Goal: Information Seeking & Learning: Learn about a topic

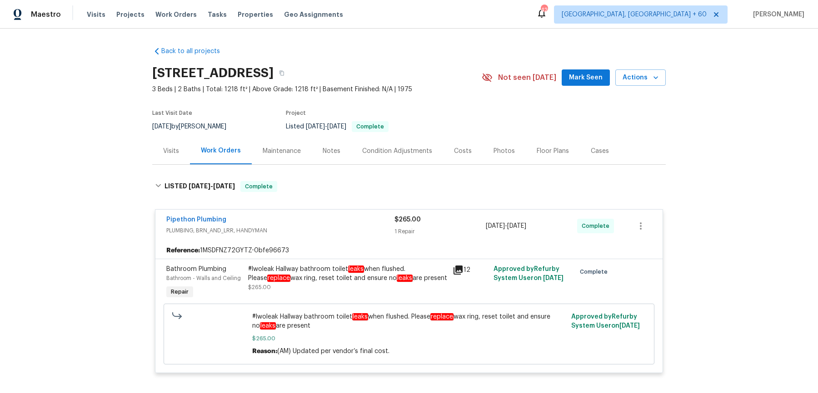
click at [176, 20] on div "Visits Projects Work Orders Tasks Properties Geo Assignments" at bounding box center [220, 14] width 267 height 18
click at [176, 18] on span "Work Orders" at bounding box center [175, 14] width 41 height 9
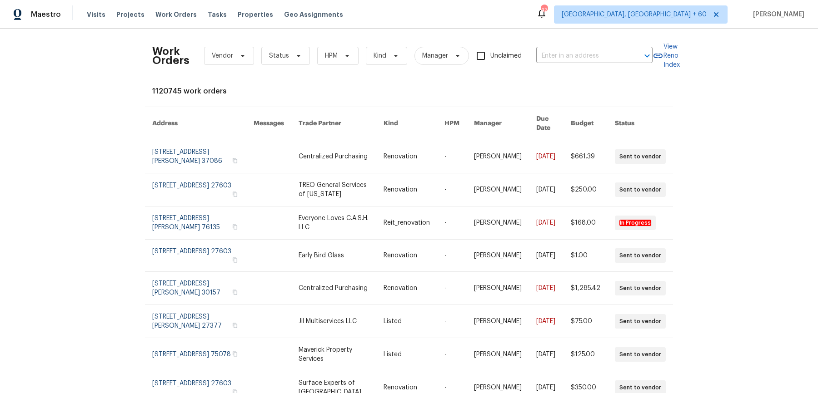
click at [591, 35] on div "Work Orders Vendor Status HPM Kind Manager Unclaimed ​ View Reno Index 1120745 …" at bounding box center [409, 211] width 818 height 365
click at [583, 56] on input "text" at bounding box center [581, 56] width 91 height 14
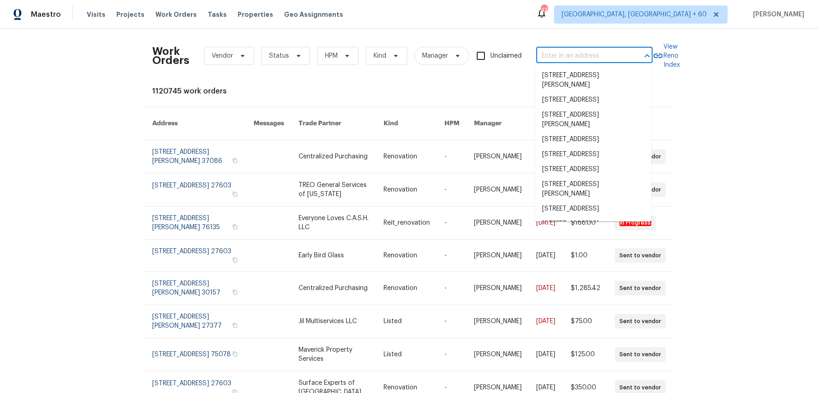
paste input "[STREET_ADDRESS][PERSON_NAME]"
type input "[STREET_ADDRESS][PERSON_NAME]"
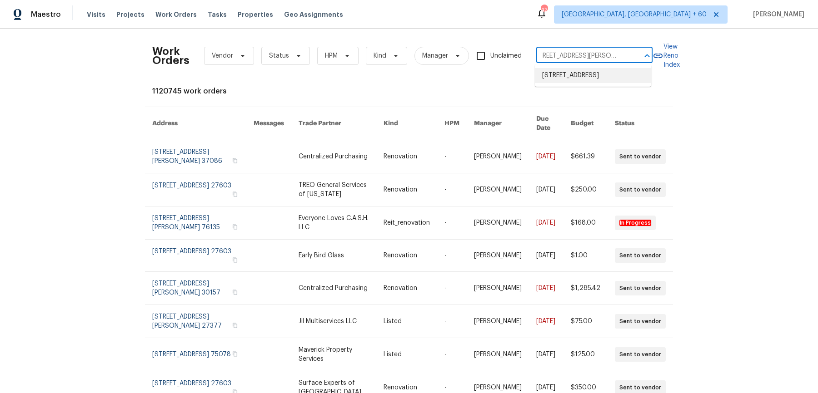
click at [582, 81] on li "[STREET_ADDRESS]" at bounding box center [593, 75] width 116 height 15
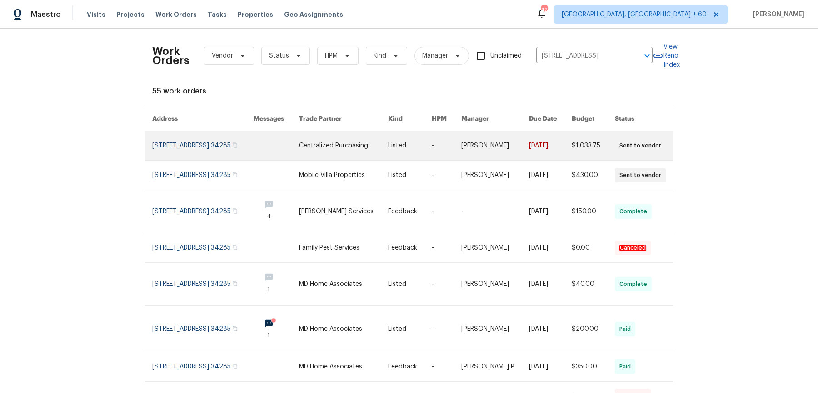
click at [567, 149] on link at bounding box center [550, 145] width 42 height 29
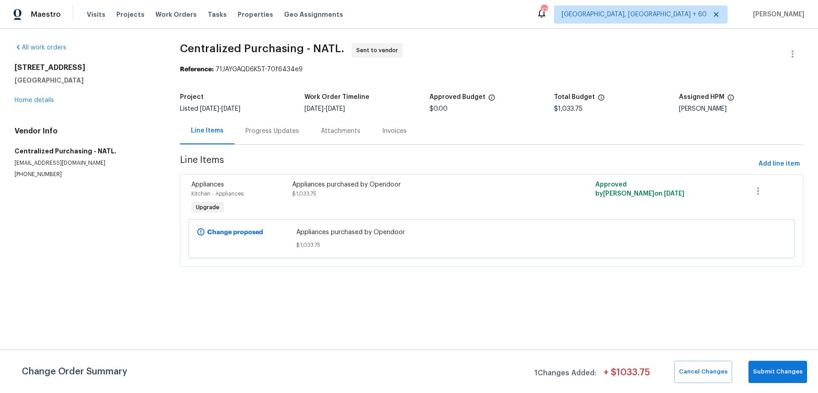
click at [40, 106] on div "All work orders [STREET_ADDRESS][PERSON_NAME] Home details Vendor Info Centrali…" at bounding box center [87, 110] width 144 height 135
click at [42, 101] on link "Home details" at bounding box center [35, 100] width 40 height 6
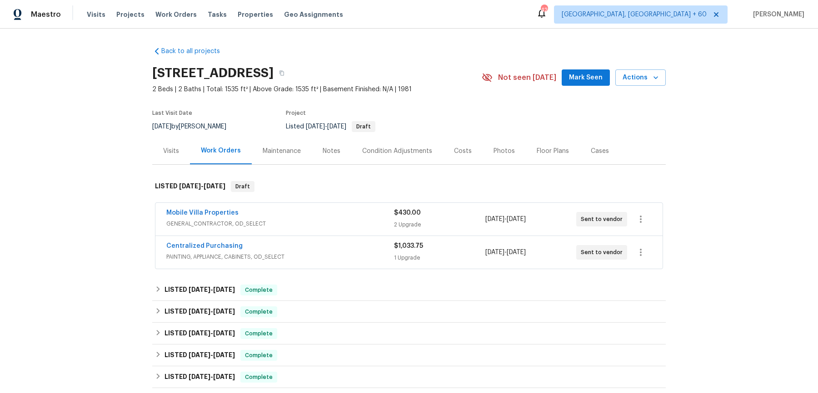
click at [347, 221] on span "GENERAL_CONTRACTOR, OD_SELECT" at bounding box center [280, 223] width 228 height 9
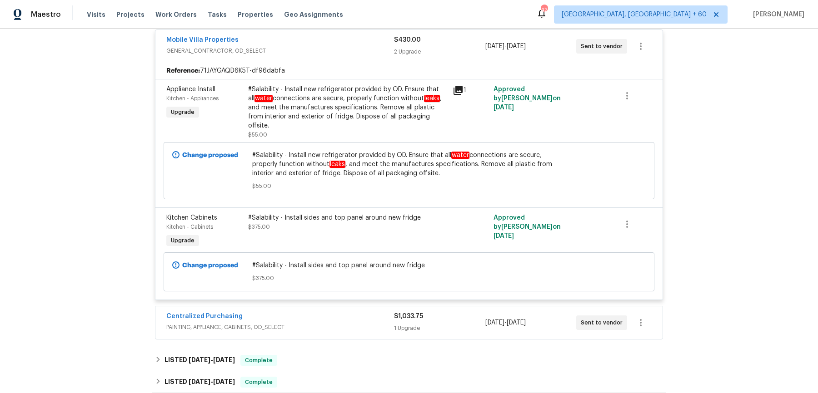
click at [346, 312] on div "Centralized Purchasing" at bounding box center [280, 317] width 228 height 11
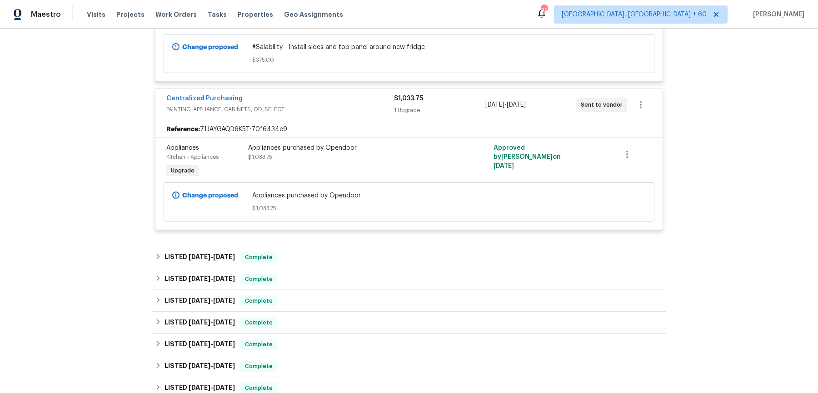
scroll to position [425, 0]
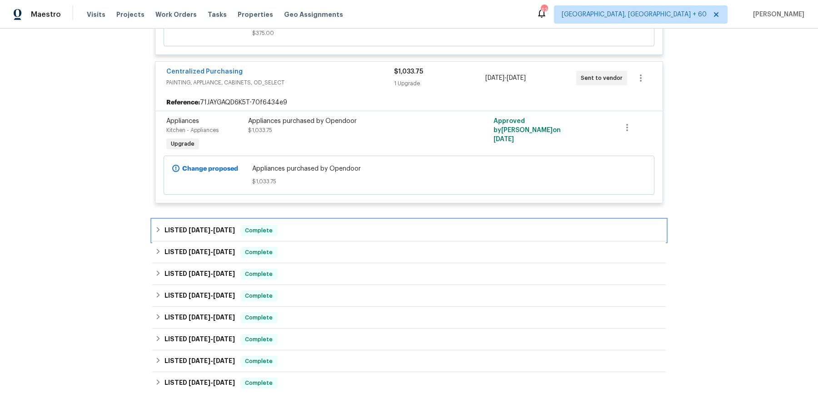
click at [347, 225] on div "LISTED [DATE] - [DATE] Complete" at bounding box center [409, 230] width 508 height 11
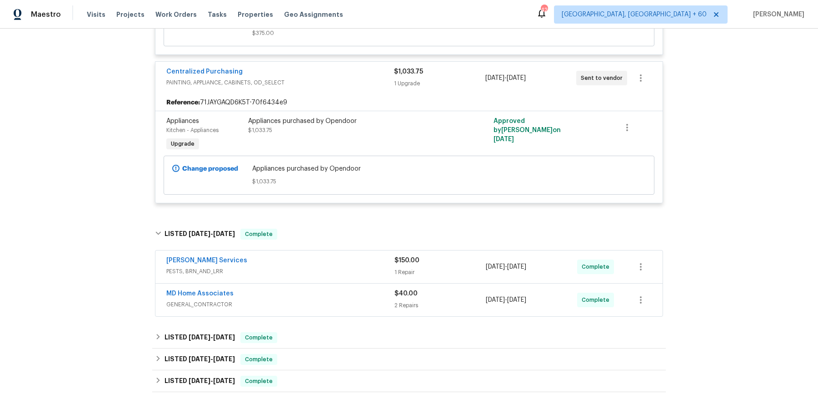
click at [343, 256] on div "[PERSON_NAME] Services" at bounding box center [280, 261] width 228 height 11
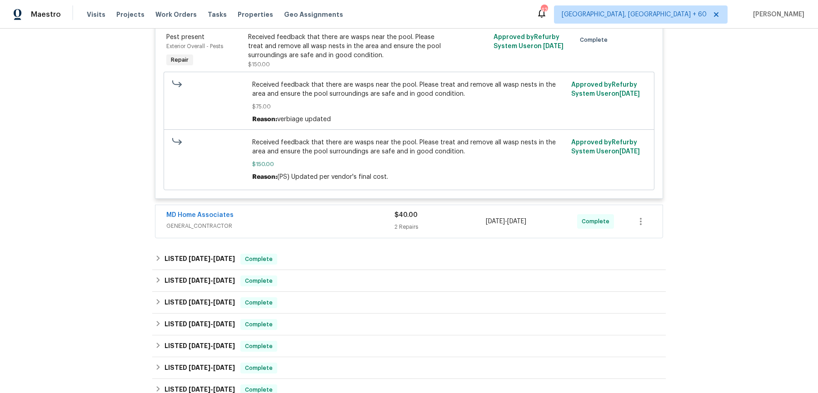
scroll to position [706, 0]
click at [353, 220] on span "GENERAL_CONTRACTOR" at bounding box center [280, 224] width 228 height 9
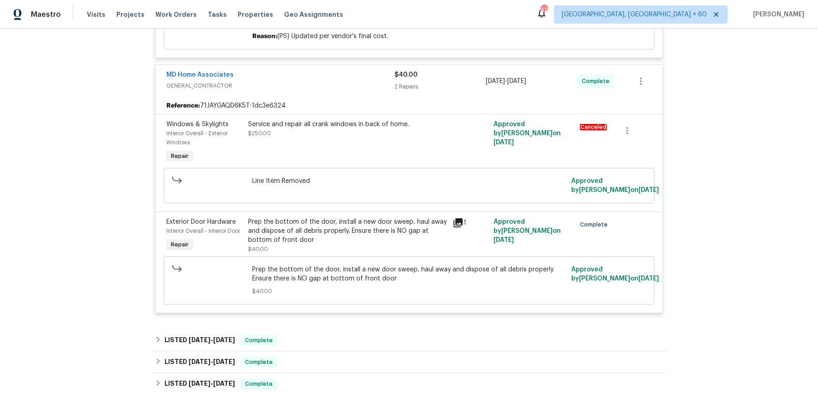
scroll to position [868, 0]
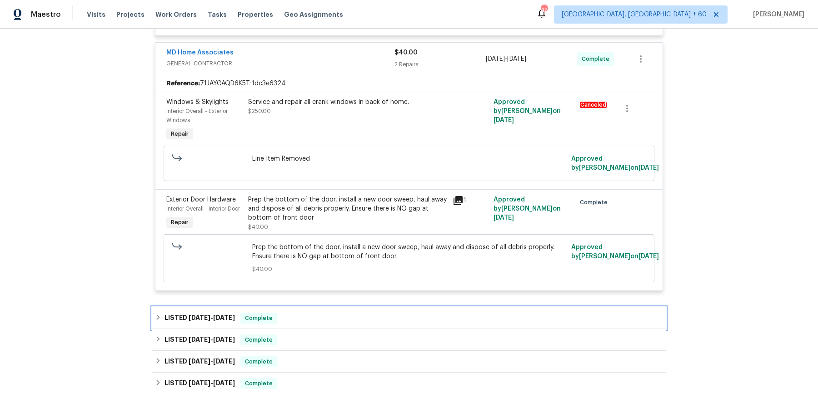
click at [356, 313] on div "LISTED [DATE] - [DATE] Complete" at bounding box center [409, 318] width 508 height 11
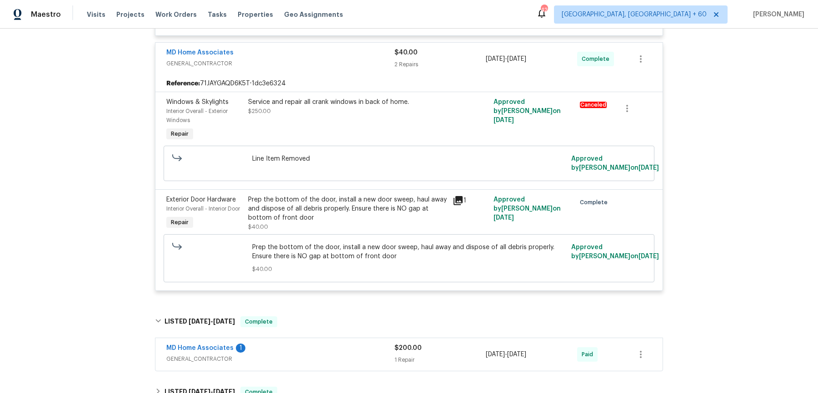
click at [347, 344] on div "MD Home Associates 1" at bounding box center [280, 349] width 228 height 11
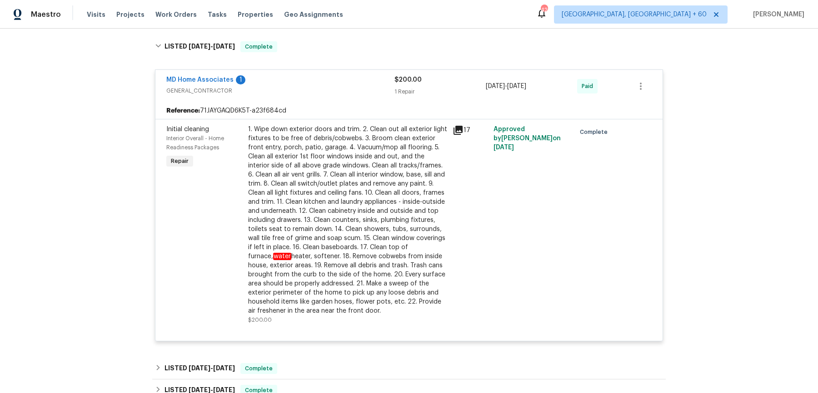
scroll to position [1143, 0]
click at [342, 364] on div "LISTED [DATE] - [DATE] Complete" at bounding box center [409, 369] width 508 height 11
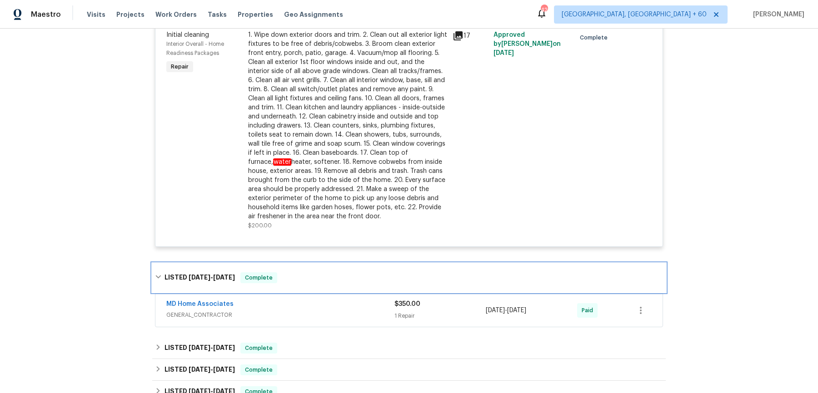
scroll to position [1422, 0]
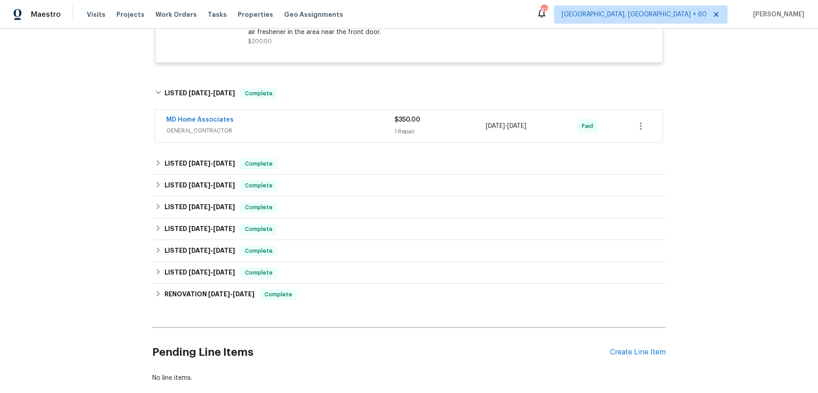
click at [347, 126] on span "GENERAL_CONTRACTOR" at bounding box center [280, 130] width 228 height 9
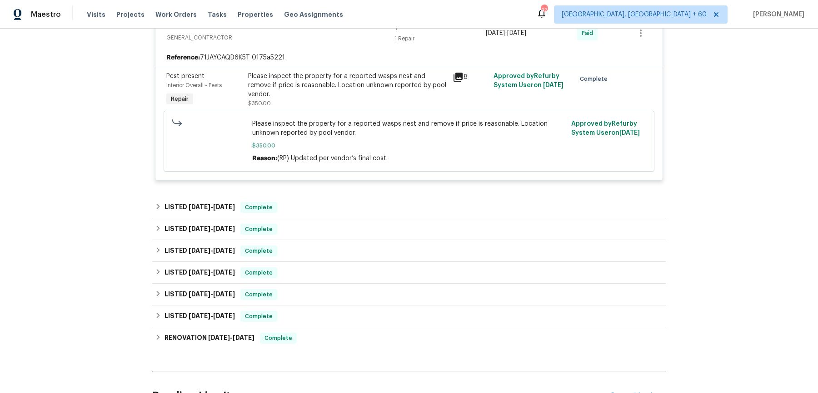
scroll to position [1526, 0]
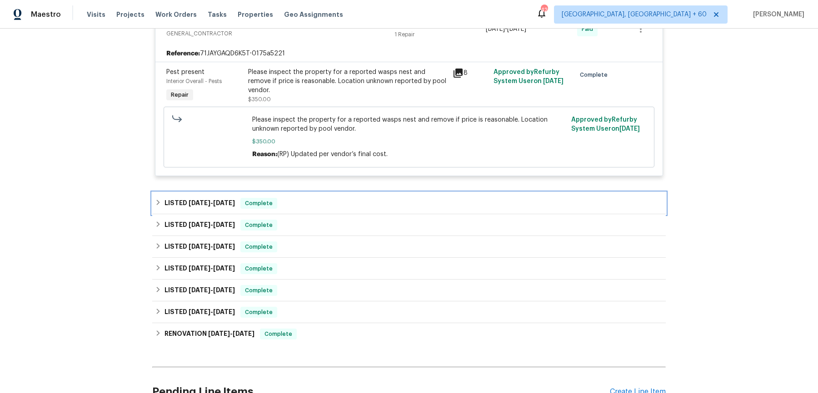
click at [319, 193] on div "LISTED [DATE] - [DATE] Complete" at bounding box center [408, 204] width 513 height 22
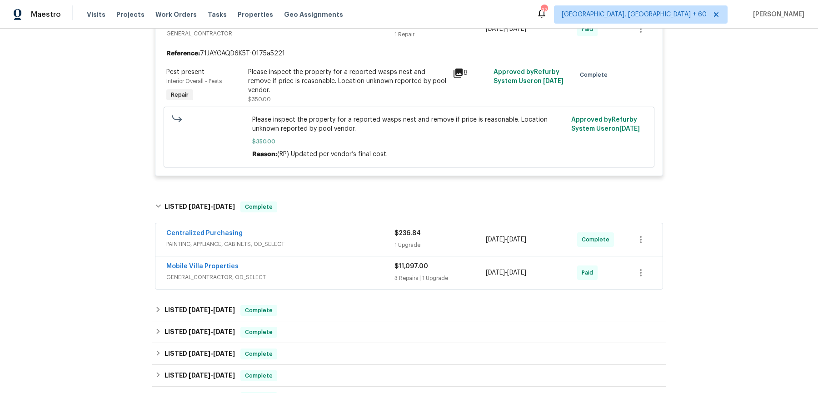
click at [308, 229] on div "Centralized Purchasing" at bounding box center [280, 234] width 228 height 11
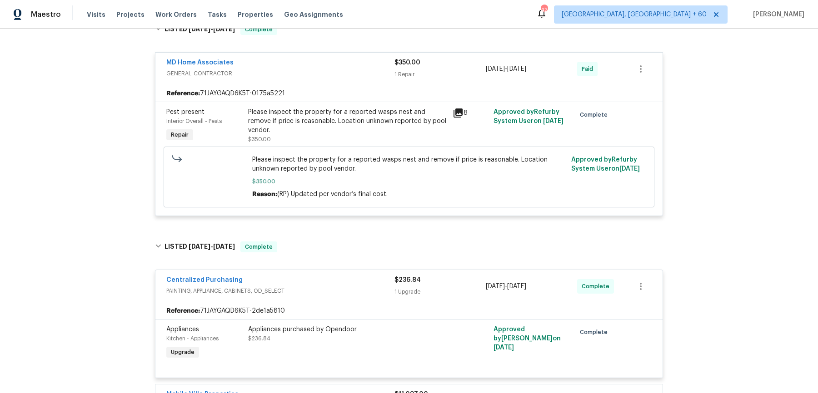
scroll to position [1563, 0]
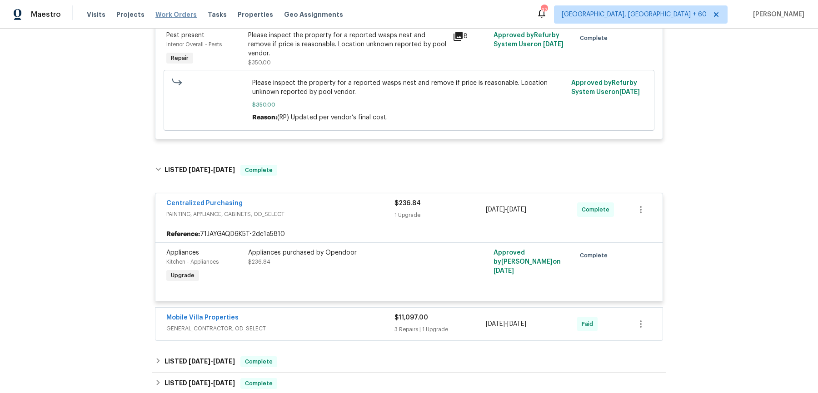
drag, startPoint x: 178, startPoint y: 12, endPoint x: 185, endPoint y: 12, distance: 7.3
click at [178, 12] on span "Work Orders" at bounding box center [175, 14] width 41 height 9
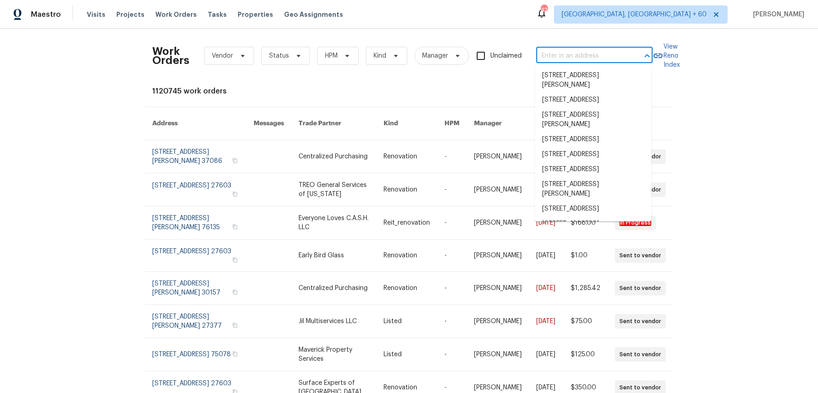
click at [606, 50] on input "text" at bounding box center [581, 56] width 91 height 14
paste input "[STREET_ADDRESS][PERSON_NAME]"
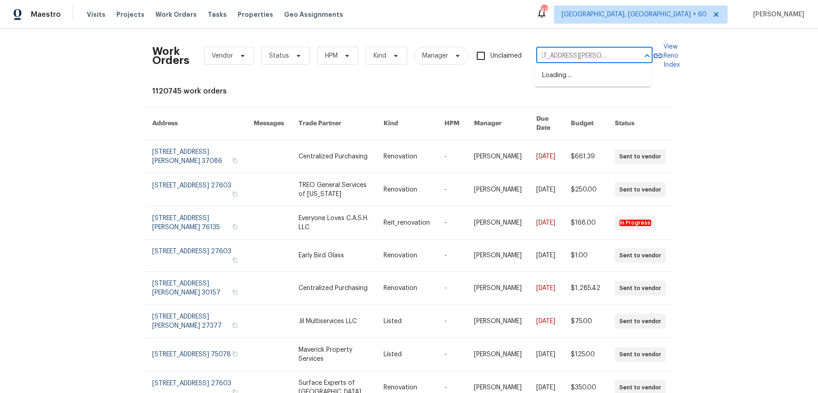
drag, startPoint x: 571, startPoint y: 55, endPoint x: 752, endPoint y: 55, distance: 181.3
click at [752, 55] on div "Work Orders Vendor Status HPM Kind Manager Unclaimed [STREET_ADDRESS][PERSON_NA…" at bounding box center [409, 211] width 818 height 365
type input "6904 [PERSON_NAME]"
click at [617, 78] on li "[STREET_ADDRESS][PERSON_NAME]" at bounding box center [593, 80] width 116 height 25
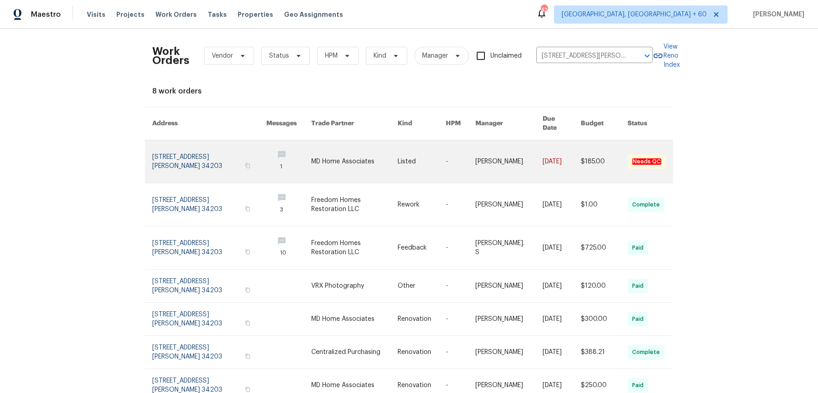
click at [468, 154] on link at bounding box center [461, 161] width 30 height 43
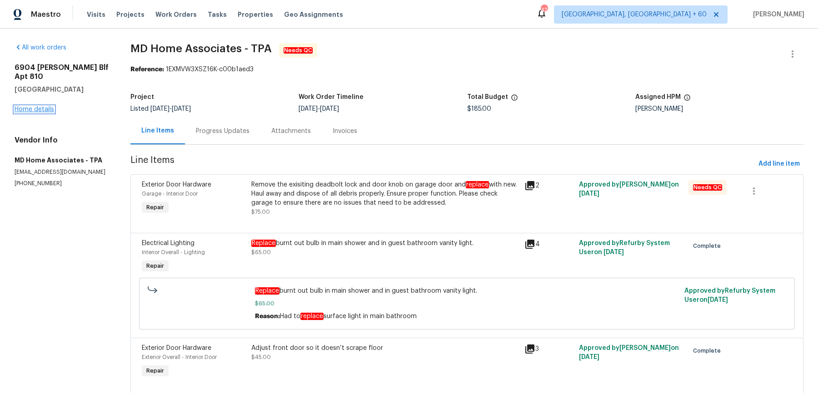
click at [40, 106] on link "Home details" at bounding box center [35, 109] width 40 height 6
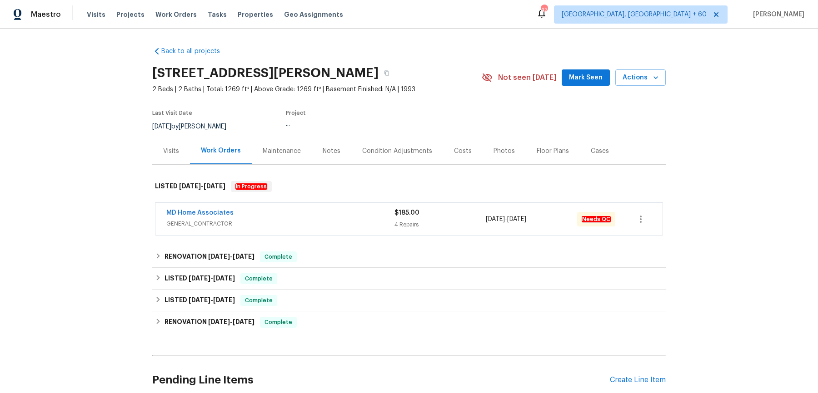
click at [357, 206] on div "MD Home Associates GENERAL_CONTRACTOR $185.00 4 Repairs [DATE] - [DATE] Needs QC" at bounding box center [408, 219] width 507 height 33
click at [395, 73] on button "button" at bounding box center [386, 73] width 16 height 16
click at [180, 10] on div "Visits Projects Work Orders Tasks Properties Geo Assignments" at bounding box center [220, 14] width 267 height 18
click at [180, 12] on span "Work Orders" at bounding box center [175, 14] width 41 height 9
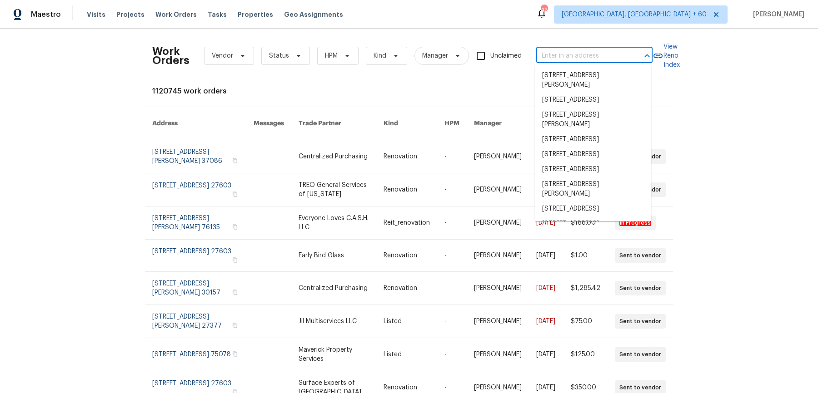
click at [553, 53] on input "text" at bounding box center [581, 56] width 91 height 14
paste input "[STREET_ADDRESS][PERSON_NAME]"
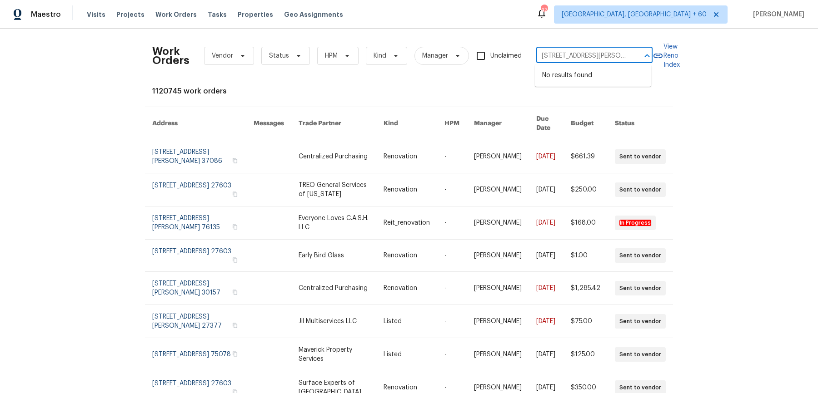
scroll to position [0, 56]
drag, startPoint x: 562, startPoint y: 56, endPoint x: 654, endPoint y: 56, distance: 91.8
click at [654, 56] on div "Work Orders Vendor Status HPM Kind Manager Unclaimed [STREET_ADDRESS][PERSON_NA…" at bounding box center [408, 56] width 513 height 40
click at [627, 54] on div "[STREET_ADDRESS][PERSON_NAME] ​" at bounding box center [594, 56] width 116 height 14
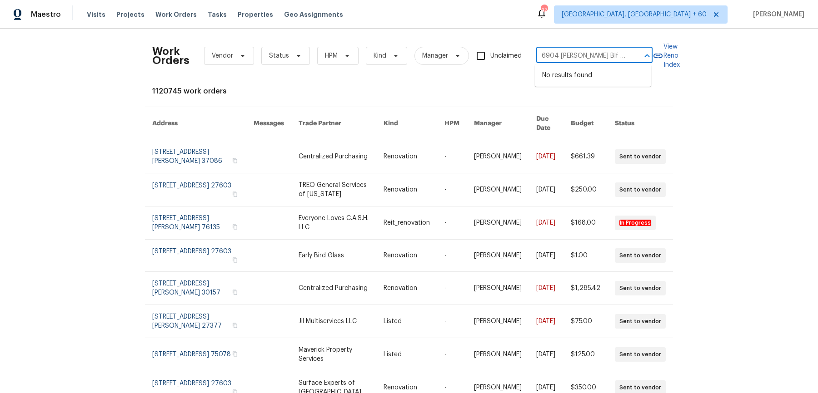
click at [611, 59] on input "6904 [PERSON_NAME] Blf Apt" at bounding box center [581, 56] width 91 height 14
type input "6904 [PERSON_NAME]"
click at [565, 80] on li "[STREET_ADDRESS][PERSON_NAME]" at bounding box center [593, 80] width 116 height 25
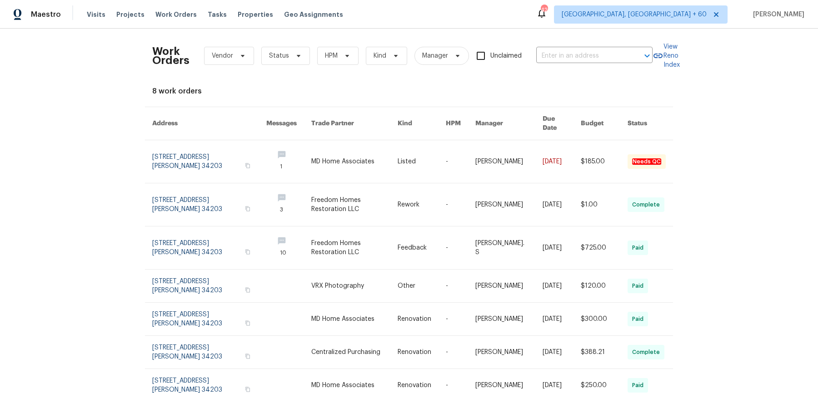
type input "[STREET_ADDRESS][PERSON_NAME]"
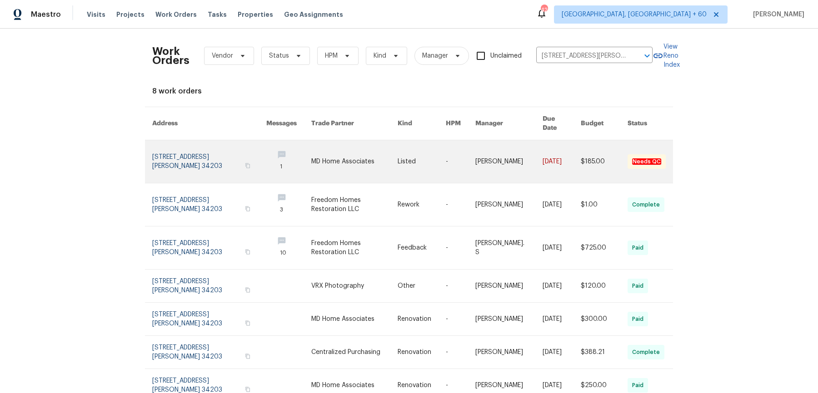
click at [512, 143] on link at bounding box center [508, 161] width 67 height 43
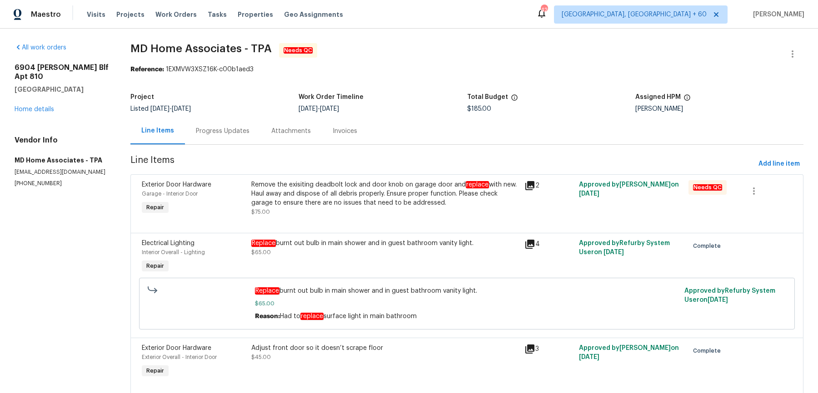
click at [35, 95] on div "[STREET_ADDRESS][PERSON_NAME] Home details" at bounding box center [62, 88] width 94 height 51
click at [30, 106] on link "Home details" at bounding box center [35, 109] width 40 height 6
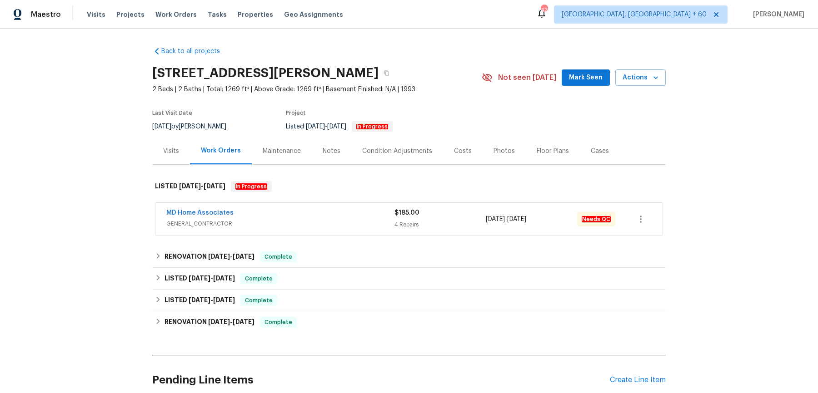
click at [344, 221] on span "GENERAL_CONTRACTOR" at bounding box center [280, 223] width 228 height 9
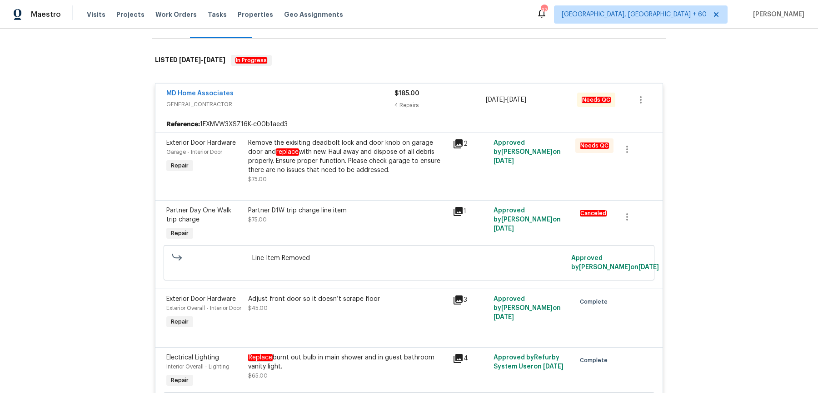
scroll to position [242, 0]
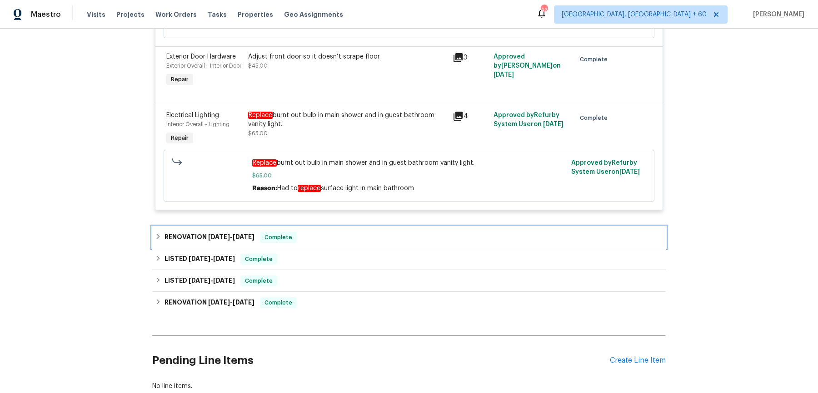
click at [339, 243] on div "RENOVATION [DATE] - [DATE] Complete" at bounding box center [409, 237] width 508 height 11
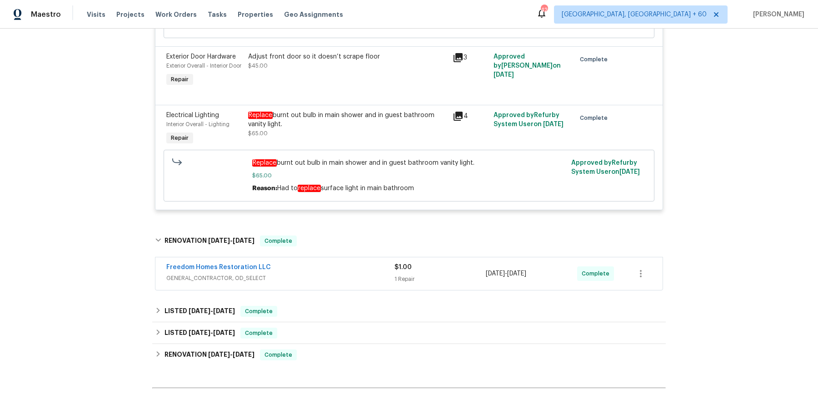
click at [338, 283] on span "GENERAL_CONTRACTOR, OD_SELECT" at bounding box center [280, 278] width 228 height 9
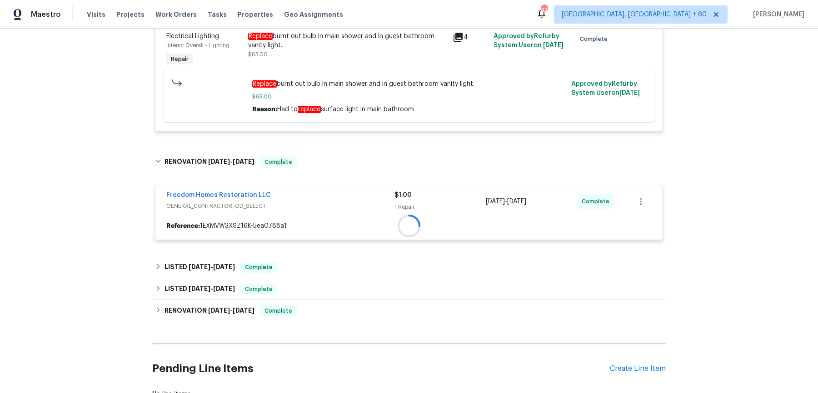
scroll to position [450, 0]
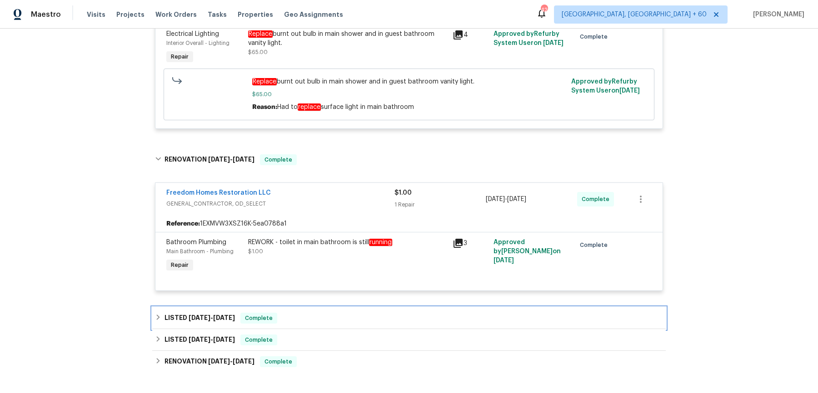
click at [322, 329] on div "LISTED [DATE] - [DATE] Complete" at bounding box center [408, 319] width 513 height 22
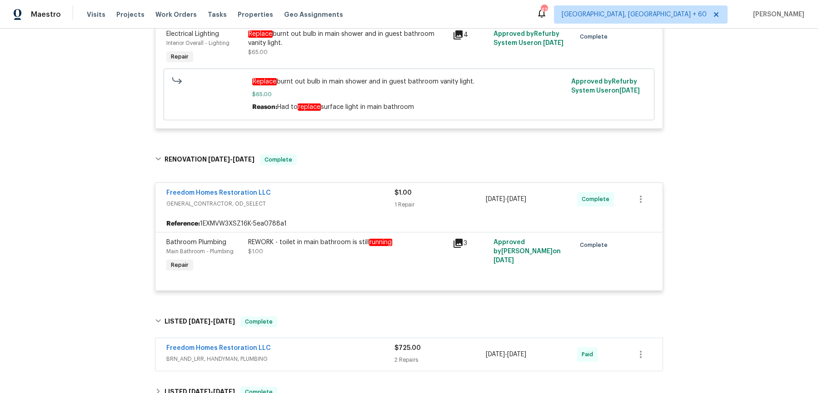
click at [319, 354] on div "Freedom Homes Restoration LLC" at bounding box center [280, 349] width 228 height 11
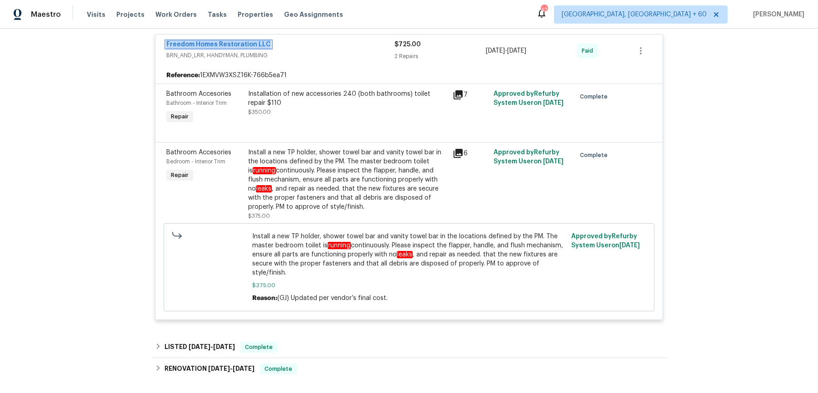
scroll to position [861, 0]
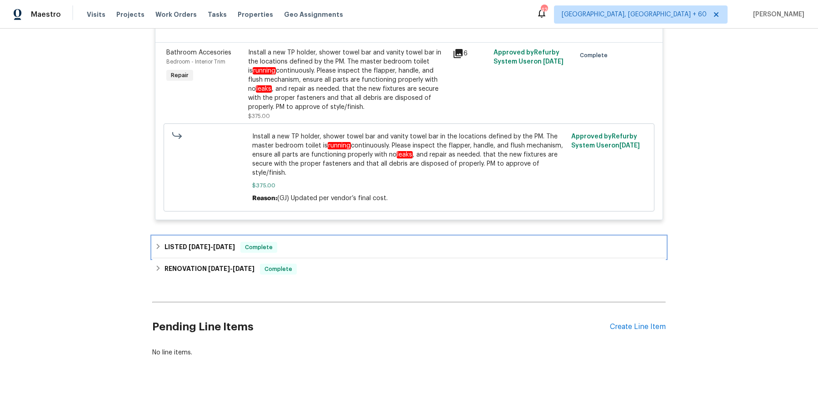
click at [294, 253] on div "LISTED [DATE] - [DATE] Complete" at bounding box center [409, 247] width 508 height 11
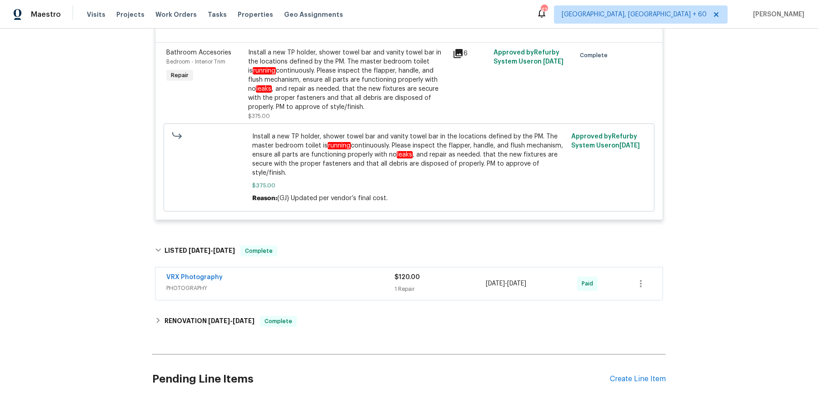
click at [343, 284] on div "VRX Photography" at bounding box center [280, 278] width 228 height 11
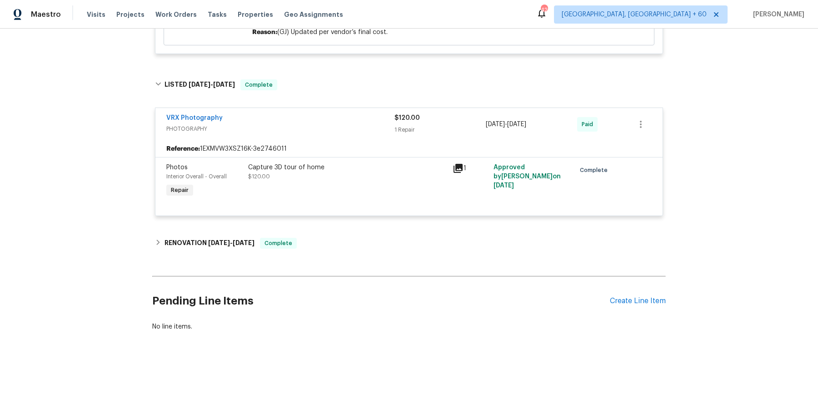
scroll to position [1034, 0]
click at [276, 251] on div "RENOVATION [DATE] - [DATE] Complete" at bounding box center [408, 244] width 513 height 22
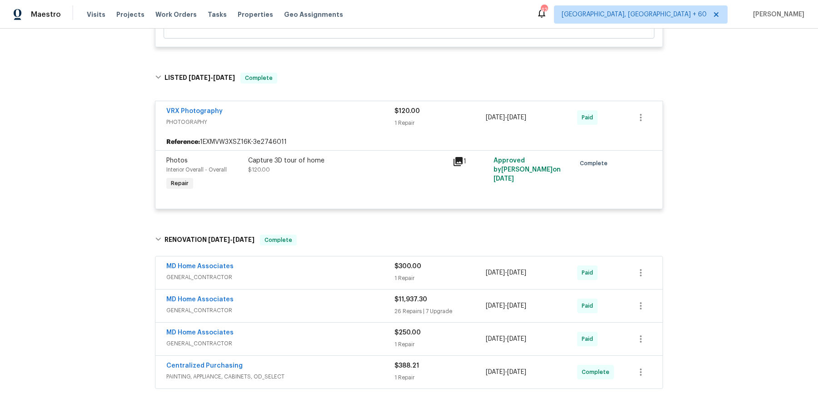
click at [317, 284] on div "MD Home Associates GENERAL_CONTRACTOR" at bounding box center [280, 273] width 228 height 22
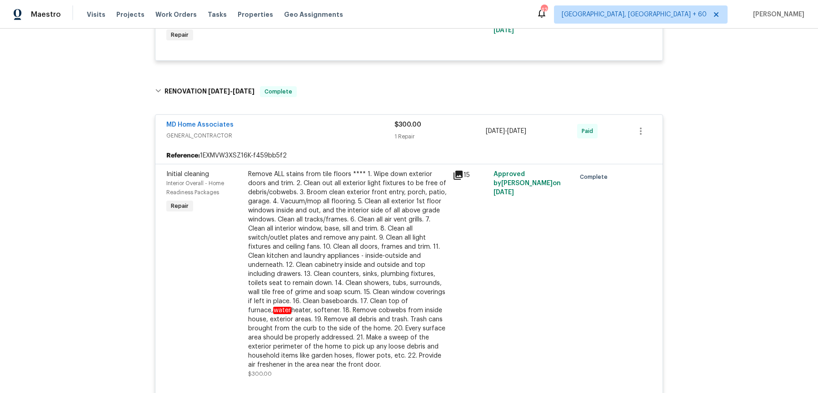
scroll to position [1438, 0]
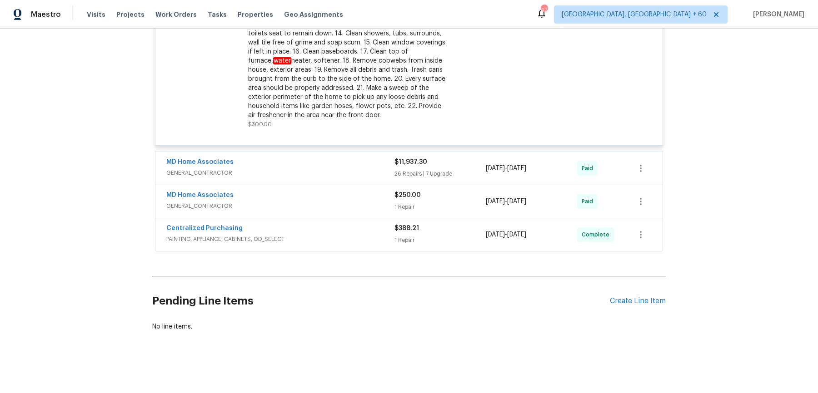
click at [343, 158] on div "MD Home Associates GENERAL_CONTRACTOR $11,937.30 26 Repairs | 7 Upgrade [DATE] …" at bounding box center [408, 168] width 507 height 33
click at [343, 161] on div "MD Home Associates" at bounding box center [280, 163] width 228 height 11
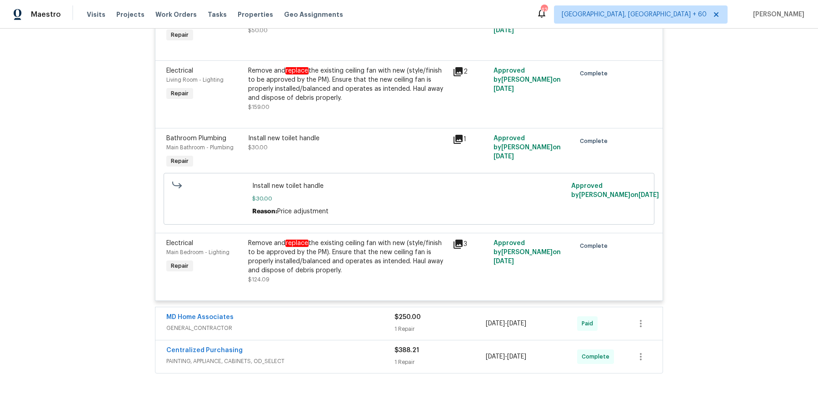
scroll to position [4026, 0]
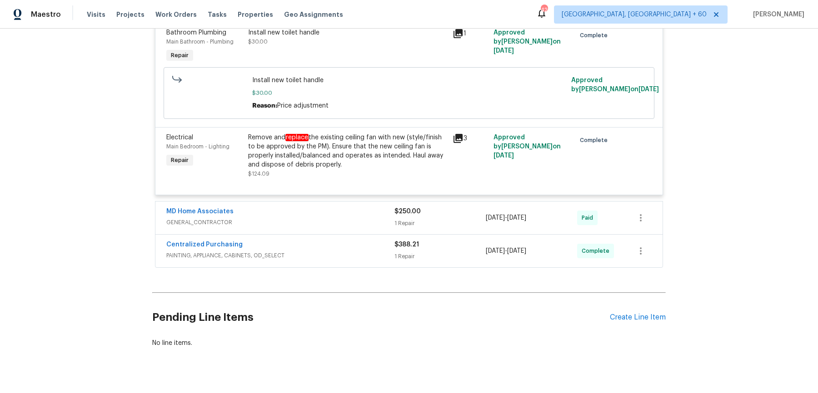
click at [360, 215] on div "MD Home Associates" at bounding box center [280, 212] width 228 height 11
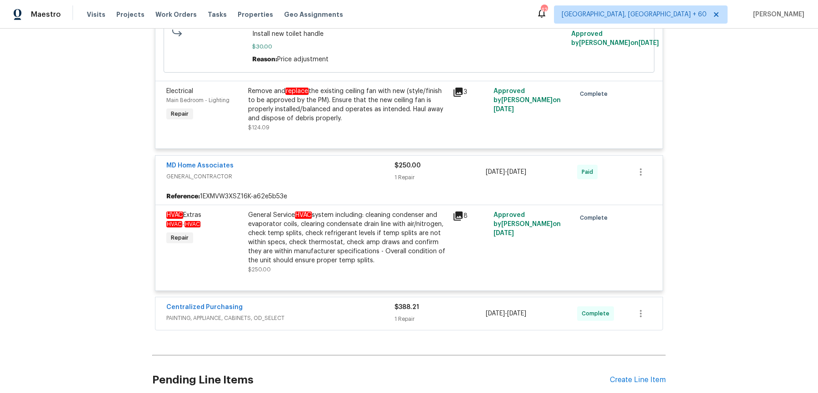
scroll to position [4085, 0]
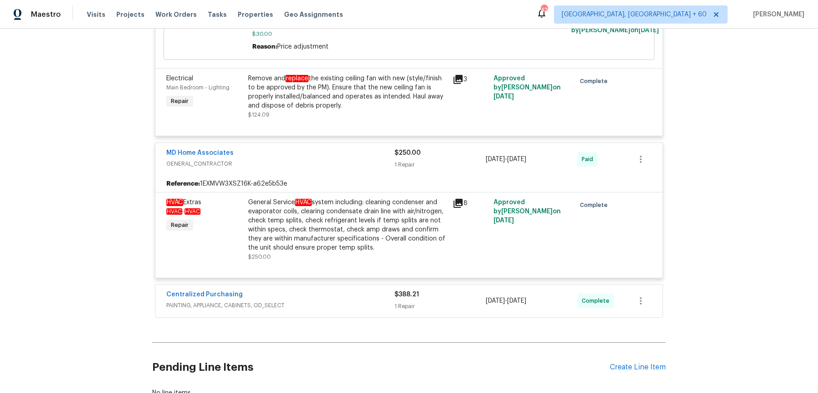
click at [362, 303] on span "PAINTING, APPLIANCE, CABINETS, OD_SELECT" at bounding box center [280, 305] width 228 height 9
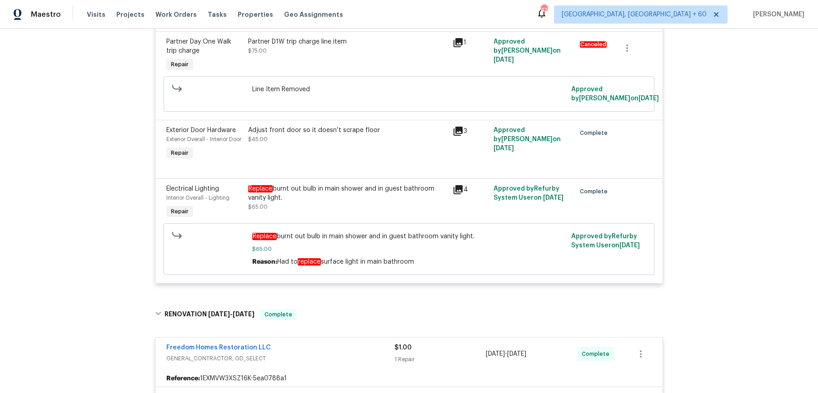
scroll to position [0, 0]
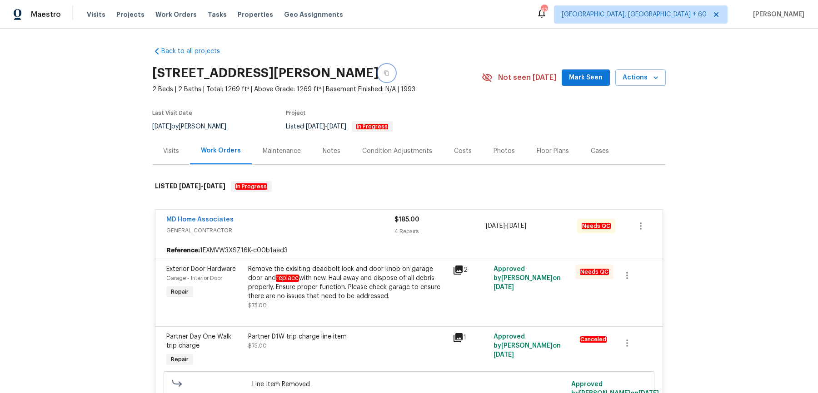
click at [395, 68] on button "button" at bounding box center [386, 73] width 16 height 16
click at [174, 15] on span "Work Orders" at bounding box center [175, 14] width 41 height 9
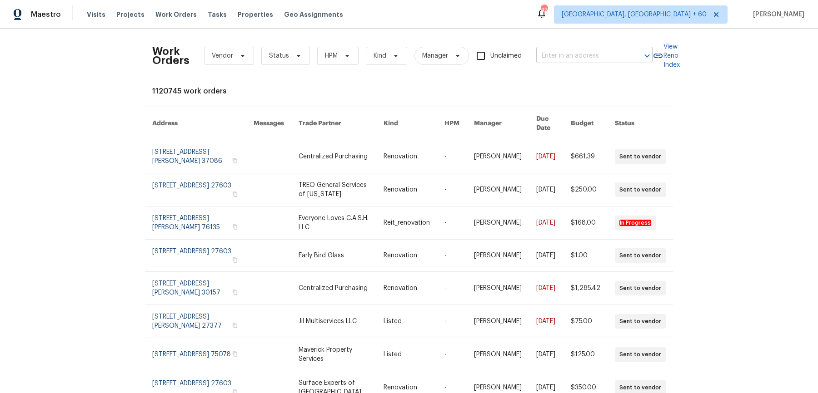
click at [565, 55] on input "text" at bounding box center [581, 56] width 91 height 14
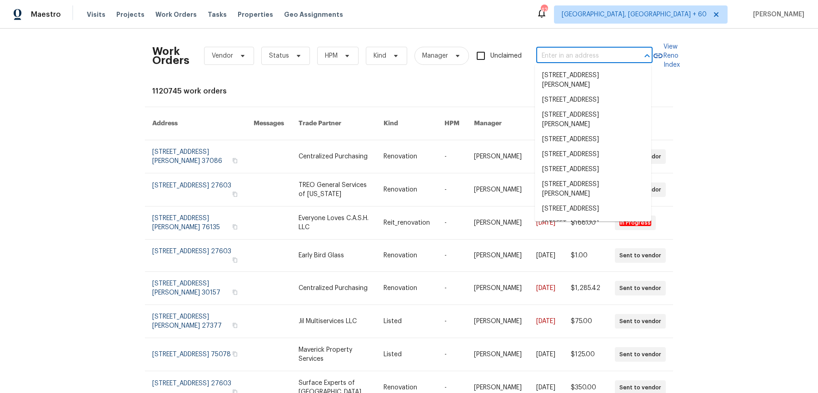
paste input "[STREET_ADDRESS]"
type input "[STREET_ADDRESS]"
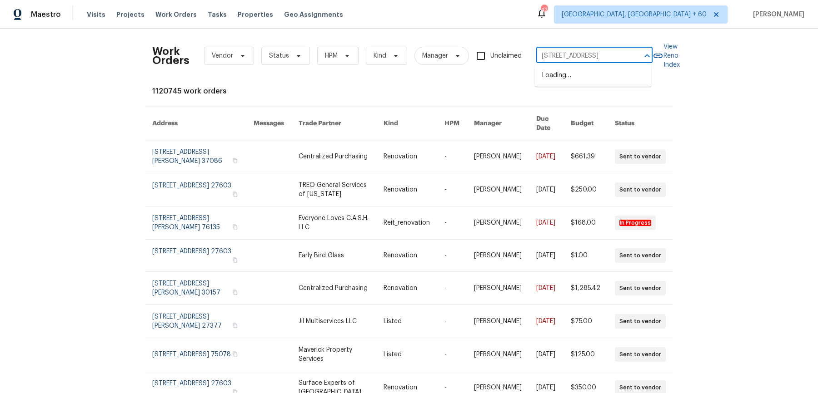
scroll to position [0, 41]
click at [563, 79] on li "[STREET_ADDRESS]" at bounding box center [593, 75] width 116 height 15
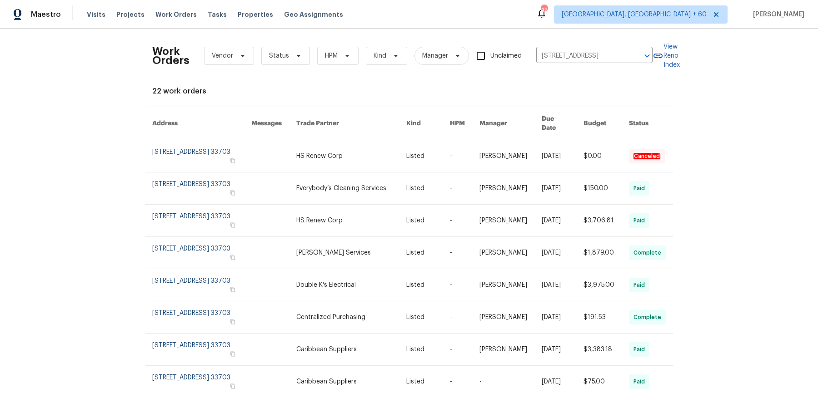
click at [441, 143] on link at bounding box center [428, 156] width 44 height 32
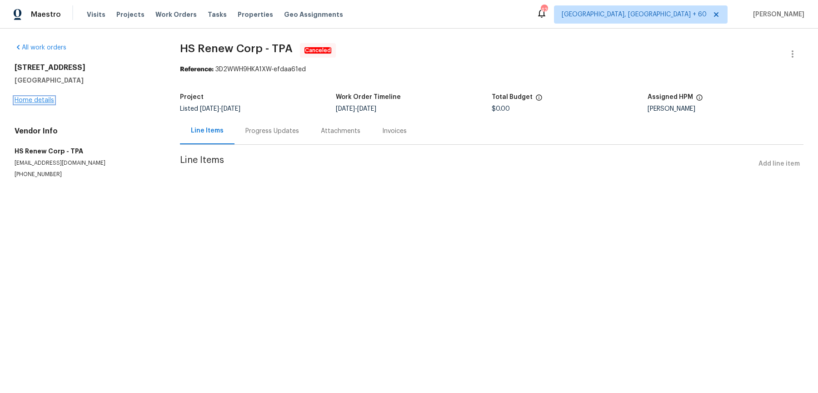
click at [48, 100] on link "Home details" at bounding box center [35, 100] width 40 height 6
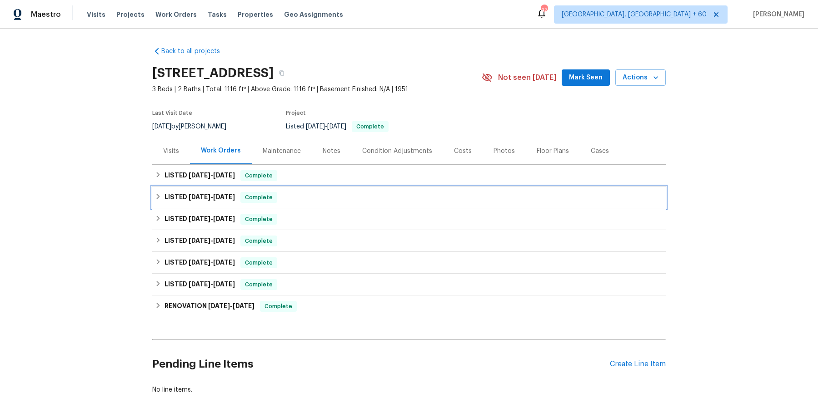
click at [364, 188] on div "LISTED [DATE] - [DATE] Complete" at bounding box center [408, 198] width 513 height 22
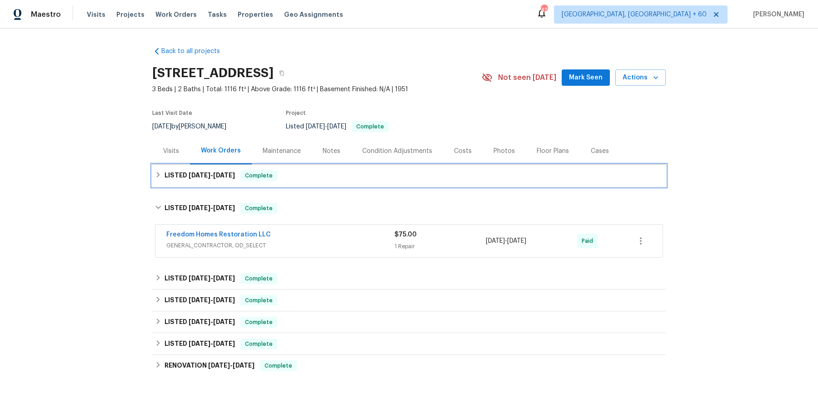
click at [366, 180] on div "LISTED [DATE] - [DATE] Complete" at bounding box center [409, 175] width 508 height 11
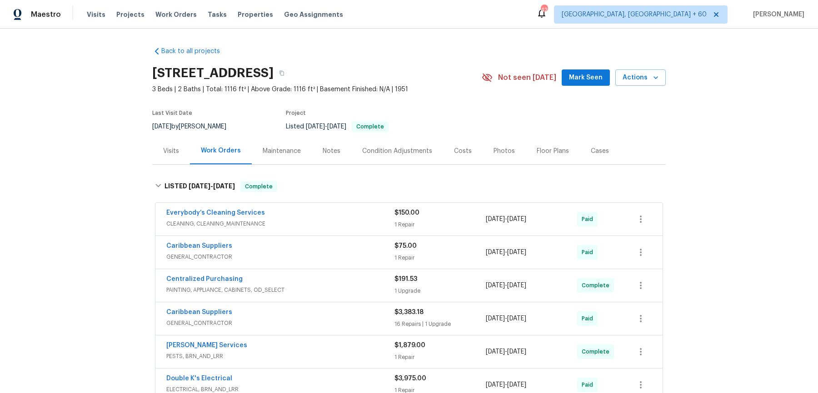
click at [348, 229] on div "Everybody’s Cleaning Services CLEANING, CLEANING_MAINTENANCE" at bounding box center [280, 220] width 228 height 22
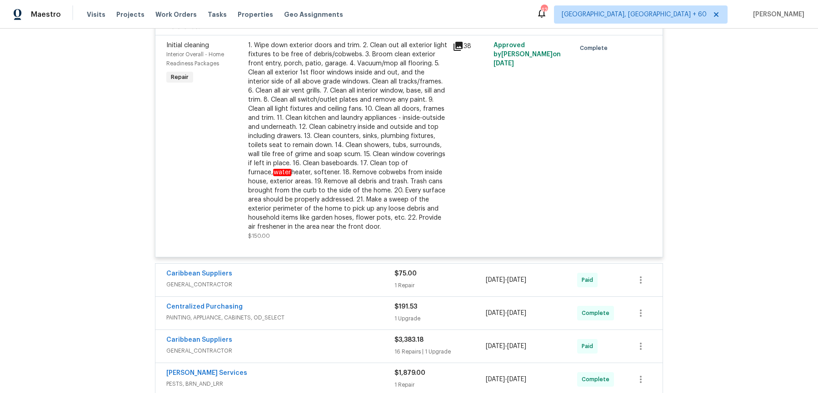
click at [356, 284] on span "GENERAL_CONTRACTOR" at bounding box center [280, 284] width 228 height 9
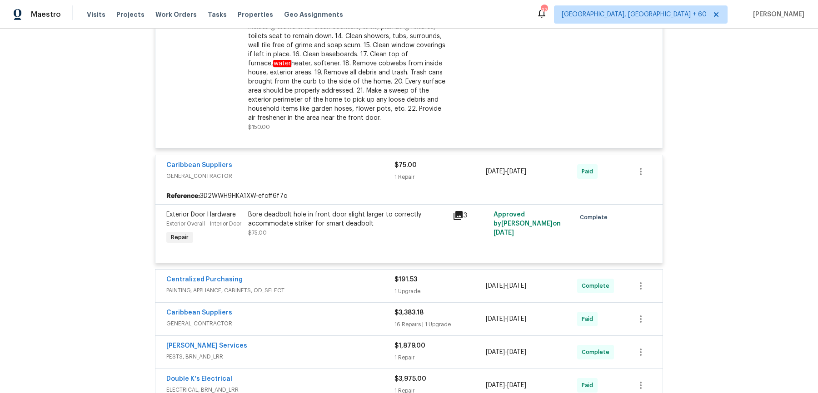
scroll to position [382, 0]
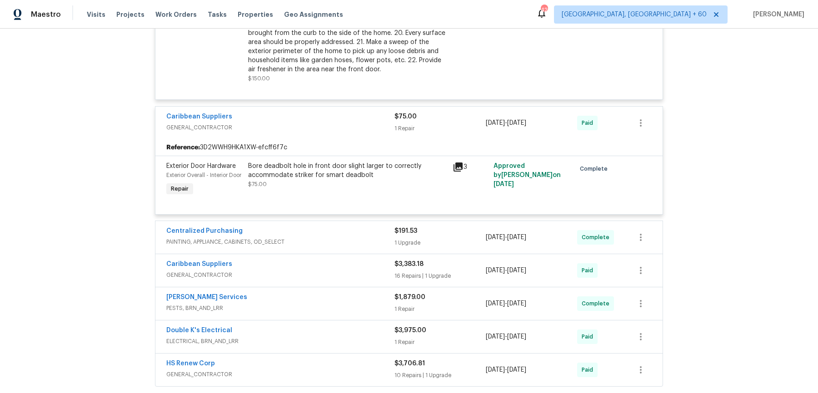
click at [362, 238] on div "Centralized Purchasing" at bounding box center [280, 232] width 228 height 11
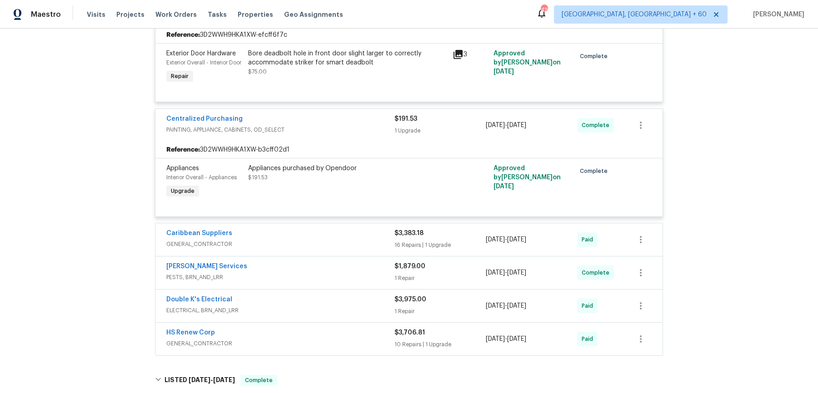
click at [350, 251] on div "Caribbean Suppliers GENERAL_CONTRACTOR" at bounding box center [280, 240] width 228 height 22
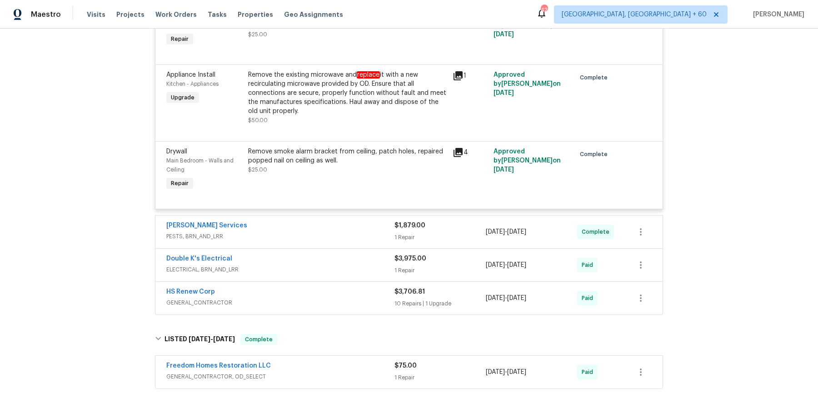
click at [350, 232] on div "[PERSON_NAME] Services" at bounding box center [280, 226] width 228 height 11
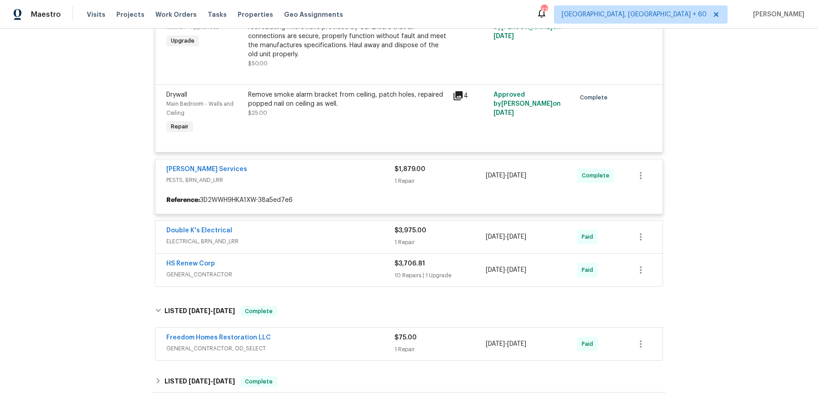
scroll to position [1959, 0]
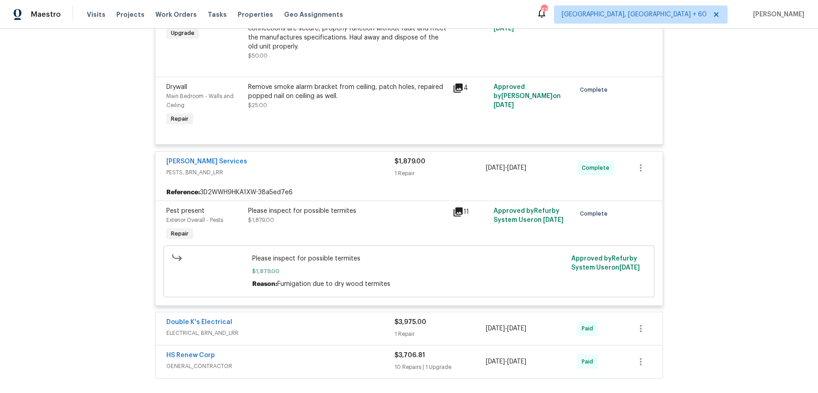
click at [335, 323] on div "Double K's Electrical ELECTRICAL, BRN_AND_LRR $3,975.00 1 Repair [DATE] - [DATE…" at bounding box center [408, 329] width 507 height 33
click at [335, 329] on div "Double K's Electrical" at bounding box center [280, 323] width 228 height 11
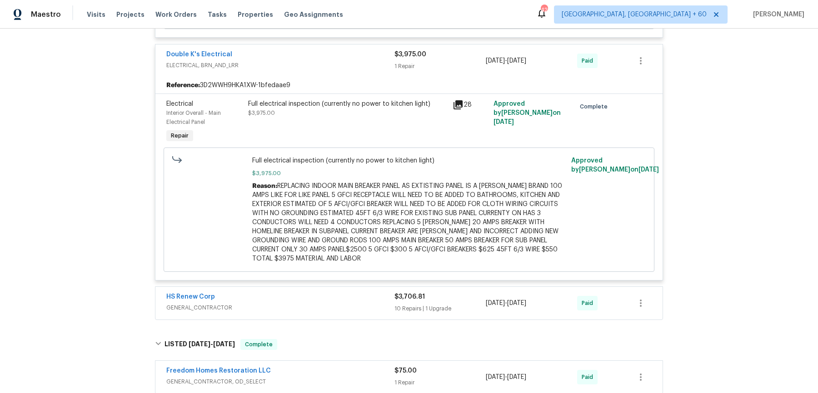
scroll to position [2228, 0]
click at [335, 319] on div "HS Renew Corp GENERAL_CONTRACTOR $3,706.81 10 Repairs | 1 Upgrade [DATE] - [DAT…" at bounding box center [408, 302] width 507 height 33
click at [336, 303] on div "HS Renew Corp" at bounding box center [280, 297] width 228 height 11
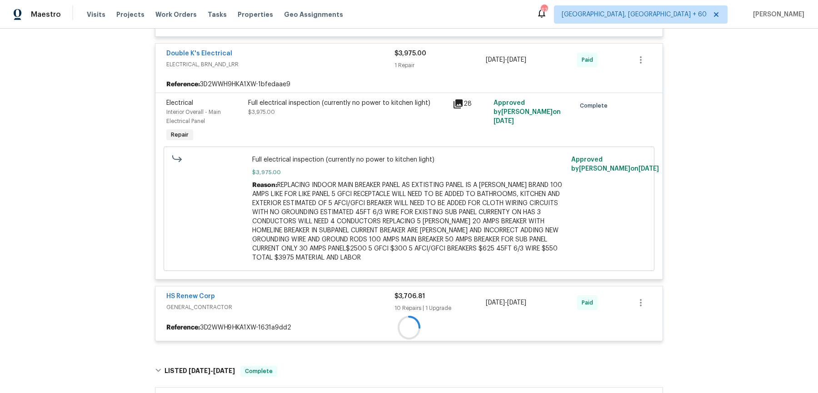
scroll to position [2349, 0]
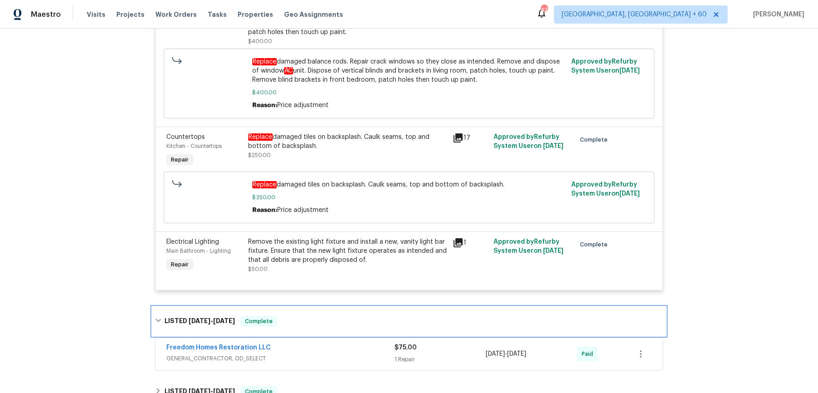
click at [332, 318] on div "LISTED [DATE] - [DATE] Complete" at bounding box center [408, 321] width 513 height 29
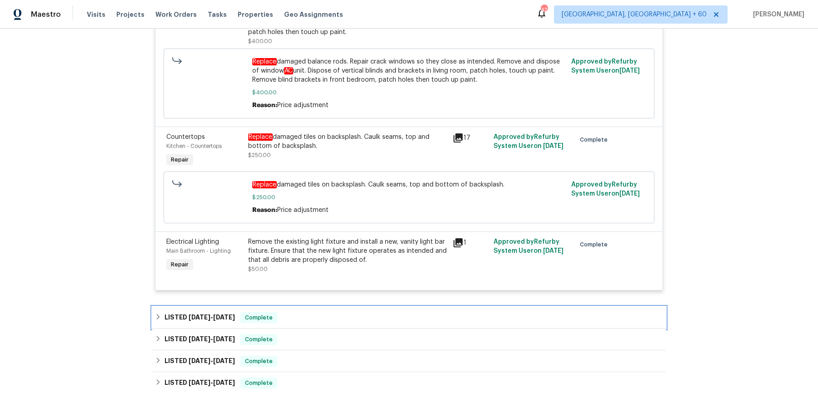
scroll to position [3421, 0]
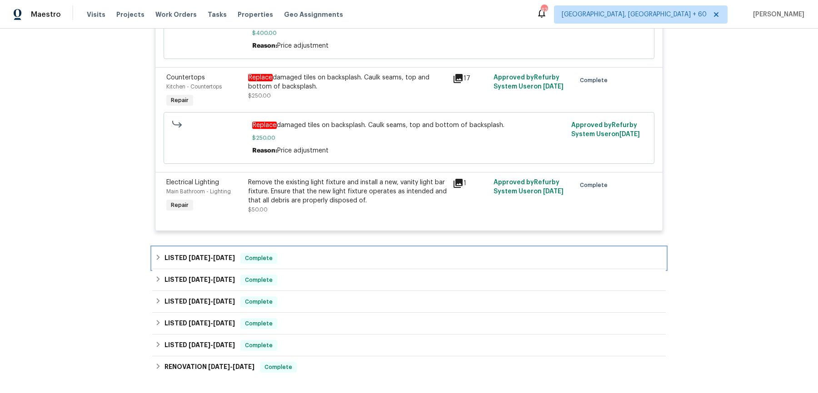
click at [336, 260] on div "LISTED [DATE] - [DATE] Complete" at bounding box center [408, 259] width 513 height 22
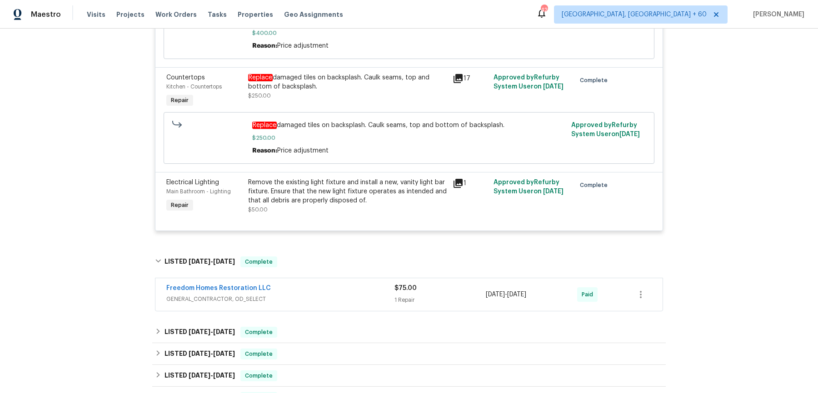
click at [328, 295] on div "Freedom Homes Restoration LLC" at bounding box center [280, 289] width 228 height 11
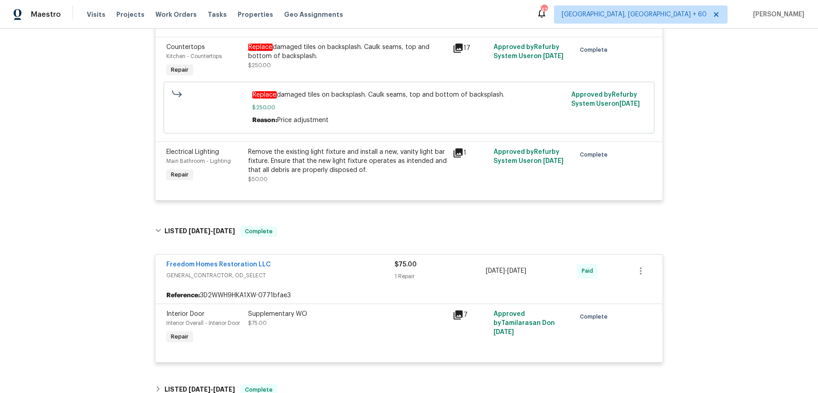
scroll to position [3572, 0]
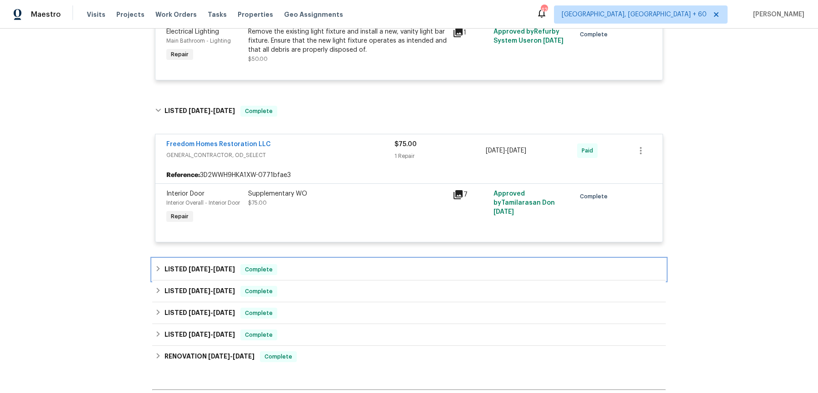
click at [329, 269] on div "LISTED [DATE] - [DATE] Complete" at bounding box center [408, 270] width 513 height 22
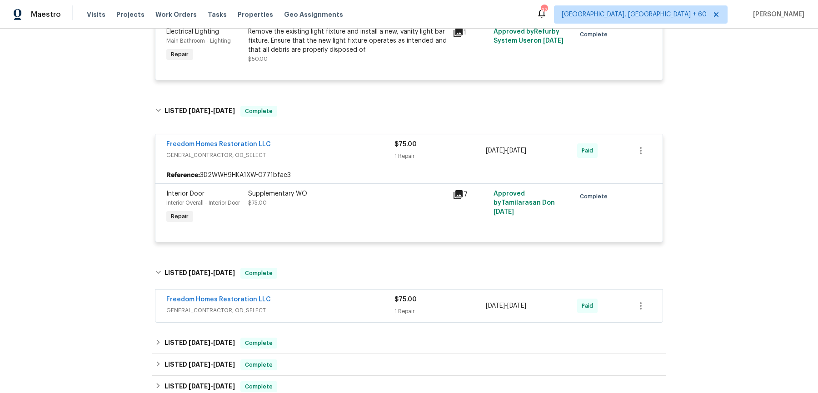
click at [320, 306] on div "Freedom Homes Restoration LLC" at bounding box center [280, 300] width 228 height 11
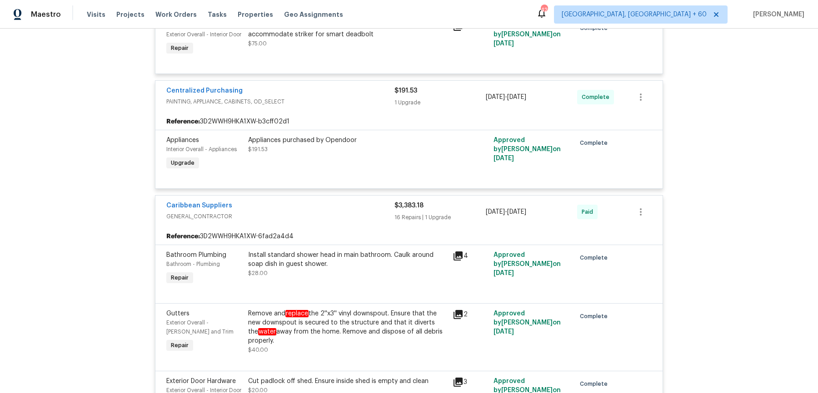
scroll to position [0, 0]
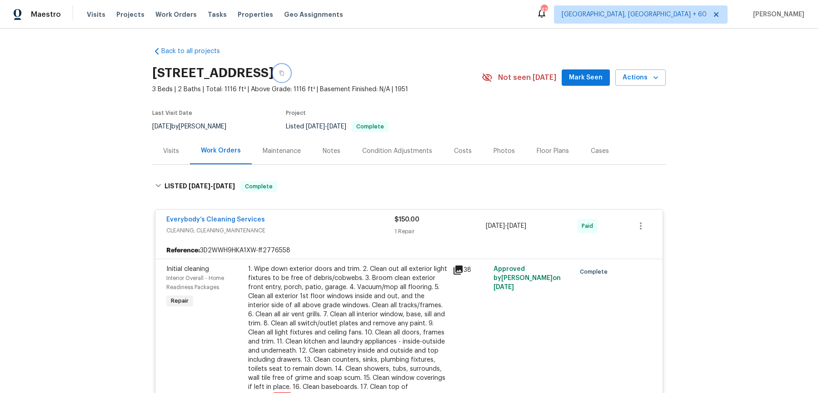
click at [290, 67] on button "button" at bounding box center [281, 73] width 16 height 16
click at [179, 16] on span "Work Orders" at bounding box center [175, 14] width 41 height 9
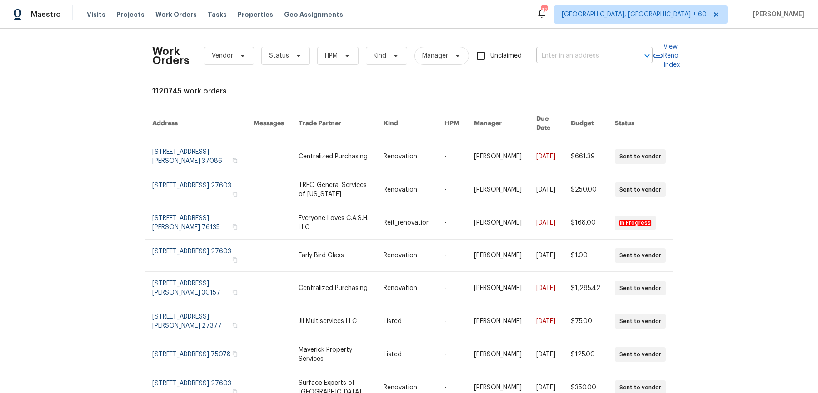
click at [610, 53] on input "text" at bounding box center [581, 56] width 91 height 14
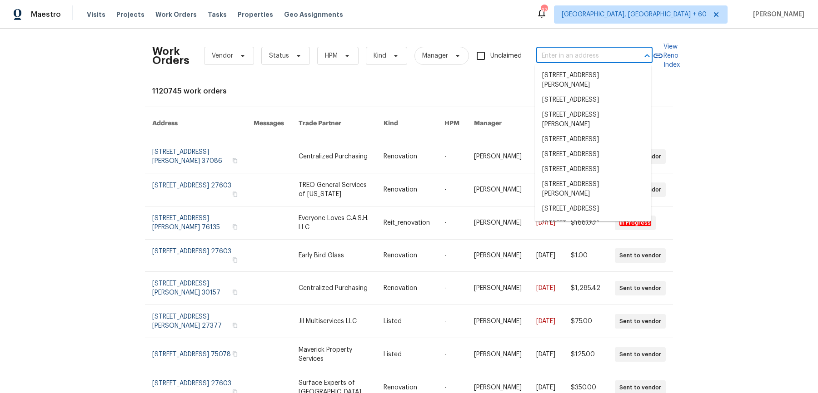
paste input "[STREET_ADDRESS][PERSON_NAME]"
type input "[STREET_ADDRESS][PERSON_NAME]"
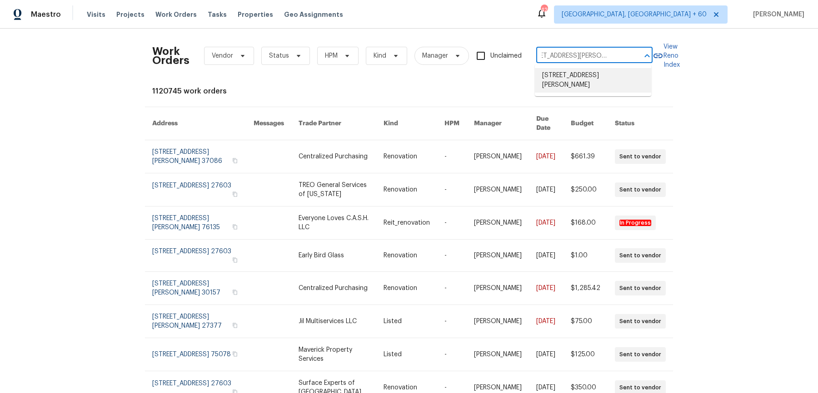
click at [603, 73] on li "[STREET_ADDRESS][PERSON_NAME]" at bounding box center [593, 80] width 116 height 25
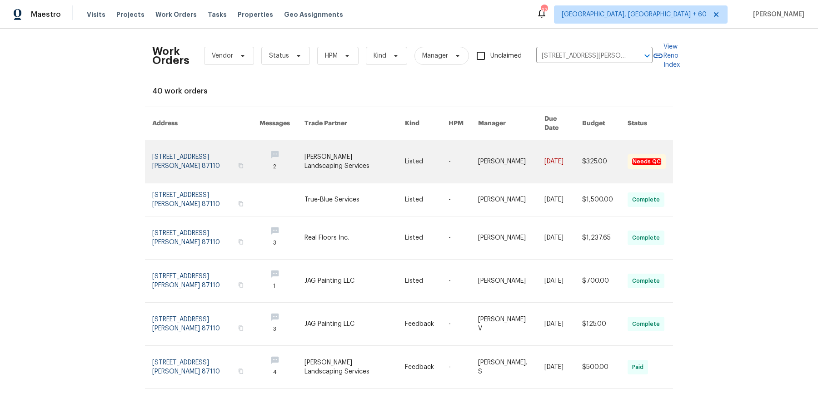
click at [504, 152] on link at bounding box center [511, 161] width 66 height 43
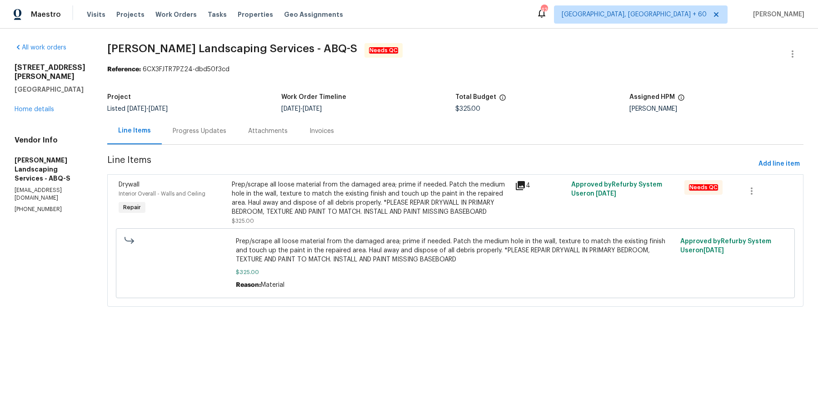
click at [35, 94] on div "[STREET_ADDRESS][PERSON_NAME] Home details" at bounding box center [50, 88] width 71 height 51
click at [35, 96] on div "[STREET_ADDRESS][PERSON_NAME] Home details" at bounding box center [50, 88] width 71 height 51
click at [35, 106] on link "Home details" at bounding box center [35, 109] width 40 height 6
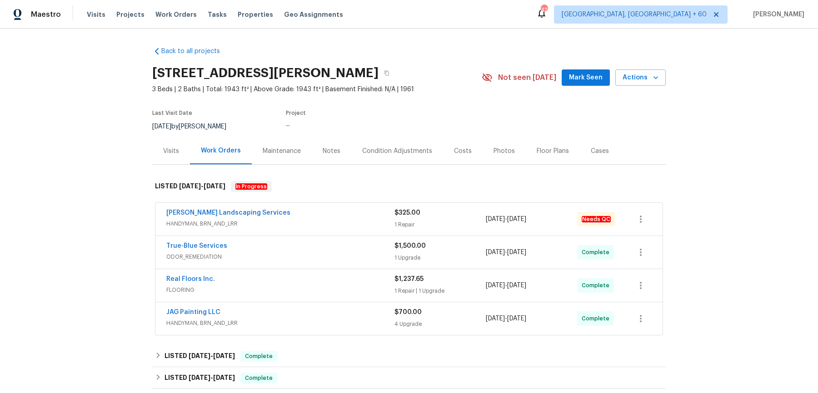
click at [343, 212] on div "[PERSON_NAME] Landscaping Services" at bounding box center [280, 214] width 228 height 11
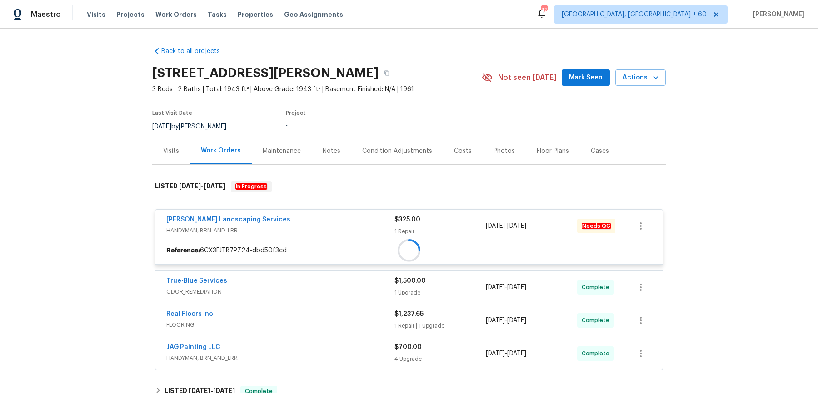
scroll to position [132, 0]
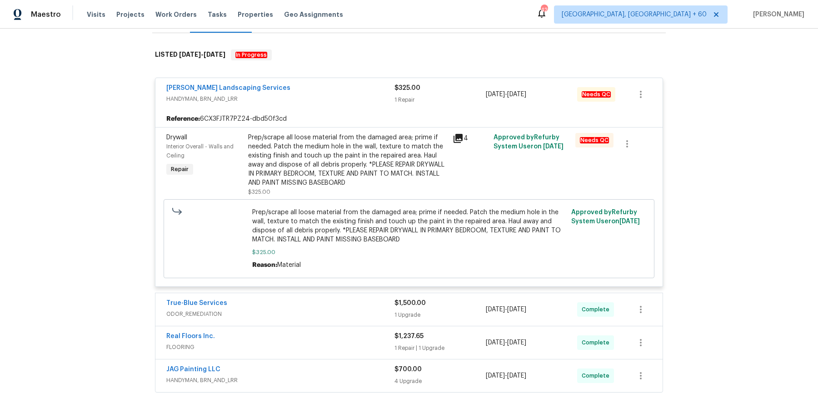
click at [325, 304] on div "True-Blue Services" at bounding box center [280, 304] width 228 height 11
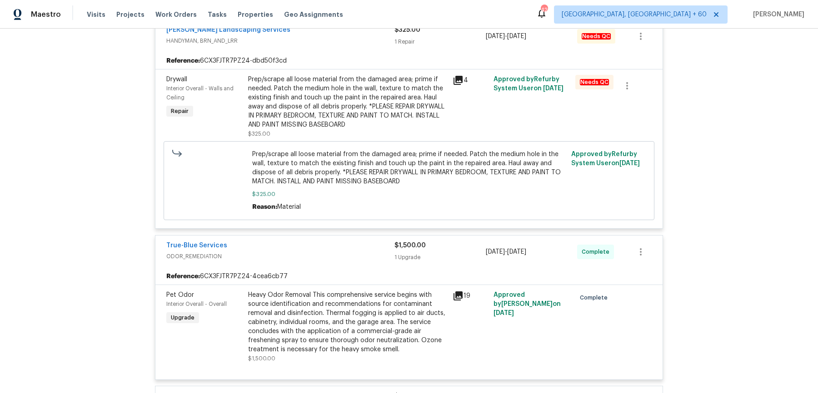
scroll to position [276, 0]
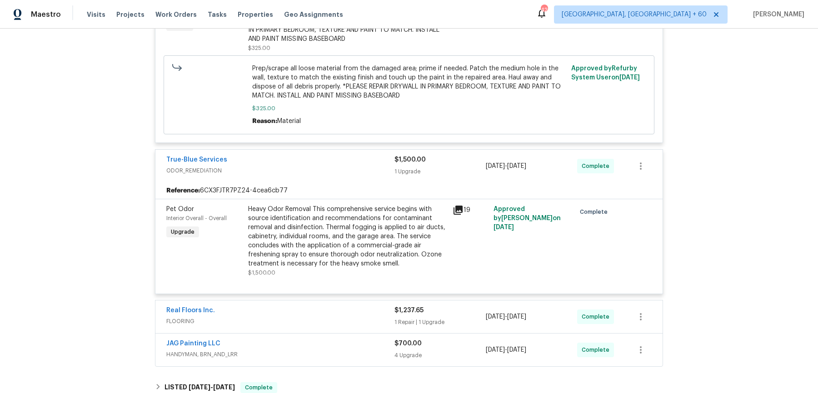
click at [325, 304] on div "Real Floors Inc. FLOORING $1,237.65 1 Repair | 1 Upgrade [DATE] - [DATE] Comple…" at bounding box center [408, 317] width 507 height 33
click at [324, 312] on div "Real Floors Inc." at bounding box center [280, 311] width 228 height 11
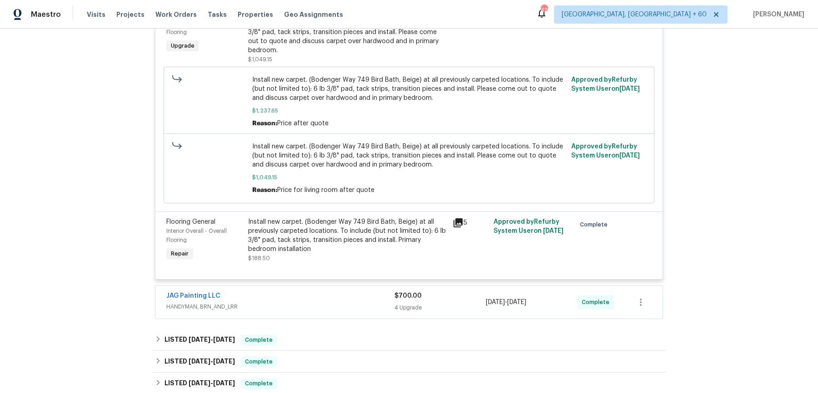
scroll to position [639, 0]
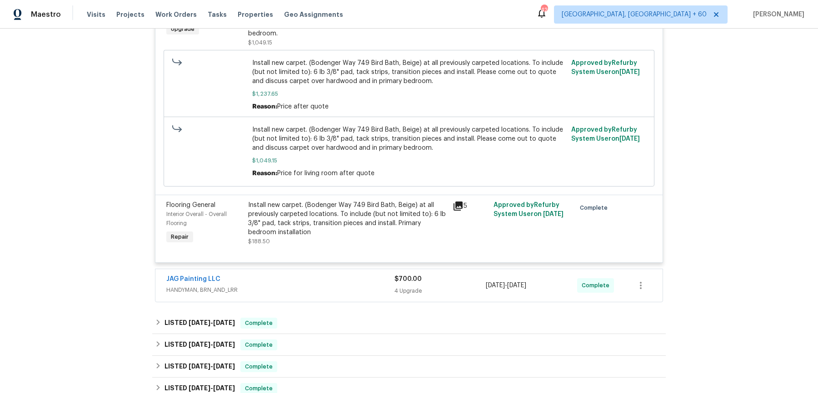
click at [336, 276] on div "JAG Painting LLC" at bounding box center [280, 280] width 228 height 11
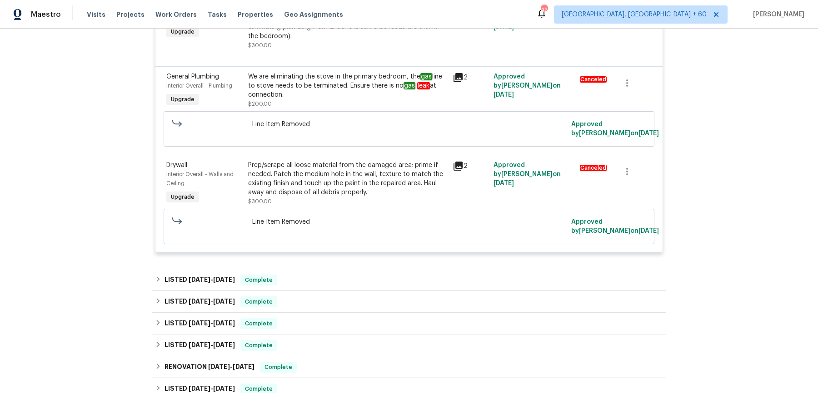
scroll to position [1045, 0]
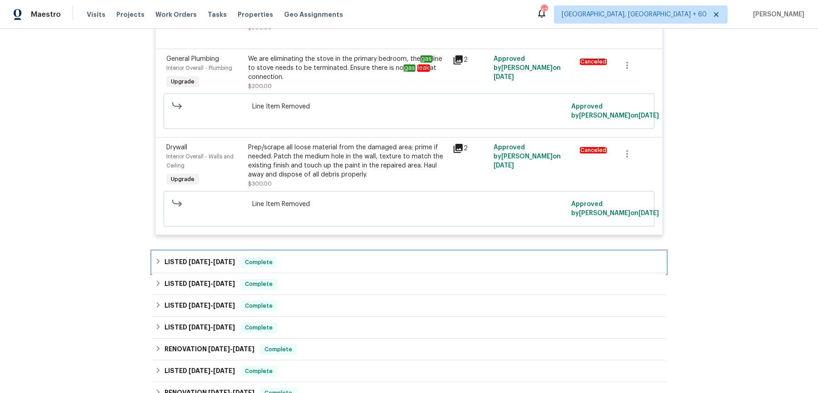
click at [336, 263] on div "LISTED [DATE] - [DATE] Complete" at bounding box center [409, 262] width 508 height 11
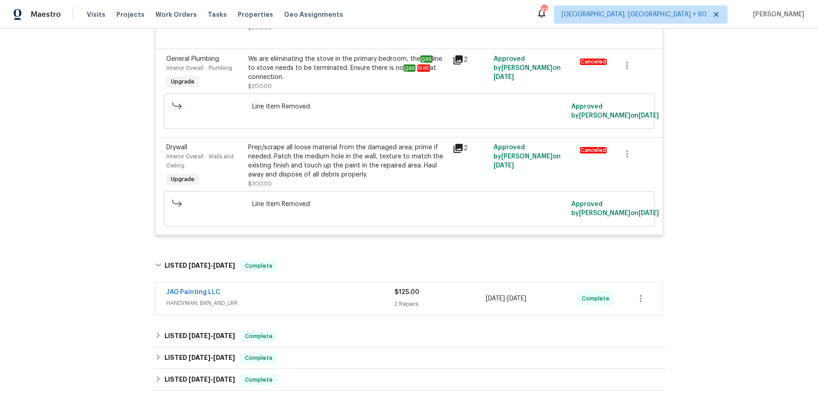
click at [330, 299] on span "HANDYMAN, BRN_AND_LRR" at bounding box center [280, 303] width 228 height 9
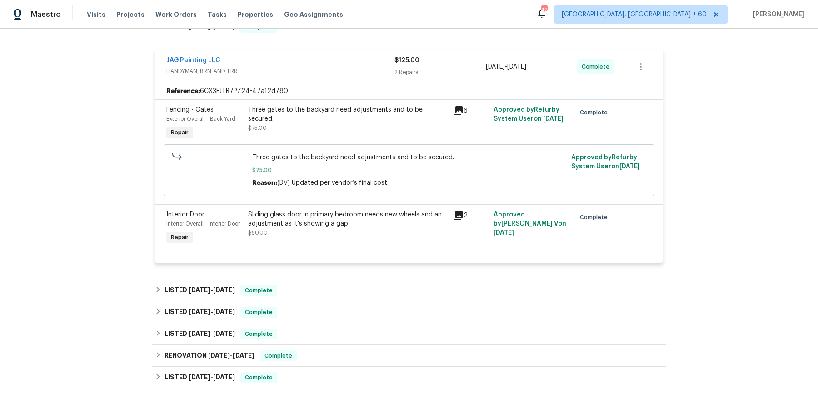
scroll to position [1426, 0]
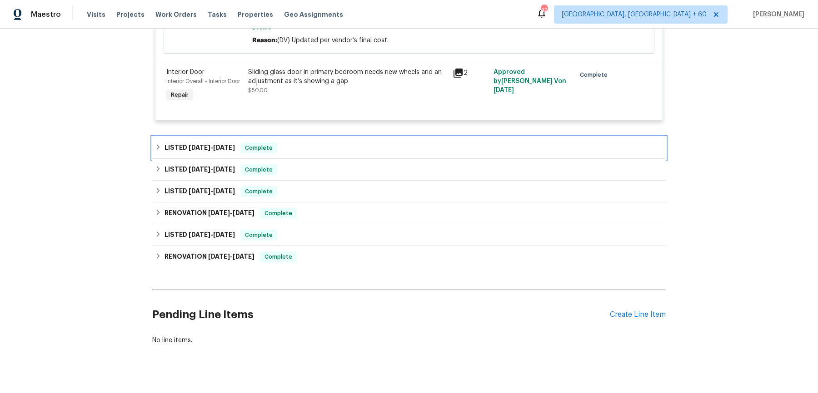
click at [347, 140] on div "LISTED [DATE] - [DATE] Complete" at bounding box center [408, 148] width 513 height 22
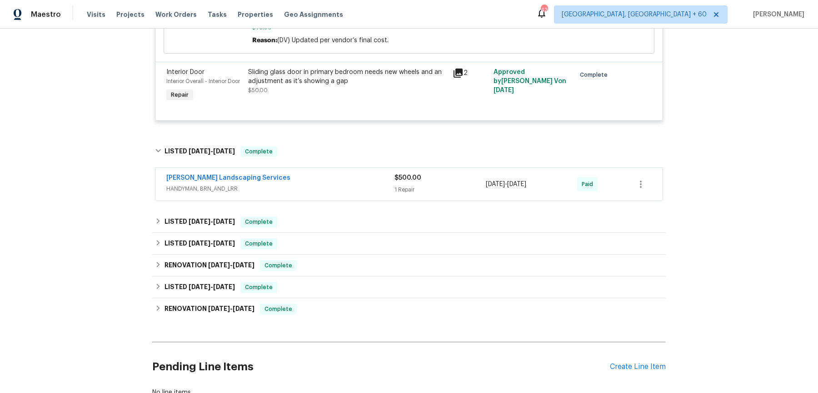
click at [333, 182] on div "[PERSON_NAME] Landscaping Services" at bounding box center [280, 179] width 228 height 11
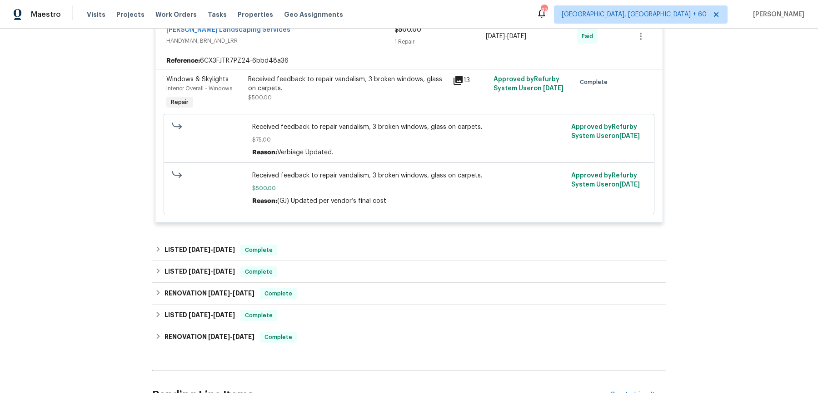
scroll to position [1598, 0]
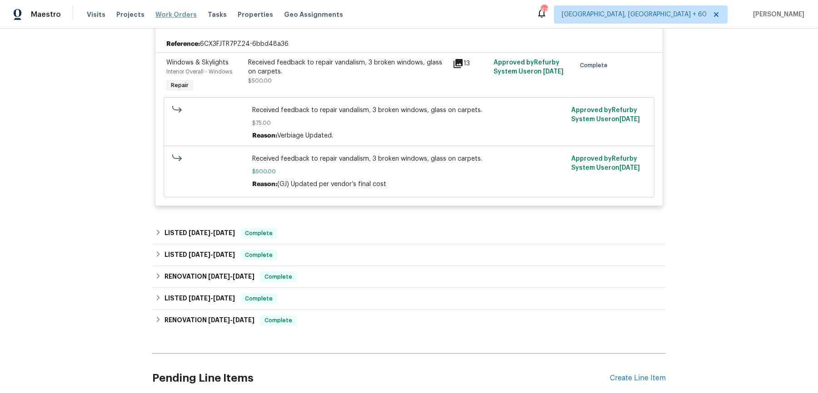
click at [169, 17] on span "Work Orders" at bounding box center [175, 14] width 41 height 9
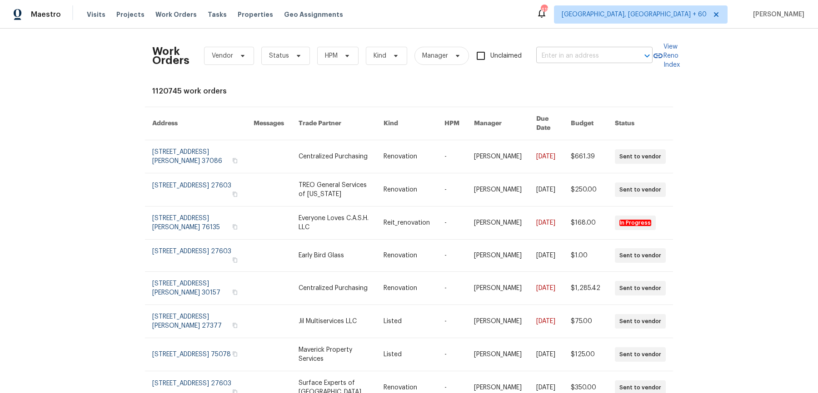
click at [557, 55] on input "text" at bounding box center [581, 56] width 91 height 14
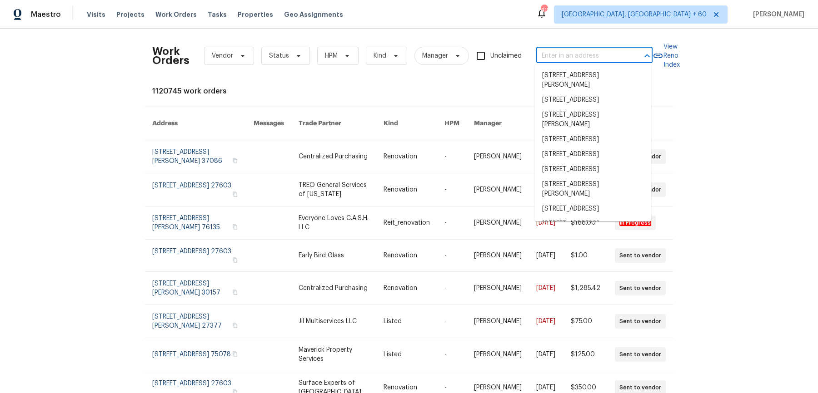
paste input "[STREET_ADDRESS]"
type input "[STREET_ADDRESS]"
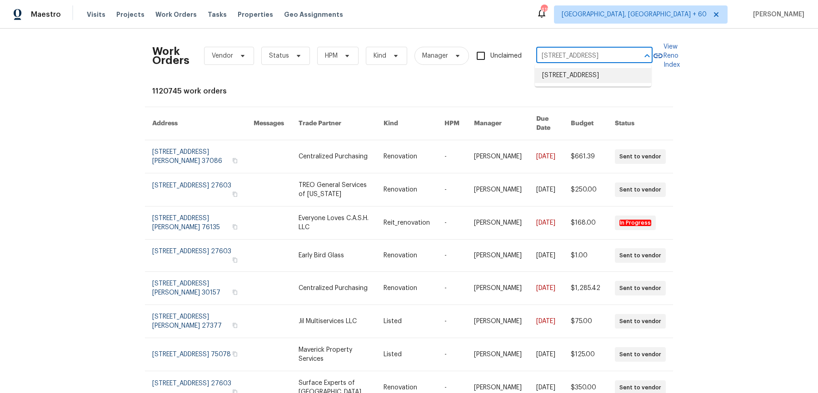
click at [563, 75] on li "[STREET_ADDRESS]" at bounding box center [593, 75] width 116 height 15
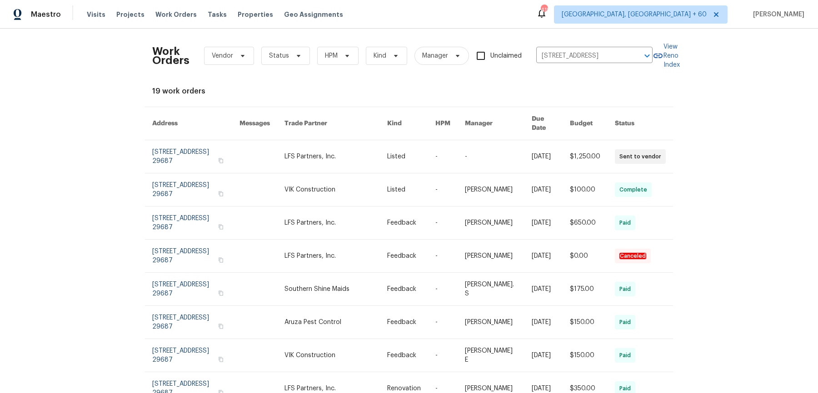
click at [482, 148] on link at bounding box center [498, 156] width 67 height 33
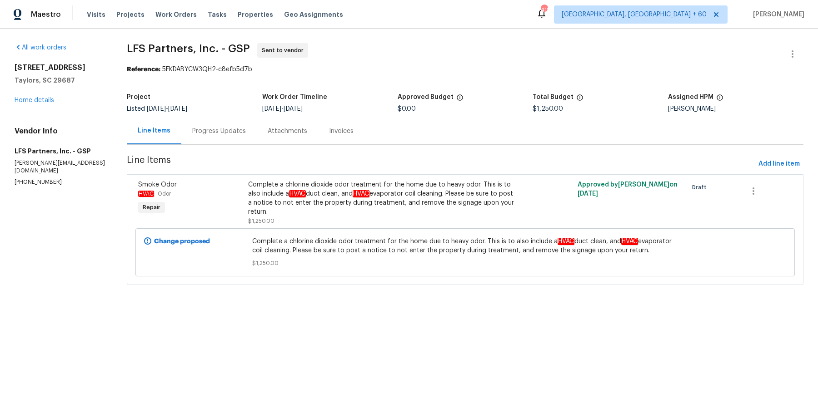
click at [45, 104] on div "[STREET_ADDRESS] Home details" at bounding box center [60, 84] width 90 height 42
click at [43, 95] on div "[STREET_ADDRESS] Home details" at bounding box center [61, 84] width 92 height 42
click at [35, 112] on div "All work orders [STREET_ADDRESS] Home details Vendor Info LFS Partners, Inc. - …" at bounding box center [61, 114] width 92 height 143
click at [36, 98] on link "Home details" at bounding box center [35, 100] width 40 height 6
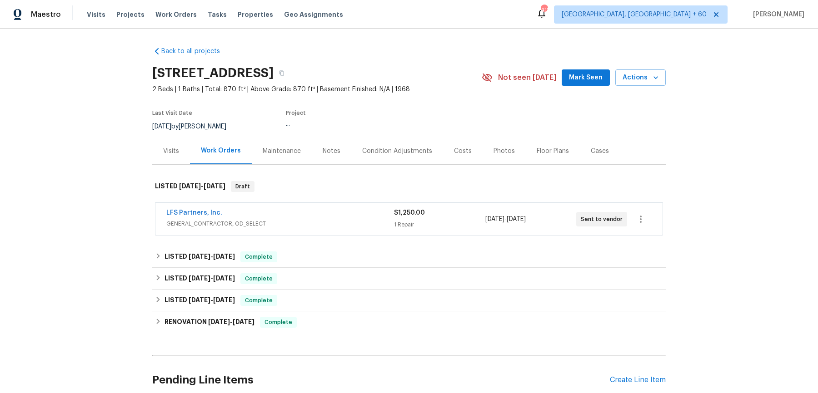
click at [296, 220] on span "GENERAL_CONTRACTOR, OD_SELECT" at bounding box center [280, 223] width 228 height 9
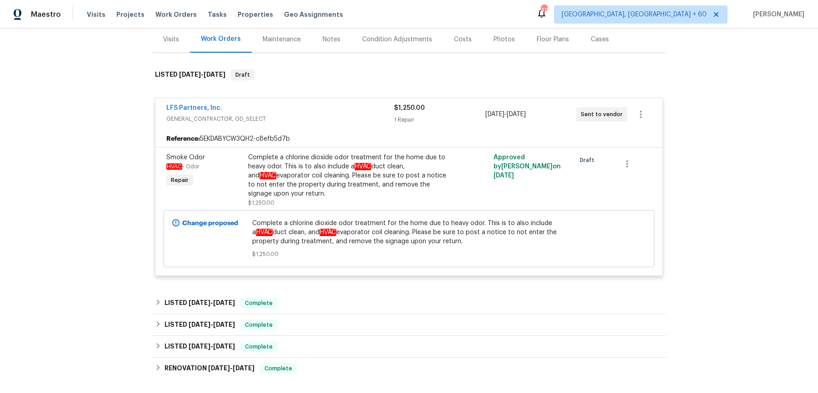
scroll to position [112, 0]
click at [307, 289] on div "Back to all projects [STREET_ADDRESS] 2 Beds | 1 Baths | Total: 870 ft² | Above…" at bounding box center [408, 195] width 513 height 537
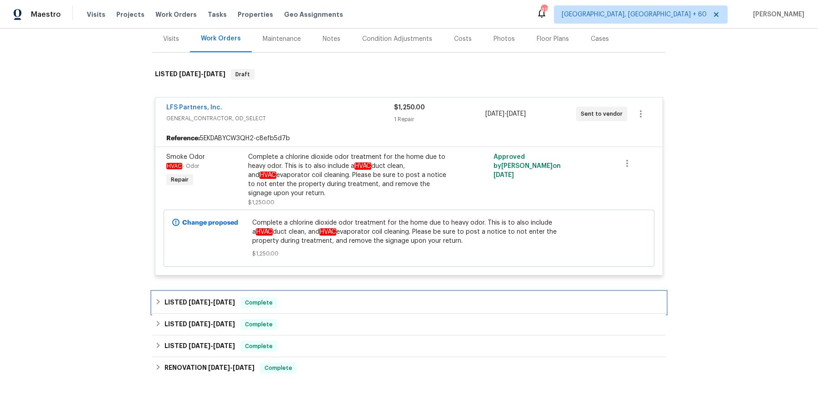
click at [307, 296] on div "LISTED [DATE] - [DATE] Complete" at bounding box center [408, 303] width 513 height 22
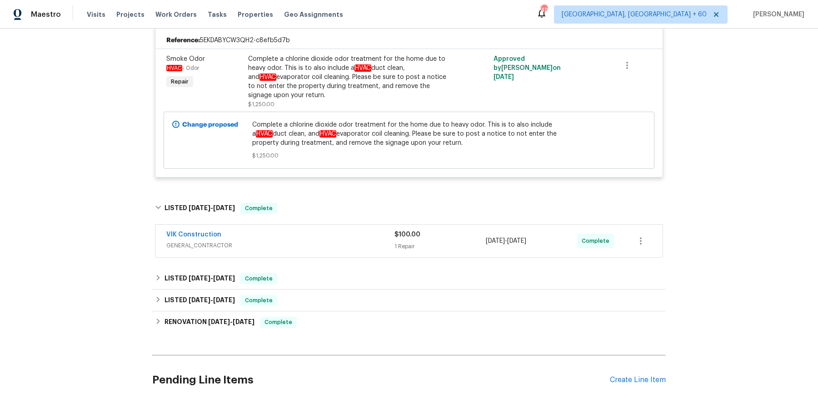
click at [319, 243] on span "GENERAL_CONTRACTOR" at bounding box center [280, 245] width 228 height 9
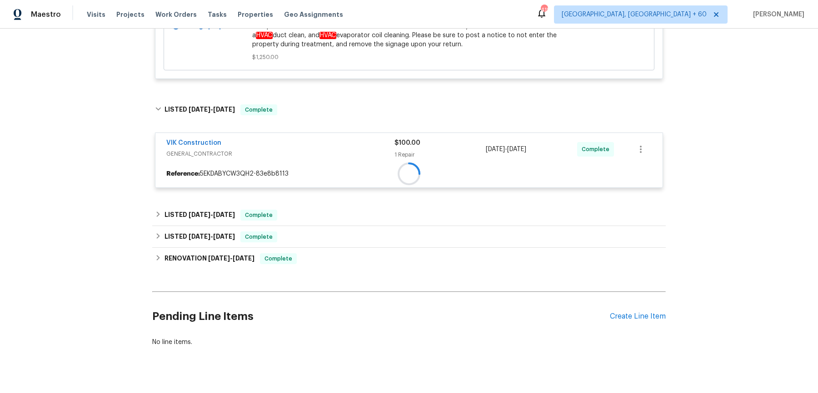
scroll to position [323, 0]
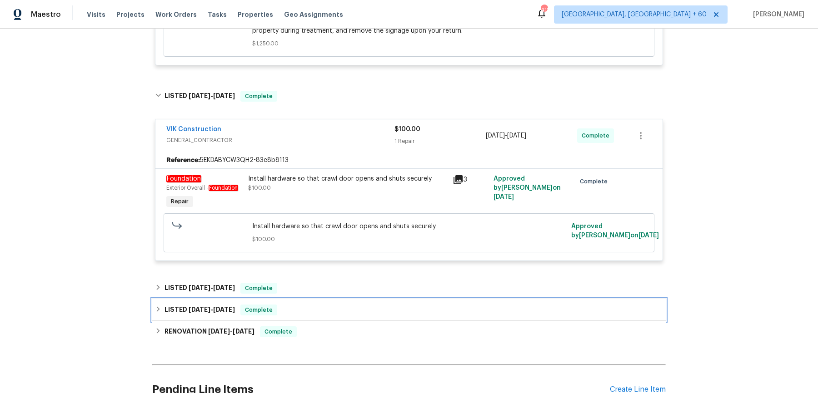
click at [307, 299] on div "LISTED [DATE] - [DATE] Complete" at bounding box center [408, 310] width 513 height 22
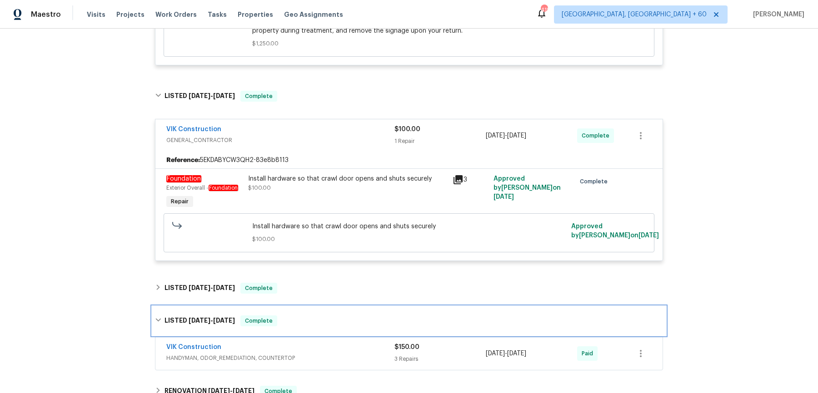
click at [308, 331] on div "LISTED [DATE] - [DATE] Complete" at bounding box center [408, 321] width 513 height 29
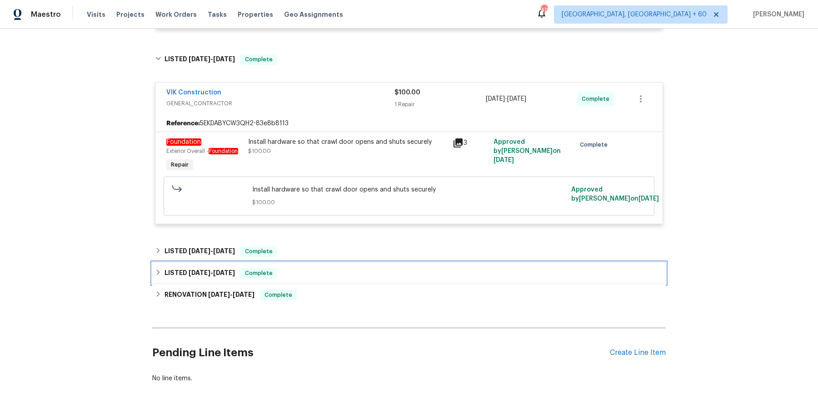
scroll to position [362, 0]
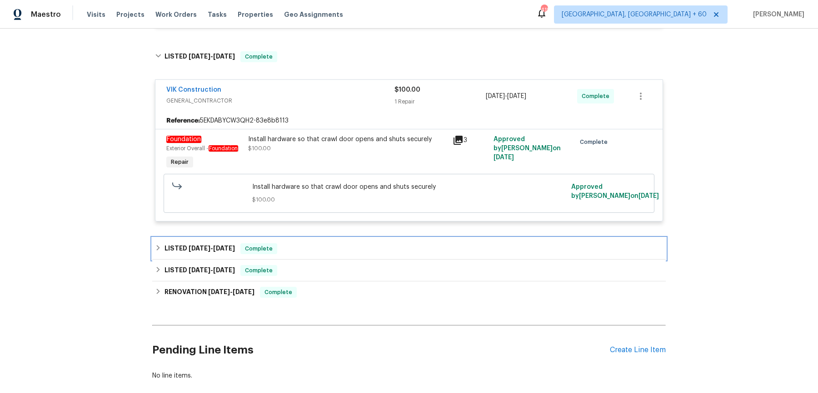
click at [333, 244] on div "LISTED [DATE] - [DATE] Complete" at bounding box center [409, 249] width 508 height 11
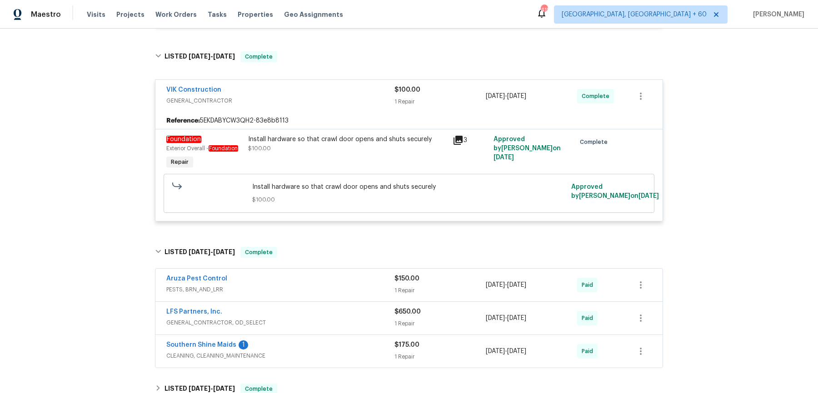
click at [333, 282] on div "Aruza Pest Control" at bounding box center [280, 279] width 228 height 11
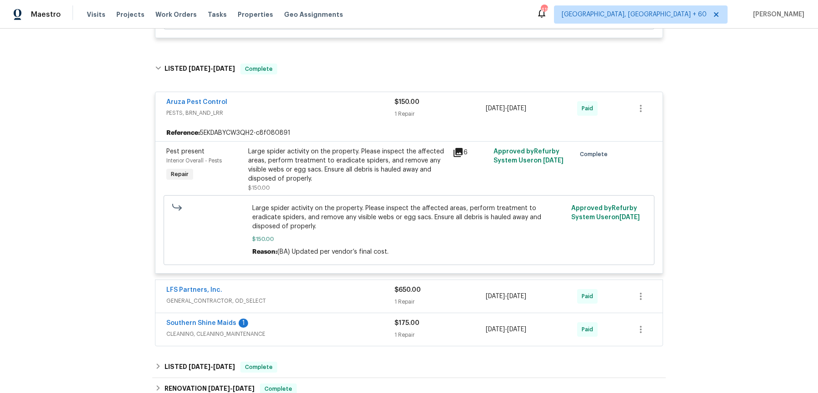
scroll to position [551, 0]
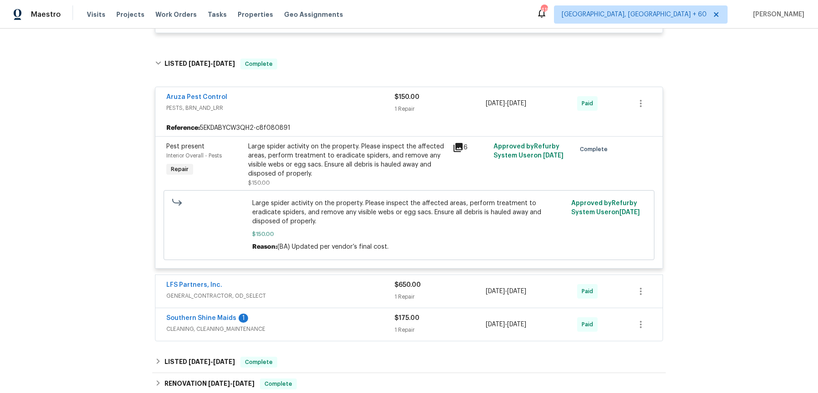
click at [326, 303] on div "LFS Partners, Inc. GENERAL_CONTRACTOR, OD_SELECT $650.00 1 Repair [DATE] - [DAT…" at bounding box center [408, 291] width 507 height 33
click at [334, 281] on div "LFS Partners, Inc." at bounding box center [280, 286] width 228 height 11
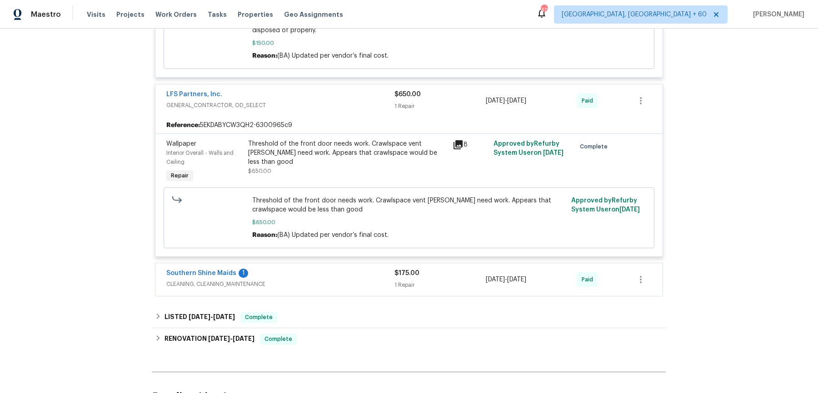
scroll to position [835, 0]
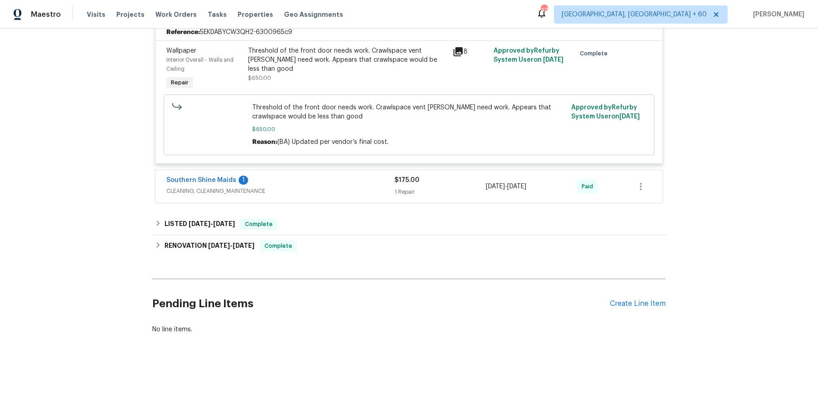
click at [351, 194] on div "Southern Shine Maids 1 CLEANING, CLEANING_MAINTENANCE" at bounding box center [280, 187] width 228 height 22
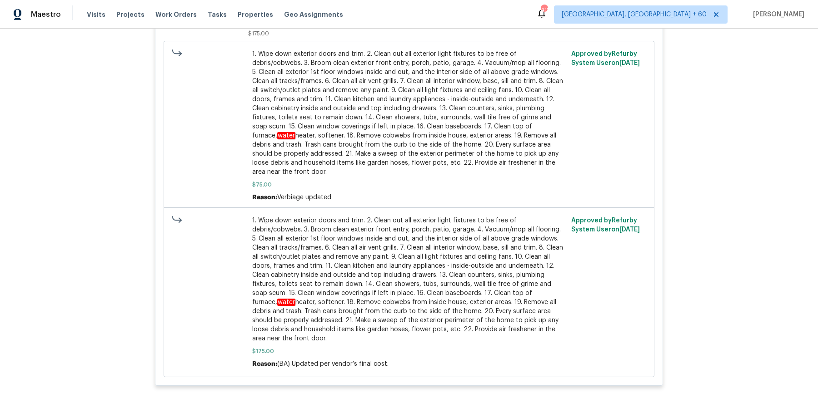
scroll to position [1411, 0]
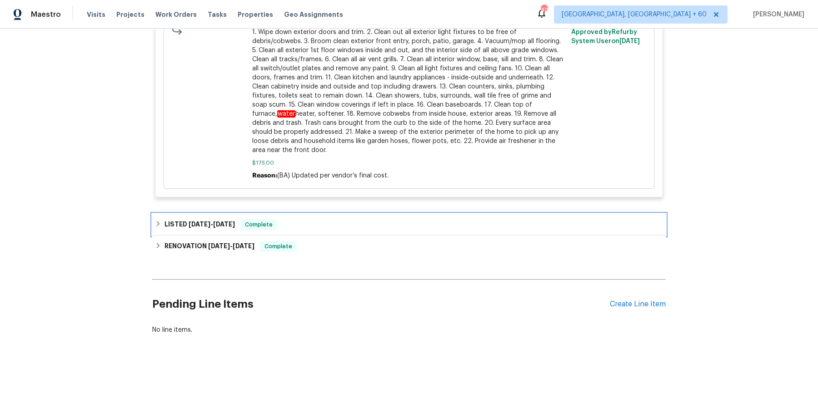
click at [348, 226] on div "LISTED [DATE] - [DATE] Complete" at bounding box center [409, 224] width 508 height 11
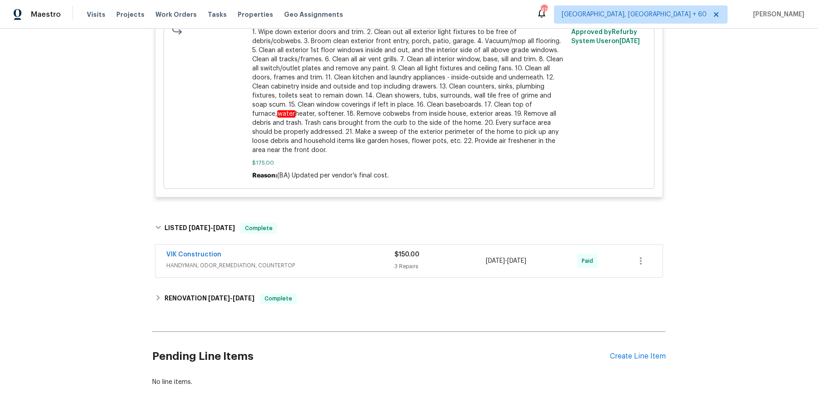
click at [345, 261] on span "HANDYMAN, ODOR_REMEDIATION, COUNTERTOP" at bounding box center [280, 265] width 228 height 9
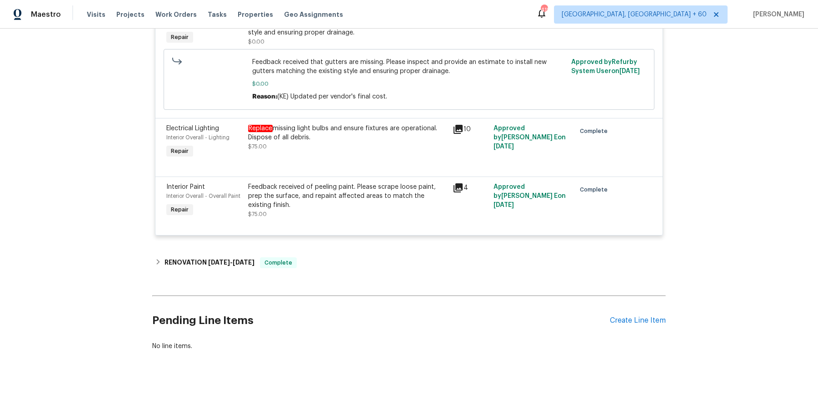
scroll to position [1724, 0]
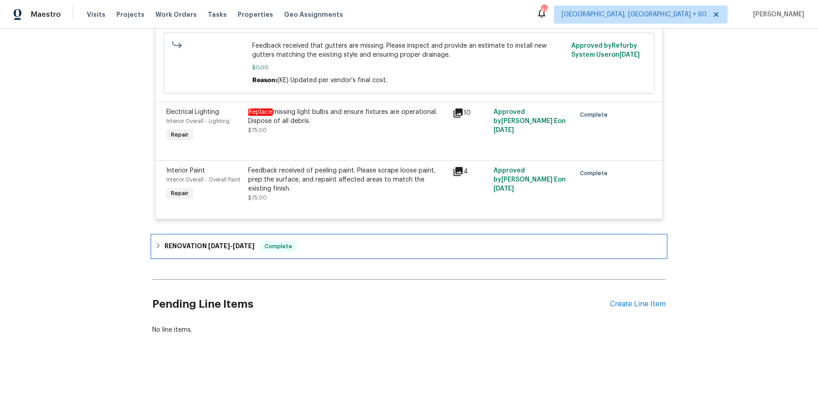
click at [345, 248] on div "RENOVATION [DATE] - [DATE] Complete" at bounding box center [409, 246] width 508 height 11
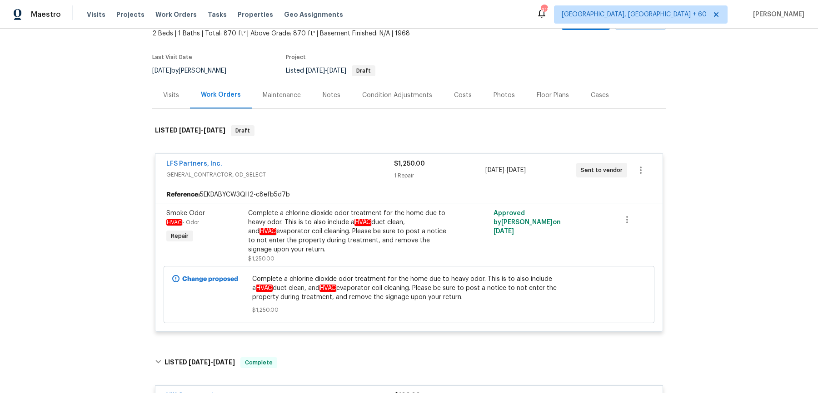
scroll to position [10, 0]
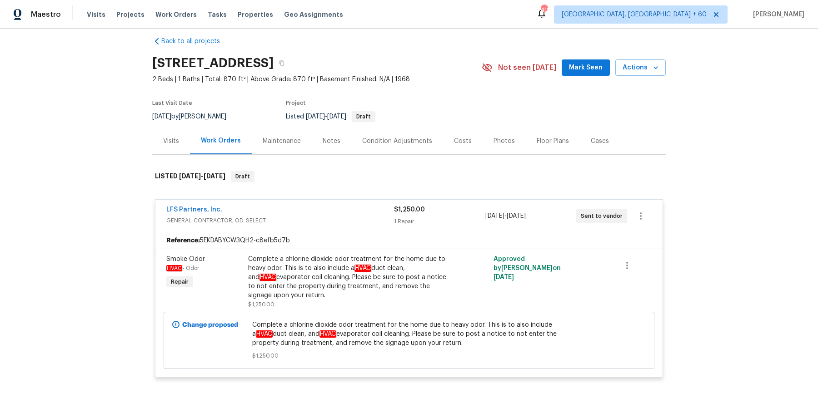
click at [173, 19] on div "Visits Projects Work Orders Tasks Properties Geo Assignments" at bounding box center [220, 14] width 267 height 18
click at [177, 14] on span "Work Orders" at bounding box center [175, 14] width 41 height 9
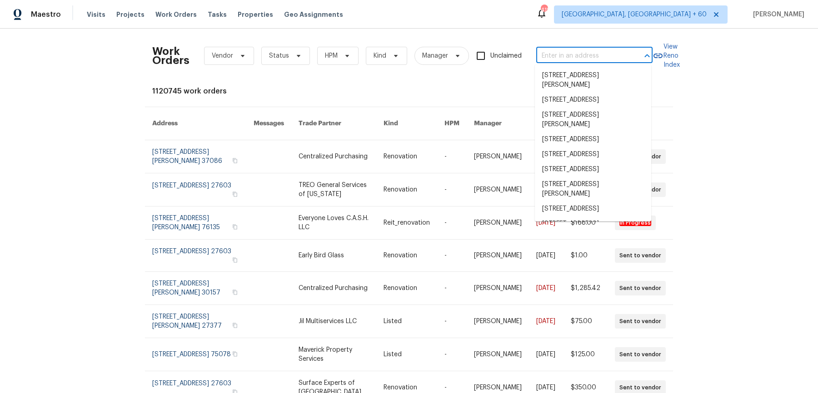
click at [607, 58] on input "text" at bounding box center [581, 56] width 91 height 14
paste input "[STREET_ADDRESS][PERSON_NAME]"
type input "[STREET_ADDRESS][PERSON_NAME]"
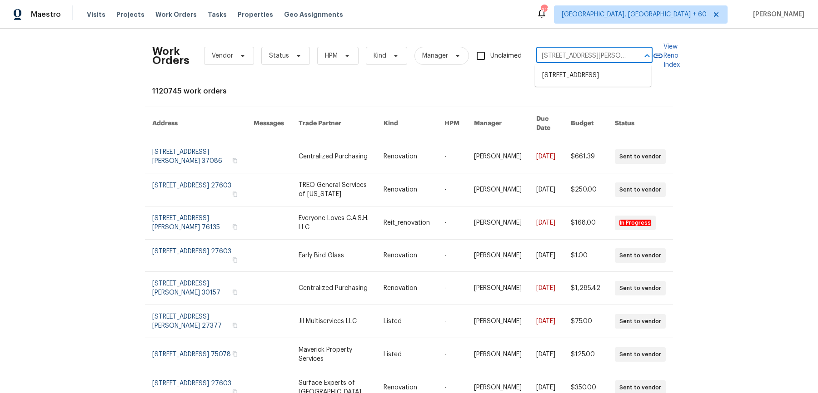
scroll to position [0, 10]
click at [589, 66] on ul "[STREET_ADDRESS]" at bounding box center [593, 76] width 116 height 22
click at [588, 69] on li "[STREET_ADDRESS]" at bounding box center [593, 75] width 116 height 15
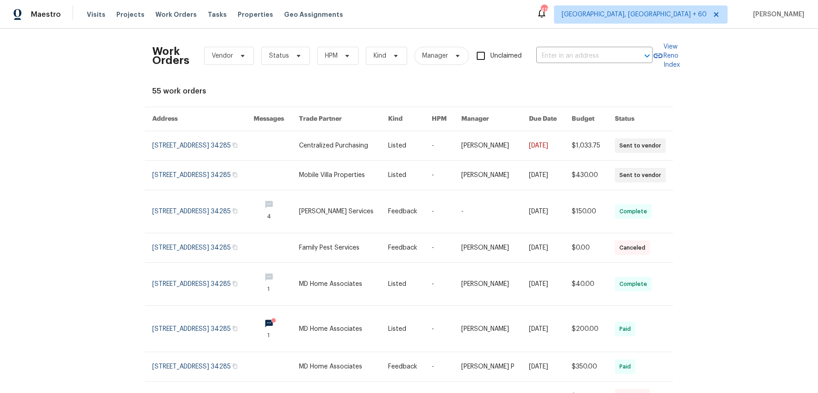
type input "[STREET_ADDRESS]"
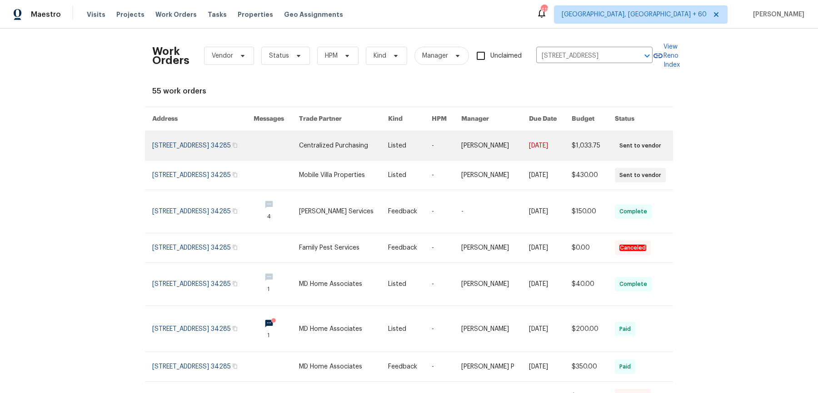
click at [481, 141] on link at bounding box center [495, 145] width 68 height 29
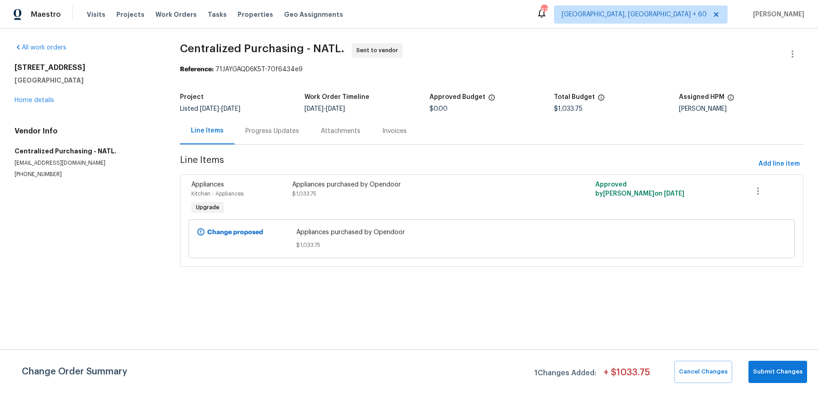
click at [29, 94] on div "[STREET_ADDRESS][PERSON_NAME] Home details" at bounding box center [87, 84] width 144 height 42
click at [29, 105] on div "All work orders [STREET_ADDRESS][PERSON_NAME] Home details Vendor Info Centrali…" at bounding box center [87, 110] width 144 height 135
click at [30, 100] on link "Home details" at bounding box center [35, 100] width 40 height 6
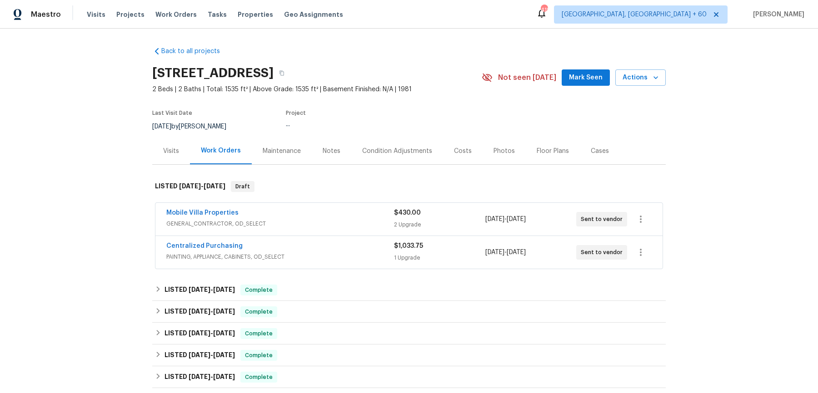
click at [283, 214] on div "Mobile Villa Properties" at bounding box center [280, 214] width 228 height 11
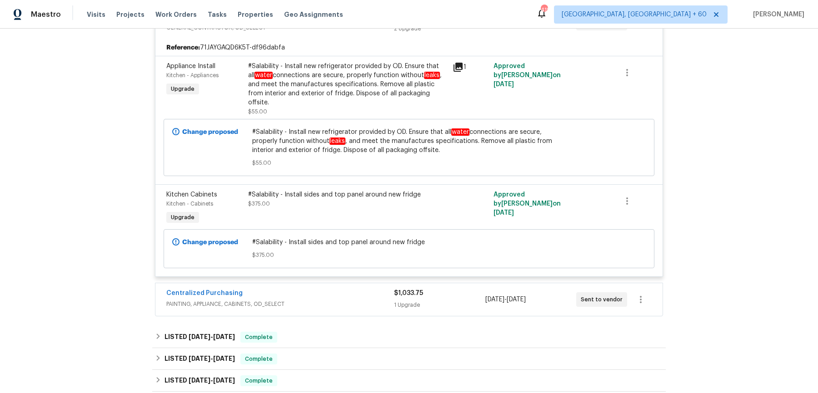
scroll to position [208, 0]
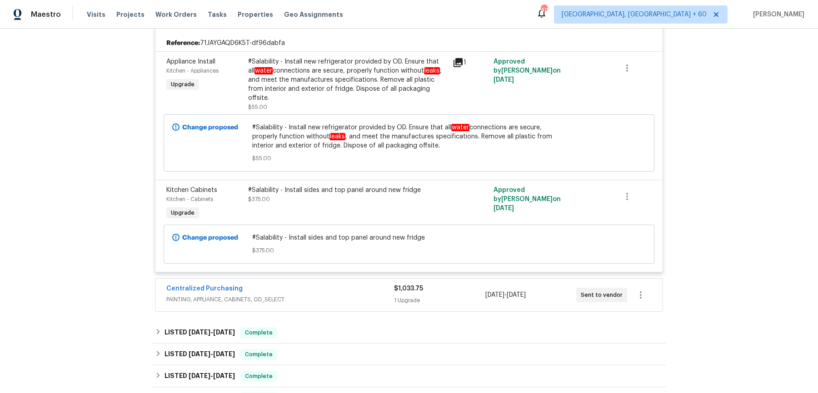
click at [390, 295] on span "PAINTING, APPLIANCE, CABINETS, OD_SELECT" at bounding box center [280, 299] width 228 height 9
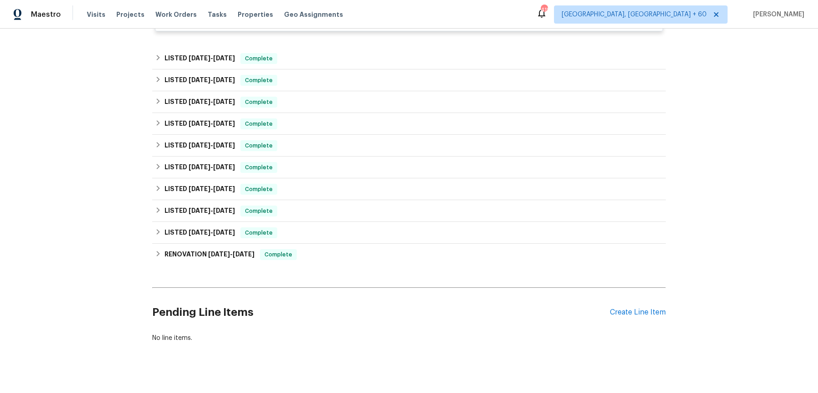
scroll to position [407, 0]
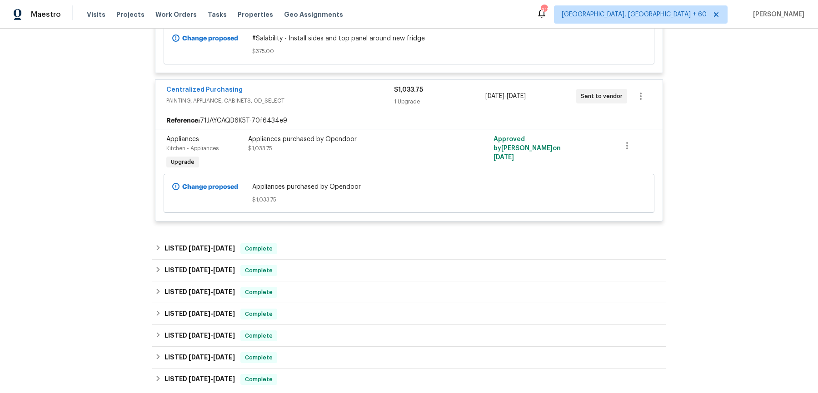
click at [371, 220] on div "Back to all projects [STREET_ADDRESS] 2 Beds | 2 Baths | Total: 1535 ft² | Abov…" at bounding box center [408, 86] width 513 height 908
click at [360, 244] on div "LISTED [DATE] - [DATE] Complete" at bounding box center [409, 249] width 508 height 11
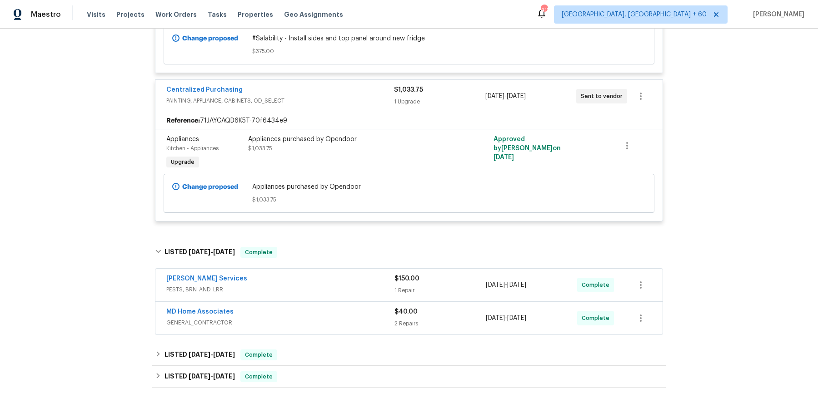
click at [358, 269] on div "[PERSON_NAME] Services PESTS, BRN_AND_LRR $150.00 1 Repair [DATE] - [DATE] Comp…" at bounding box center [408, 285] width 507 height 33
click at [354, 274] on div "[PERSON_NAME] Services" at bounding box center [280, 279] width 228 height 11
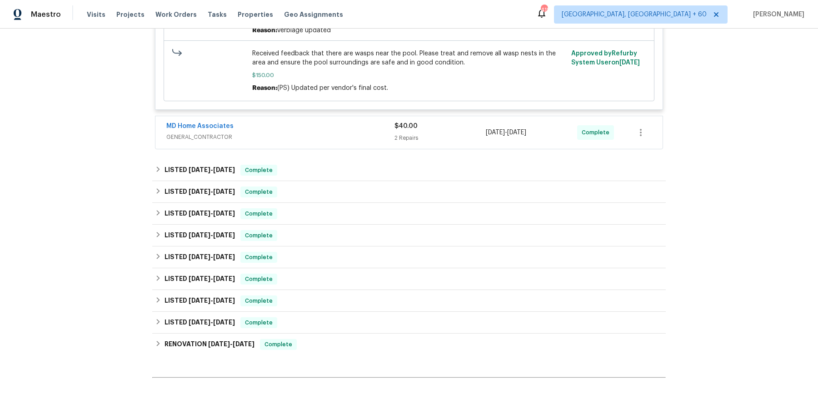
scroll to position [808, 0]
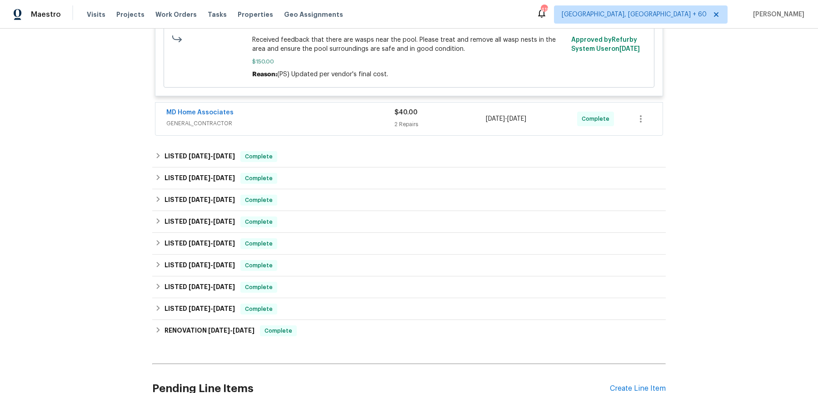
click at [358, 103] on div "MD Home Associates GENERAL_CONTRACTOR $40.00 2 Repairs [DATE] - [DATE] Complete" at bounding box center [408, 119] width 507 height 33
click at [358, 108] on div "MD Home Associates" at bounding box center [280, 113] width 228 height 11
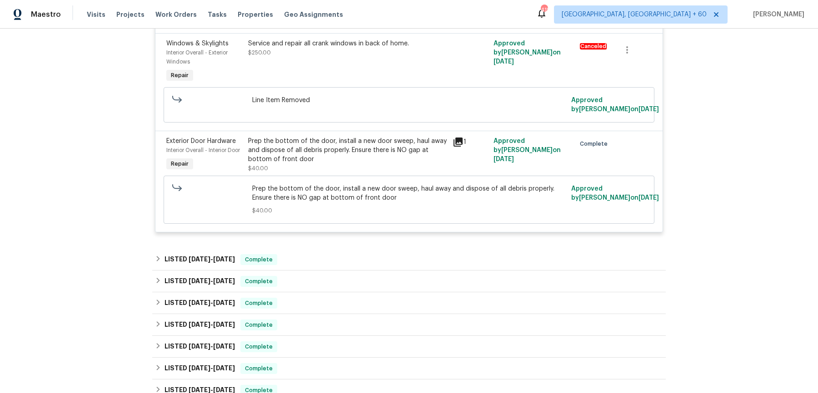
scroll to position [928, 0]
click at [323, 253] on div "LISTED [DATE] - [DATE] Complete" at bounding box center [409, 258] width 508 height 11
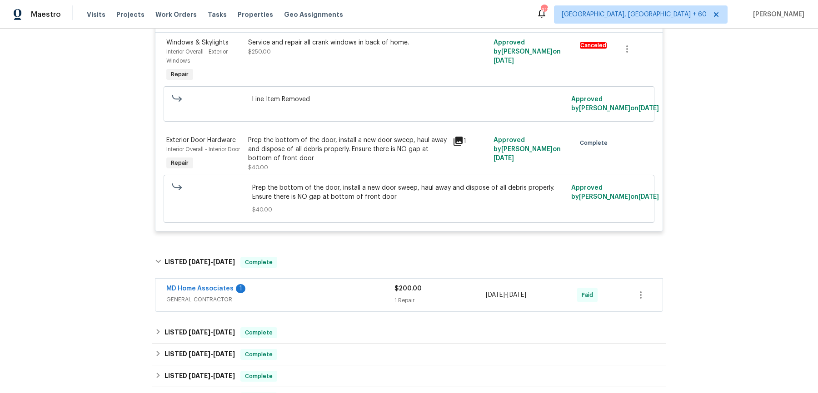
click at [323, 284] on div "MD Home Associates 1" at bounding box center [280, 289] width 228 height 11
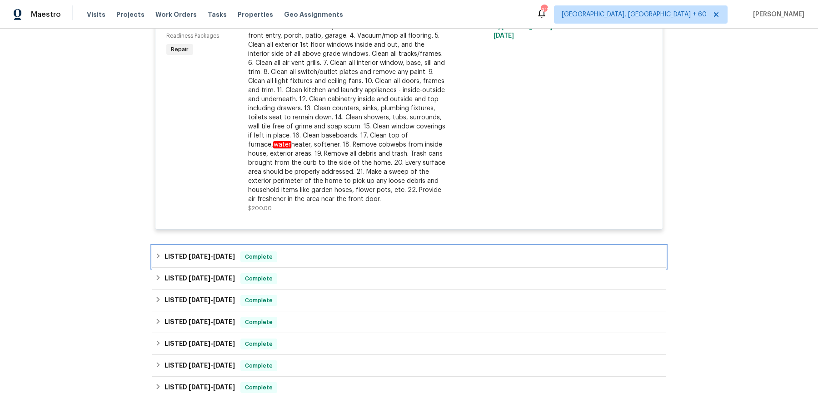
click at [321, 252] on div "LISTED [DATE] - [DATE] Complete" at bounding box center [409, 257] width 508 height 11
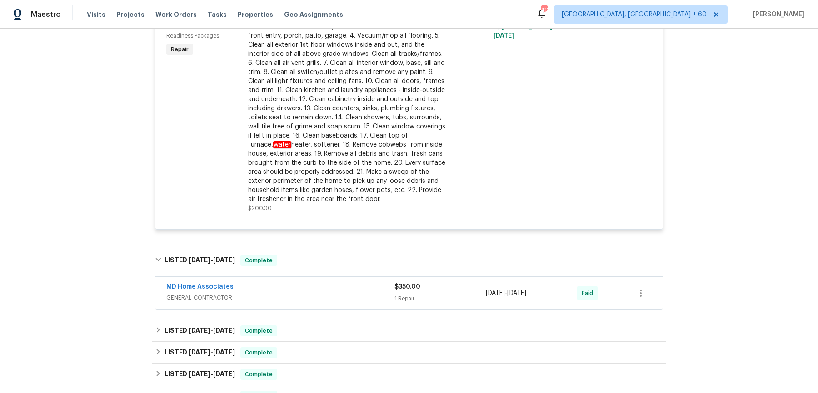
click at [320, 283] on div "MD Home Associates" at bounding box center [280, 288] width 228 height 11
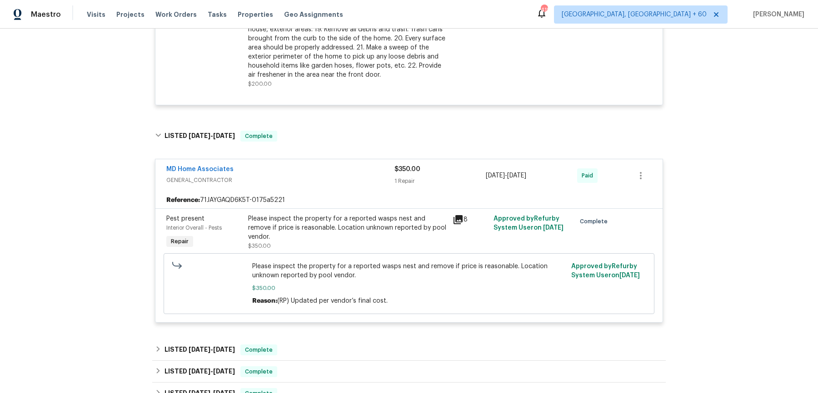
scroll to position [1461, 0]
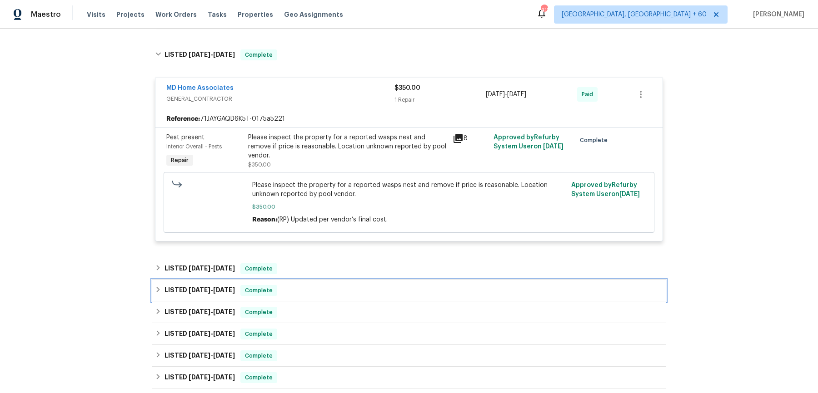
click at [322, 280] on div "LISTED [DATE] - [DATE] Complete" at bounding box center [408, 291] width 513 height 22
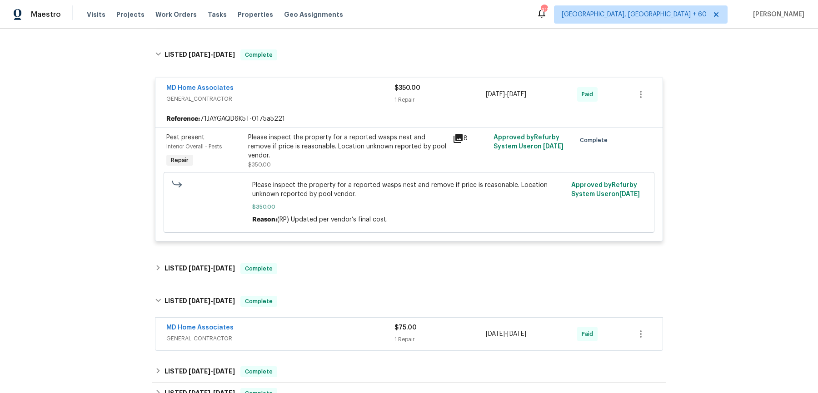
click at [311, 323] on div "MD Home Associates" at bounding box center [280, 328] width 228 height 11
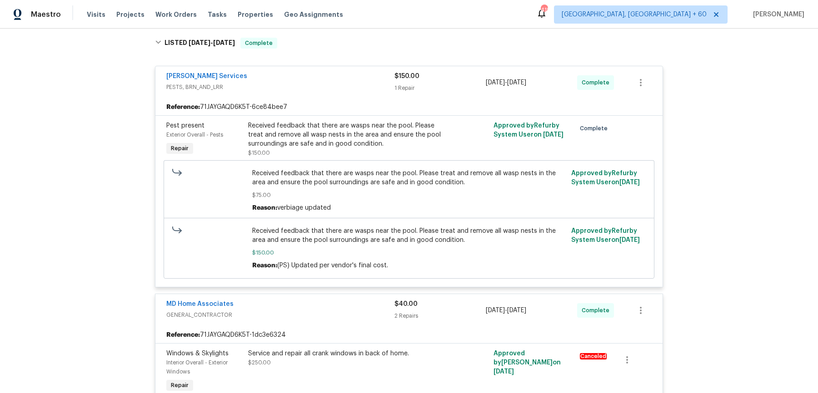
scroll to position [584, 0]
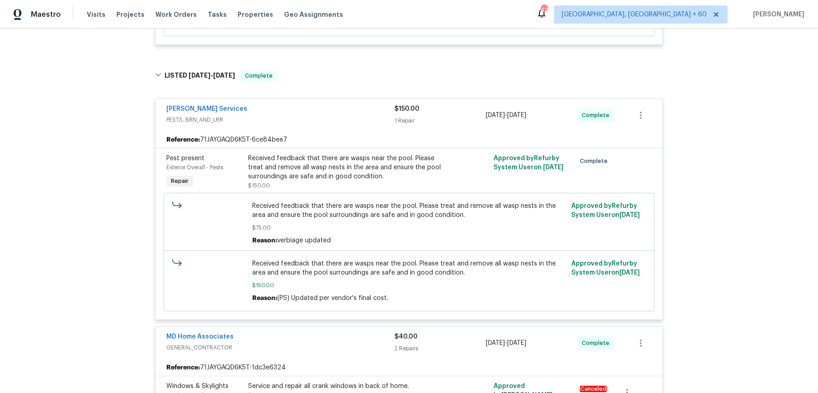
click at [324, 159] on div "Received feedback that there are wasps near the pool. Please treat and remove a…" at bounding box center [347, 167] width 199 height 27
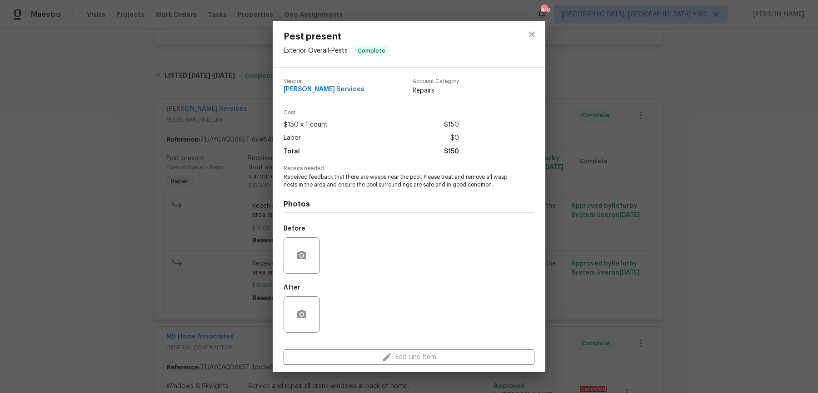
click at [609, 183] on div "Pest present Exterior Overall - Pests Complete Vendor [PERSON_NAME] Services Ac…" at bounding box center [409, 196] width 818 height 393
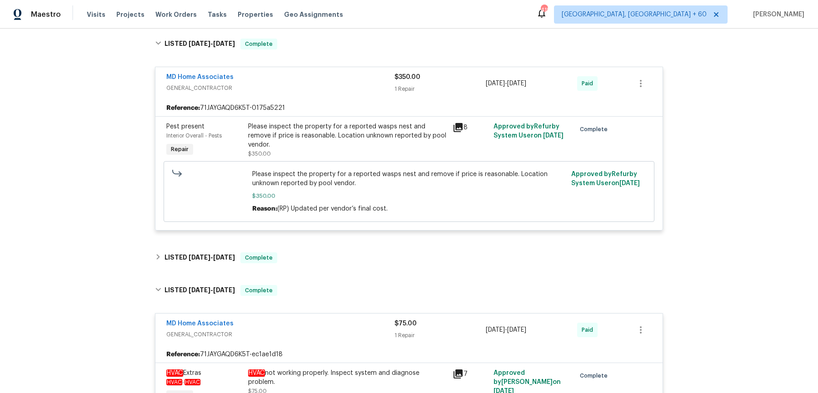
scroll to position [1471, 0]
click at [299, 124] on div "Please inspect the property for a reported wasps nest and remove if price is re…" at bounding box center [347, 137] width 199 height 27
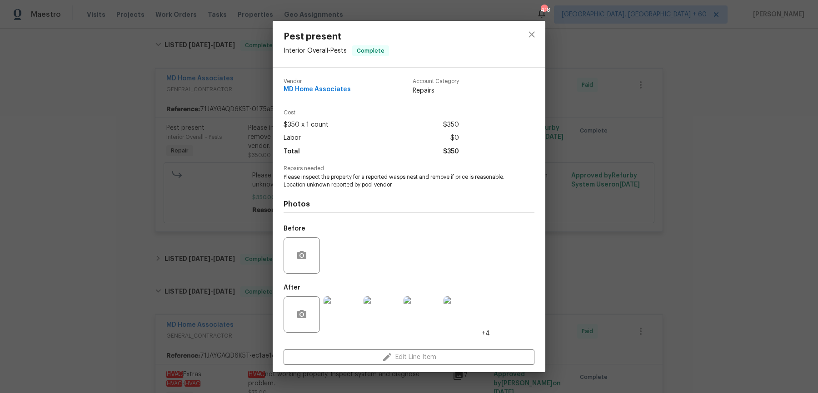
click at [347, 321] on img at bounding box center [341, 315] width 36 height 36
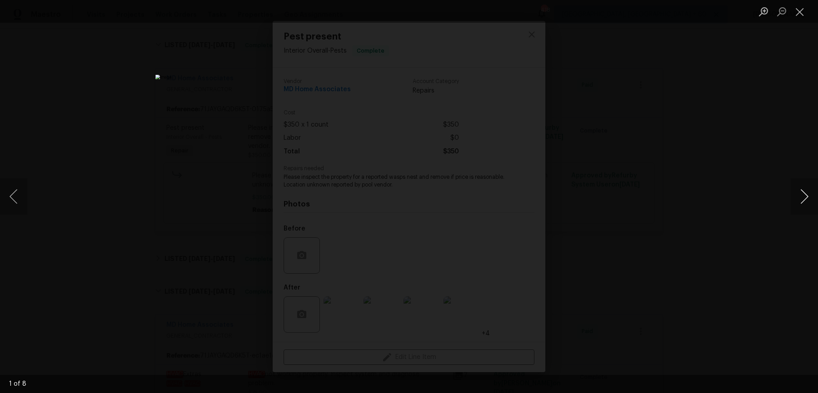
click at [801, 202] on button "Next image" at bounding box center [803, 197] width 27 height 36
click at [777, 165] on div "Lightbox" at bounding box center [409, 196] width 818 height 393
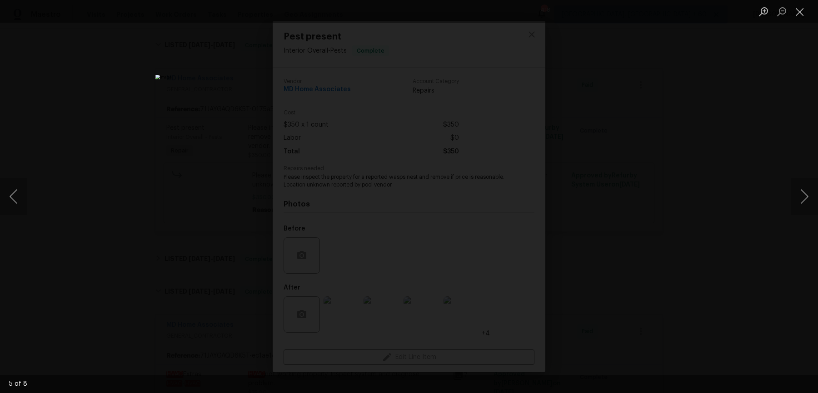
click at [759, 78] on div "Lightbox" at bounding box center [409, 196] width 818 height 393
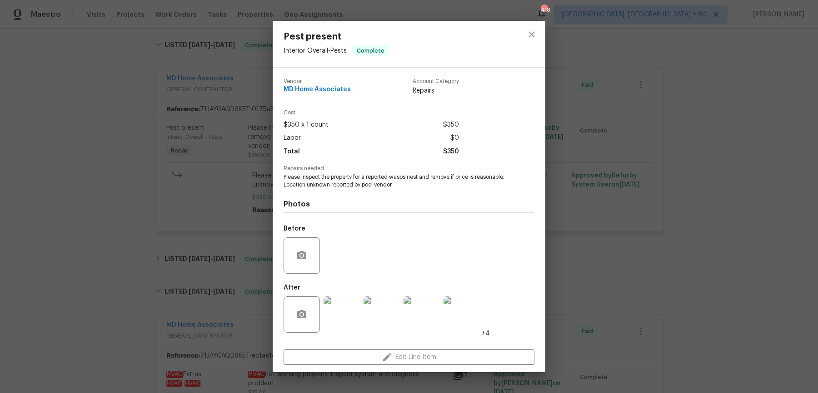
click at [764, 83] on div "Pest present Interior Overall - Pests Complete Vendor MD Home Associates Accoun…" at bounding box center [409, 196] width 818 height 393
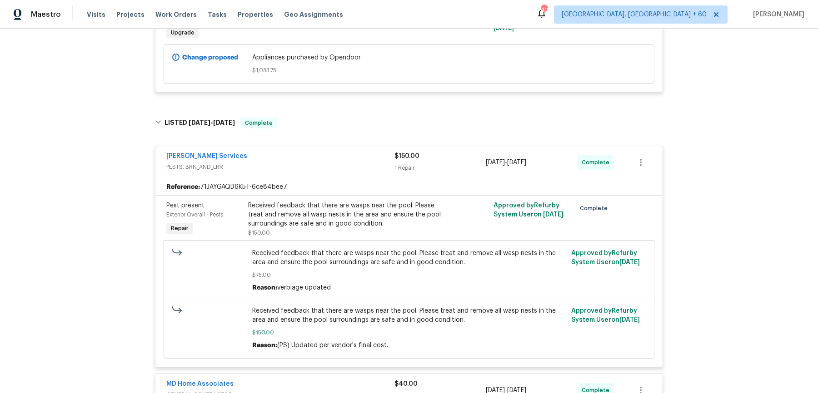
scroll to position [536, 0]
click at [337, 209] on div "Received feedback that there are wasps near the pool. Please treat and remove a…" at bounding box center [347, 215] width 199 height 27
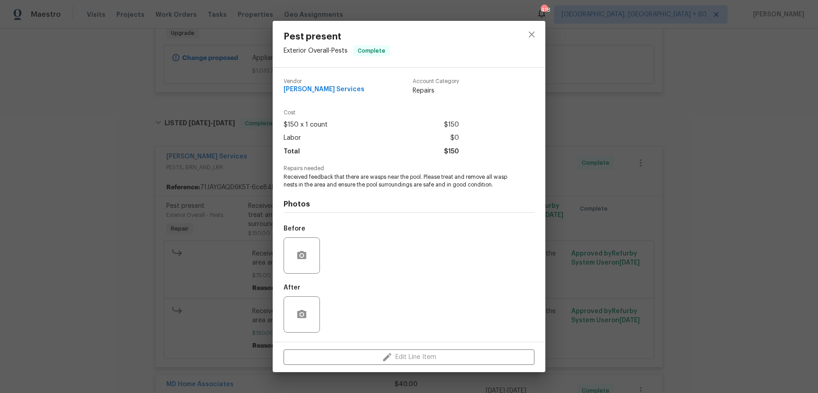
click at [623, 205] on div "Pest present Exterior Overall - Pests Complete Vendor [PERSON_NAME] Services Ac…" at bounding box center [409, 196] width 818 height 393
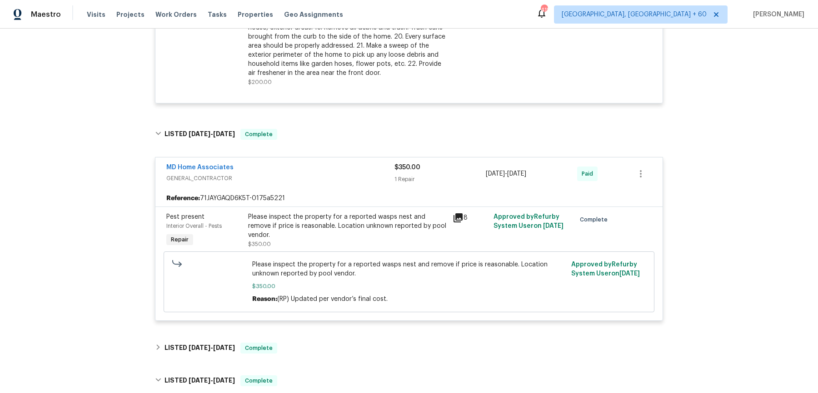
scroll to position [1383, 0]
click at [268, 250] on div "Please inspect the property for a reported wasps nest and remove if price is re…" at bounding box center [409, 280] width 491 height 61
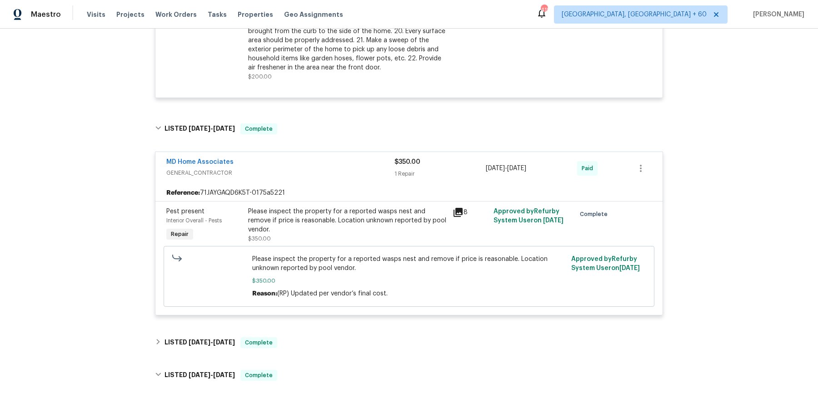
scroll to position [1377, 0]
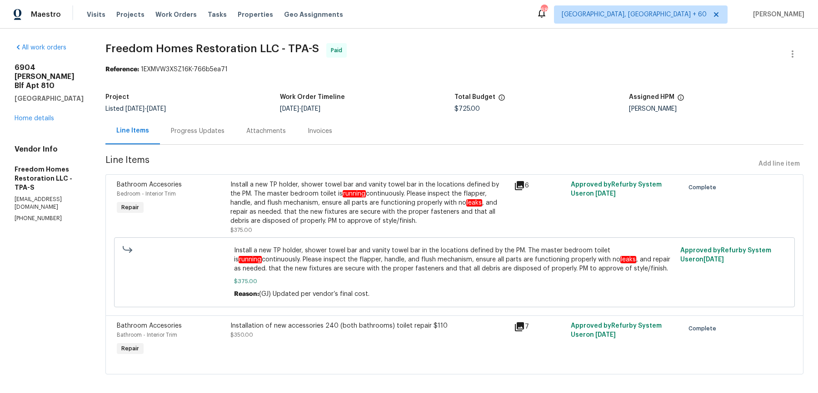
scroll to position [6, 0]
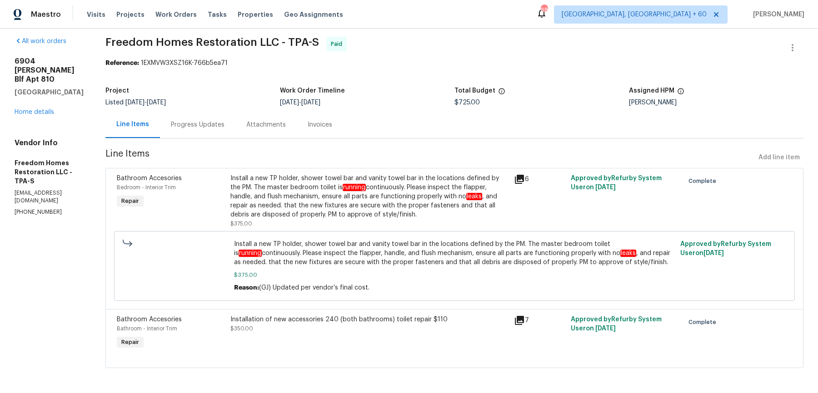
click at [219, 125] on div "Progress Updates" at bounding box center [198, 124] width 54 height 9
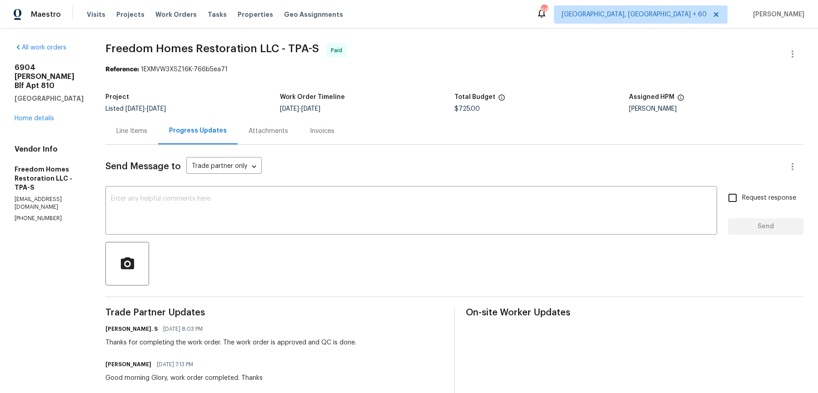
click at [277, 138] on div "Attachments" at bounding box center [268, 131] width 61 height 27
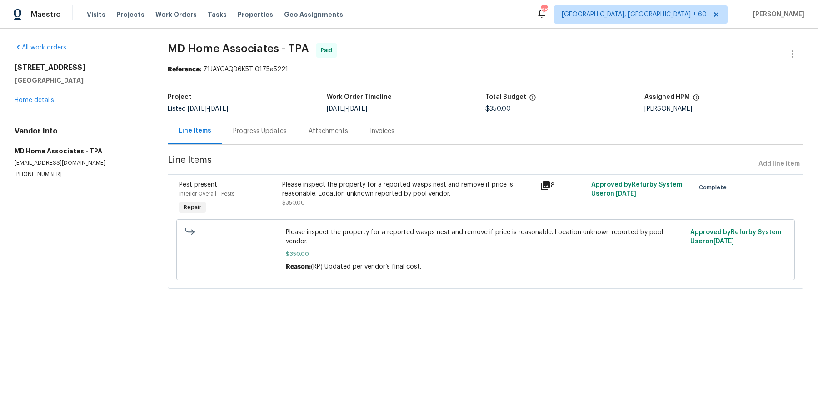
click at [217, 50] on span "MD Home Associates - TPA" at bounding box center [238, 48] width 141 height 11
copy span "MD Home Associates - TPA"
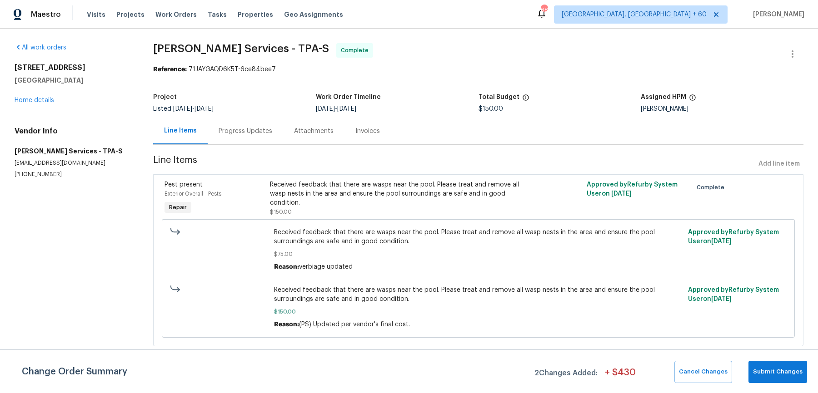
click at [232, 55] on span "[PERSON_NAME] Services - TPA-S Complete" at bounding box center [467, 54] width 628 height 22
copy span "[PERSON_NAME] Services - TPA-S"
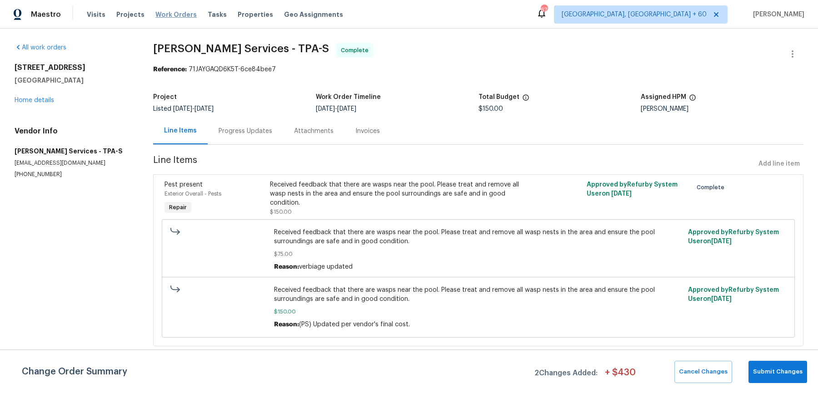
click at [180, 11] on span "Work Orders" at bounding box center [175, 14] width 41 height 9
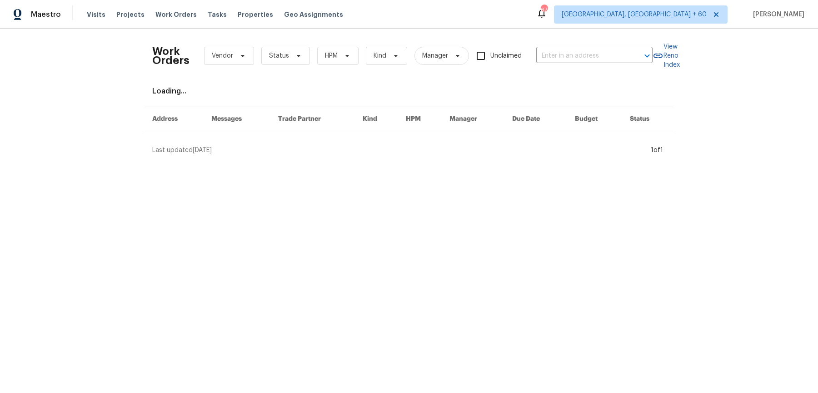
click at [605, 65] on div "Work Orders Vendor Status HPM Kind Manager Unclaimed ​" at bounding box center [402, 56] width 500 height 40
click at [605, 59] on input "text" at bounding box center [581, 56] width 91 height 14
paste input "[STREET_ADDRESS][PERSON_NAME]"
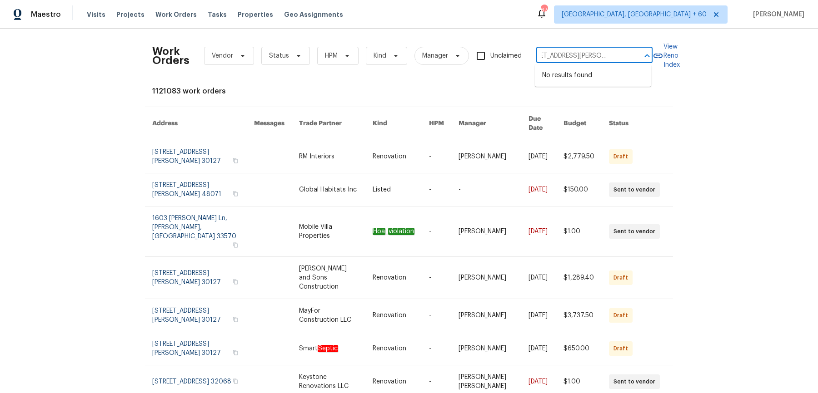
drag, startPoint x: 572, startPoint y: 58, endPoint x: 648, endPoint y: 59, distance: 75.9
click at [648, 59] on div "6904 Drewrys Blf Bradenton true 810, FL 34203 ​" at bounding box center [594, 56] width 116 height 14
type input "6904 Drewrys Bl"
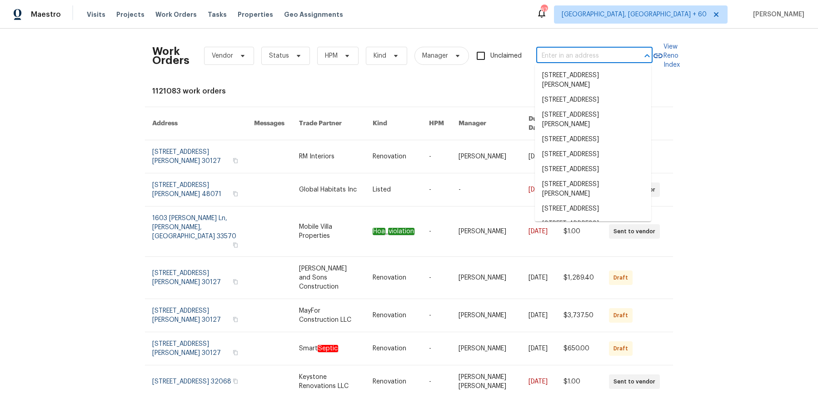
click at [568, 56] on input "text" at bounding box center [581, 56] width 91 height 14
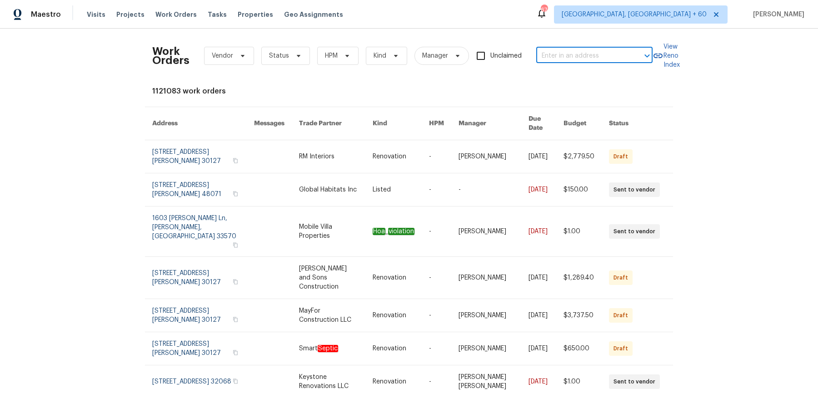
paste input "[STREET_ADDRESS][PERSON_NAME]"
drag, startPoint x: 555, startPoint y: 56, endPoint x: 629, endPoint y: 56, distance: 74.5
click at [629, 56] on div "6904 Drewrys Blf Bradenton true 810, FL 34203 ​" at bounding box center [594, 56] width 116 height 14
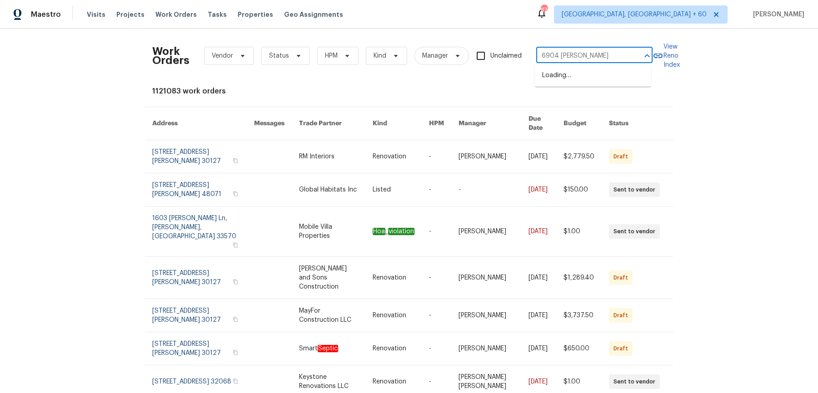
type input "6904 [PERSON_NAME]"
click at [617, 77] on li "[STREET_ADDRESS][PERSON_NAME]" at bounding box center [593, 80] width 116 height 25
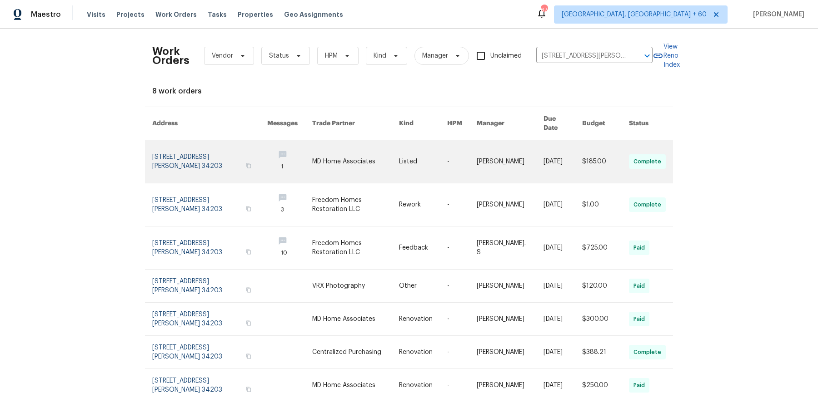
click at [457, 165] on link at bounding box center [462, 161] width 30 height 43
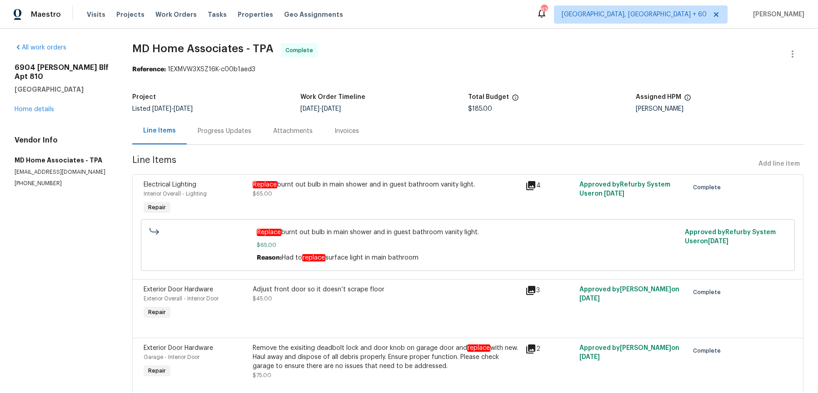
click at [49, 105] on div "All work orders 6904 Drewrys Blf Apt 810 Bradenton, FL 34203 Home details Vendo…" at bounding box center [63, 115] width 96 height 144
click at [47, 96] on div "[STREET_ADDRESS][PERSON_NAME] Home details" at bounding box center [63, 88] width 96 height 51
click at [39, 106] on div "All work orders 6904 Drewrys Blf Apt 810 Bradenton, FL 34203 Home details Vendo…" at bounding box center [63, 115] width 96 height 144
click at [40, 106] on link "Home details" at bounding box center [35, 109] width 40 height 6
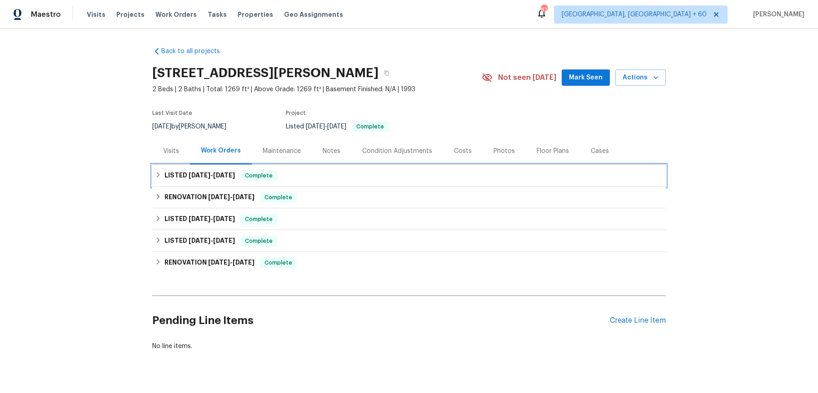
click at [314, 174] on div "LISTED 9/12/25 - 9/16/25 Complete" at bounding box center [409, 175] width 508 height 11
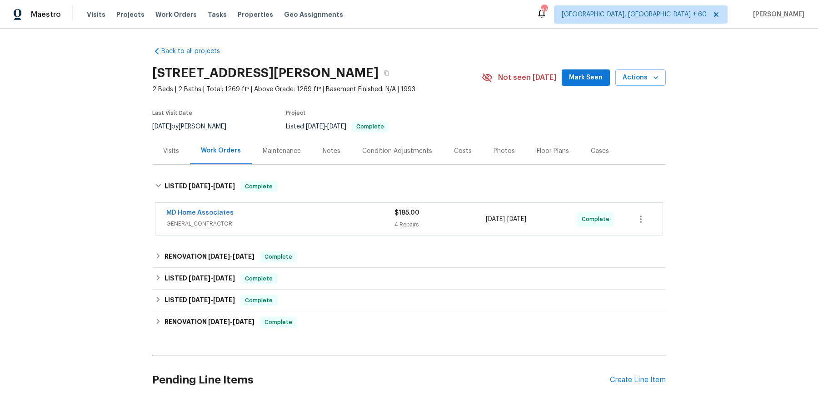
click at [352, 231] on div "MD Home Associates GENERAL_CONTRACTOR $185.00 4 Repairs 9/12/2025 - 9/16/2025 C…" at bounding box center [408, 219] width 507 height 33
click at [368, 240] on div "Back to all projects 6904 Drewrys Blf Apt 810, Bradenton, FL 34203 2 Beds | 2 B…" at bounding box center [408, 229] width 513 height 378
click at [365, 220] on span "GENERAL_CONTRACTOR" at bounding box center [280, 223] width 228 height 9
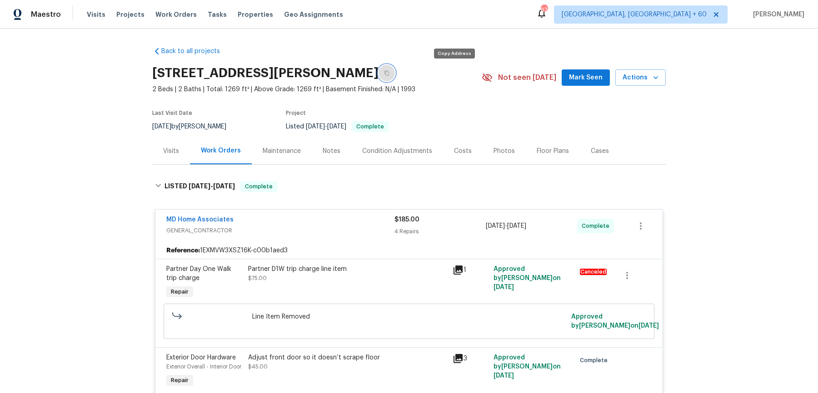
click at [395, 69] on button "button" at bounding box center [386, 73] width 16 height 16
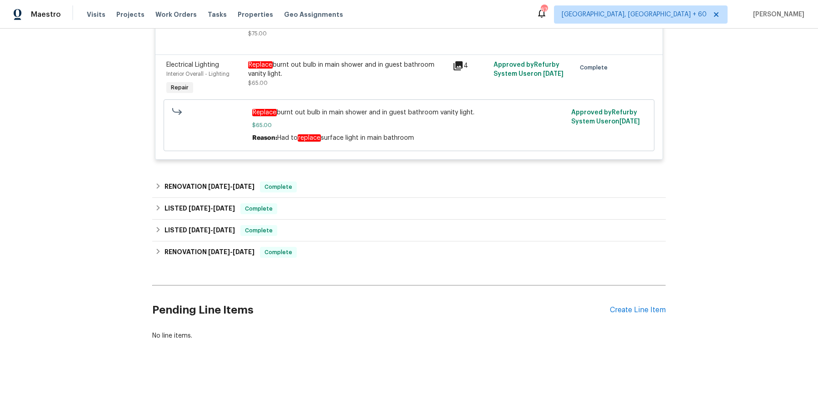
scroll to position [420, 0]
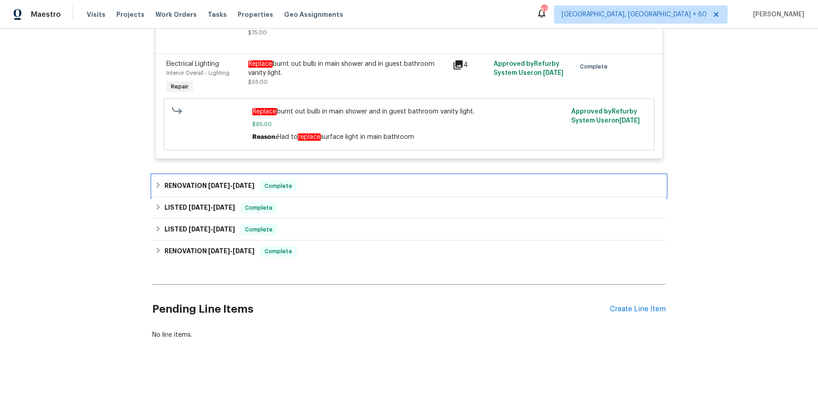
click at [327, 190] on div "RENOVATION [DATE] - [DATE] Complete" at bounding box center [409, 186] width 508 height 11
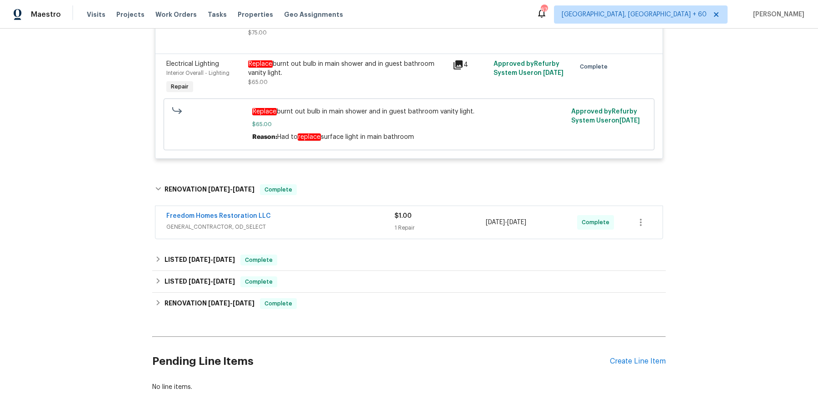
click at [327, 223] on div "Freedom Homes Restoration LLC" at bounding box center [280, 217] width 228 height 11
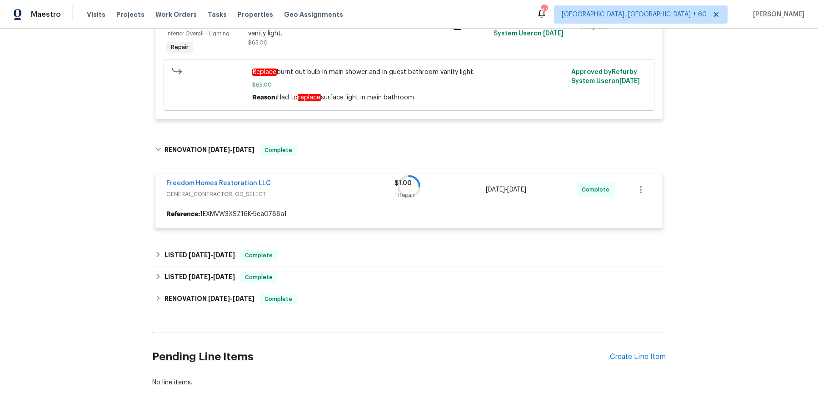
scroll to position [460, 0]
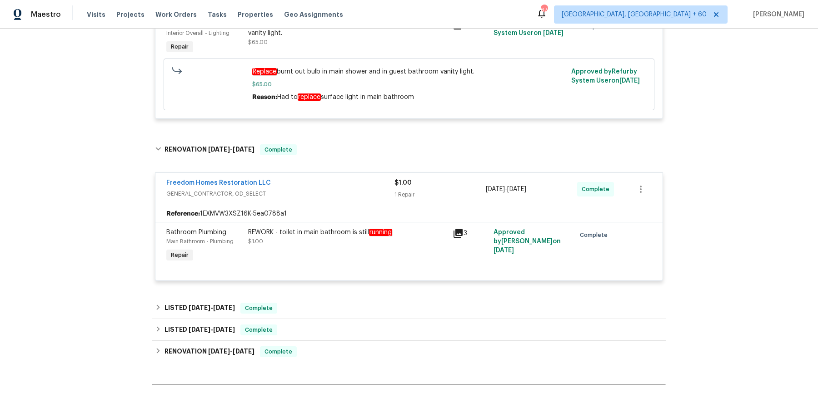
click at [324, 300] on div "Back to all projects 6904 Drewrys Blf Apt 810, Bradenton, FL 34203 2 Beds | 2 B…" at bounding box center [408, 13] width 513 height 868
click at [324, 307] on div "LISTED [DATE] - [DATE] Complete" at bounding box center [408, 309] width 513 height 22
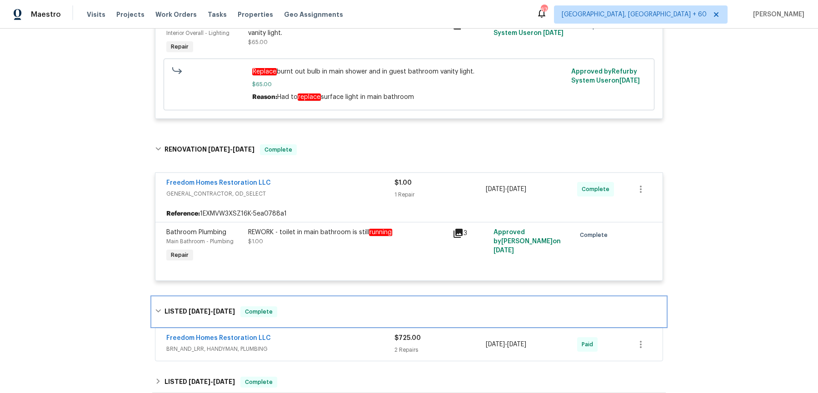
click at [328, 327] on div "LISTED [DATE] - [DATE] Complete" at bounding box center [408, 312] width 513 height 29
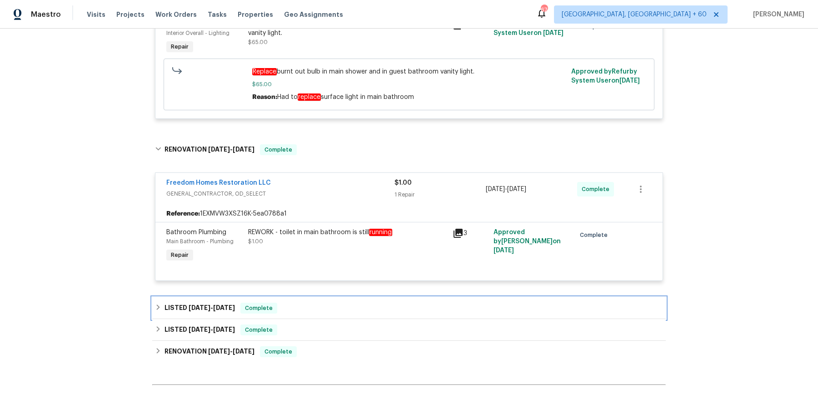
click at [342, 308] on div "LISTED [DATE] - [DATE] Complete" at bounding box center [408, 309] width 513 height 22
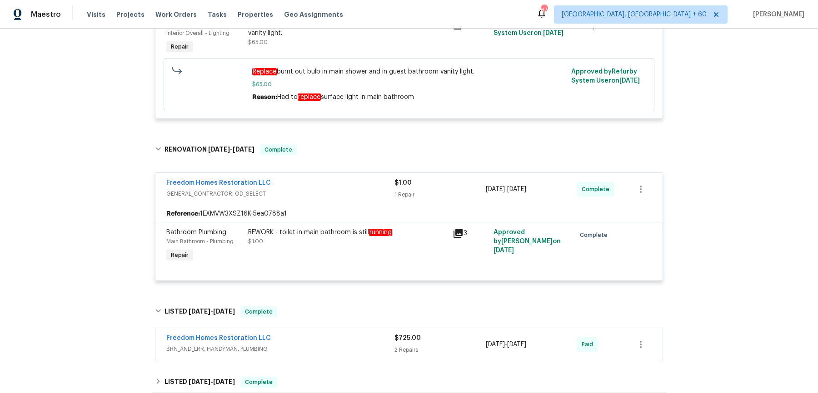
click at [332, 341] on div "Freedom Homes Restoration LLC" at bounding box center [280, 339] width 228 height 11
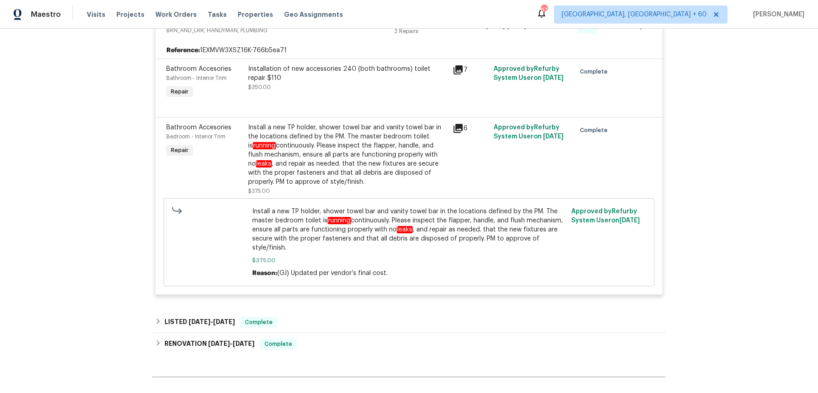
scroll to position [805, 0]
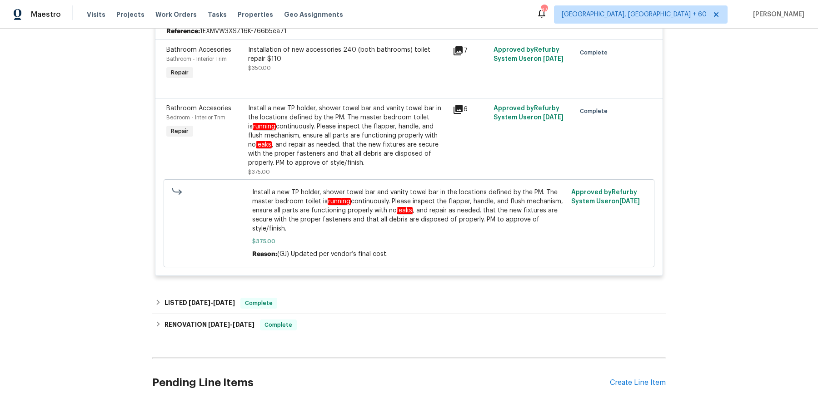
click at [333, 308] on div "LISTED [DATE] - [DATE] Complete" at bounding box center [409, 303] width 508 height 11
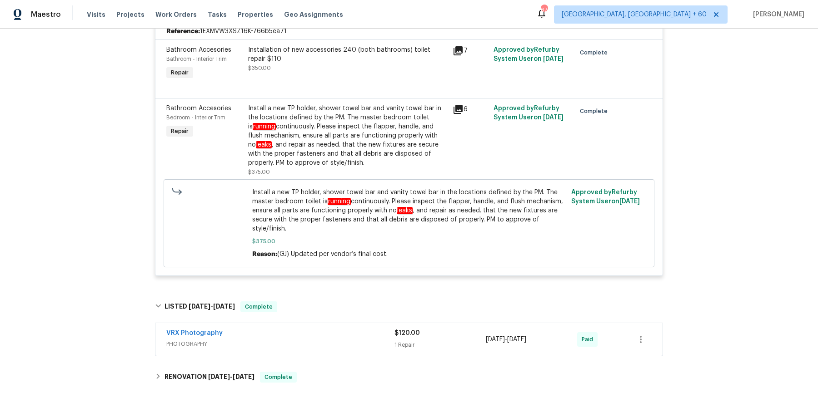
click at [348, 336] on div "VRX Photography PHOTOGRAPHY $120.00 1 Repair 7/25/2025 - 7/26/2025 Paid" at bounding box center [408, 339] width 507 height 33
click at [347, 340] on div "VRX Photography" at bounding box center [280, 334] width 228 height 11
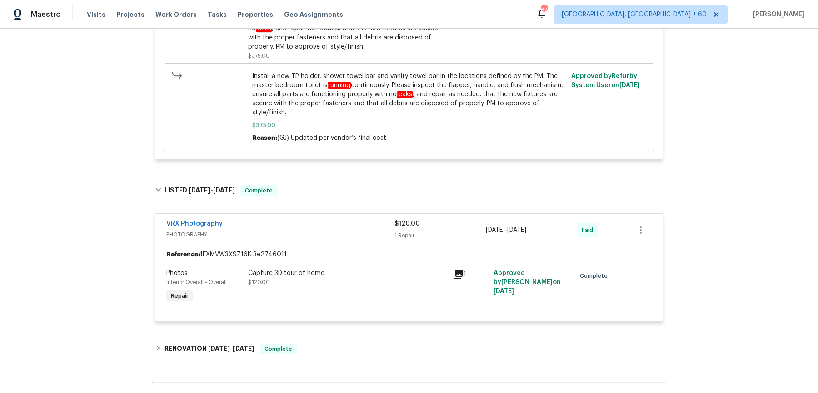
scroll to position [993, 0]
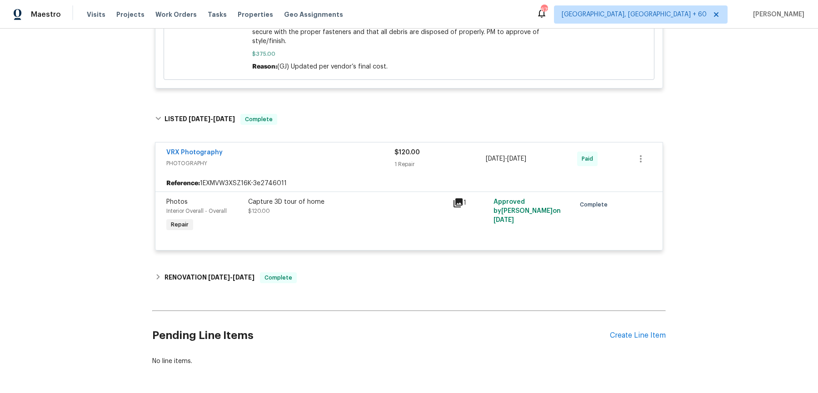
click at [347, 283] on div "RENOVATION [DATE] - [DATE] Complete" at bounding box center [409, 278] width 508 height 11
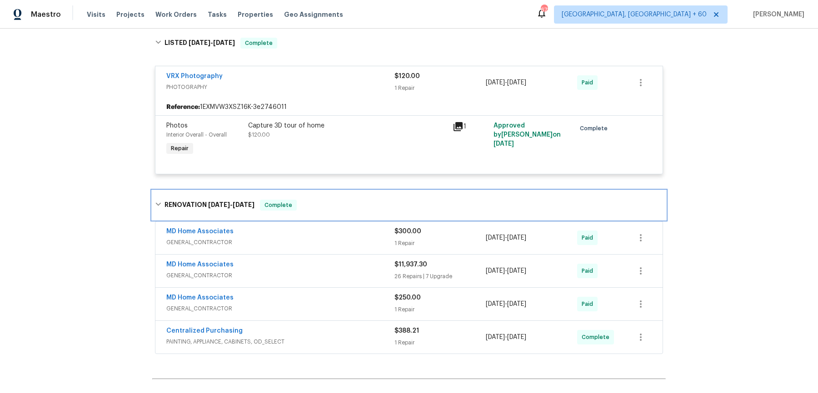
scroll to position [1100, 0]
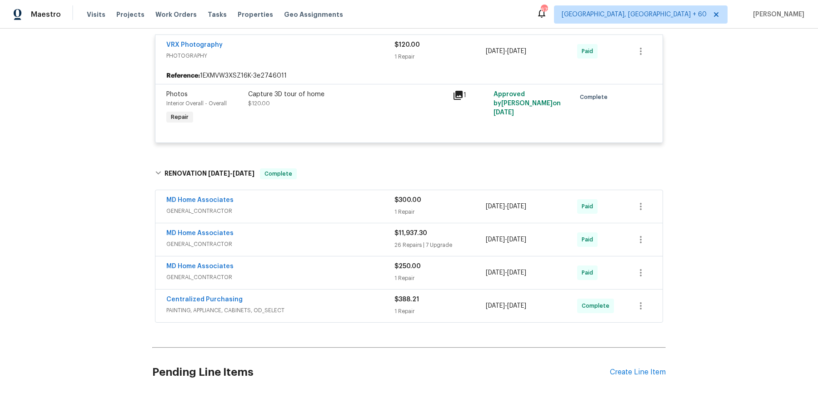
click at [360, 247] on span "GENERAL_CONTRACTOR" at bounding box center [280, 244] width 228 height 9
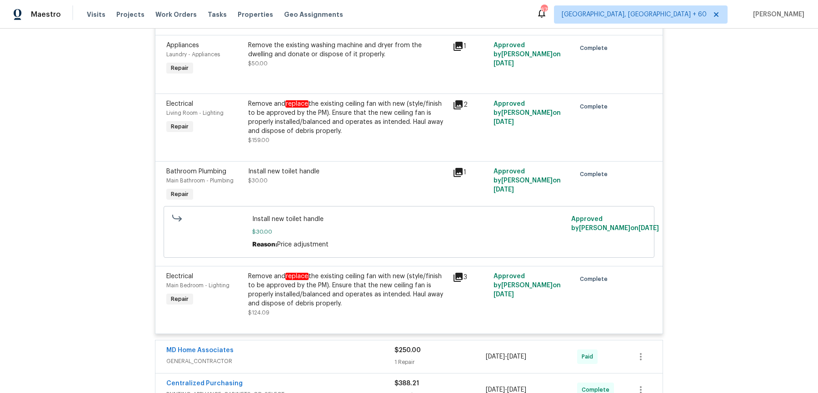
scroll to position [3723, 0]
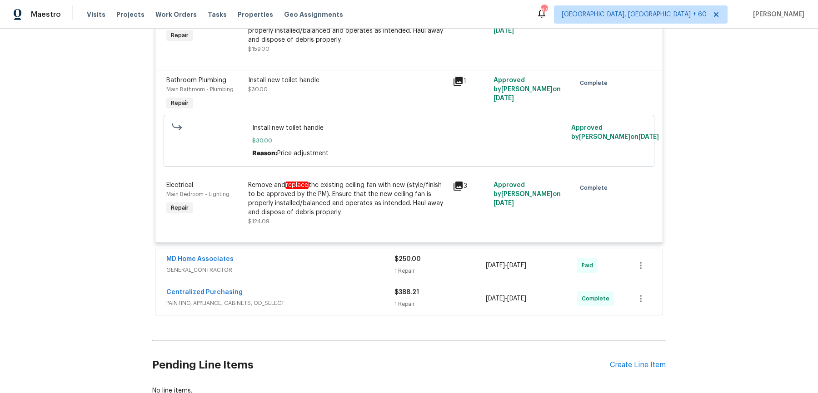
click at [354, 266] on div "MD Home Associates" at bounding box center [280, 260] width 228 height 11
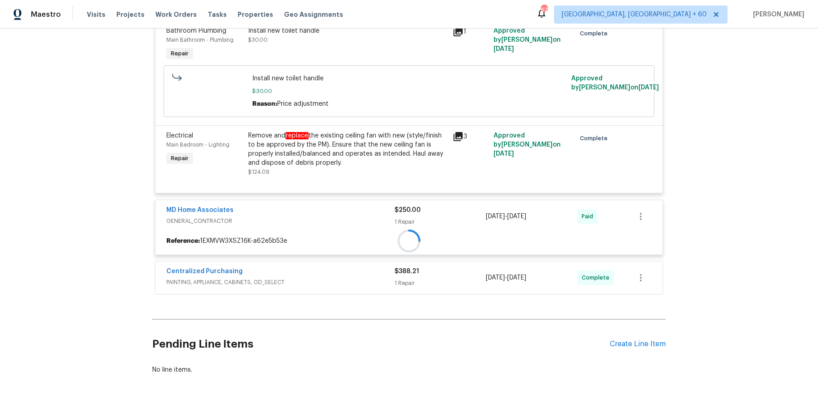
scroll to position [3788, 0]
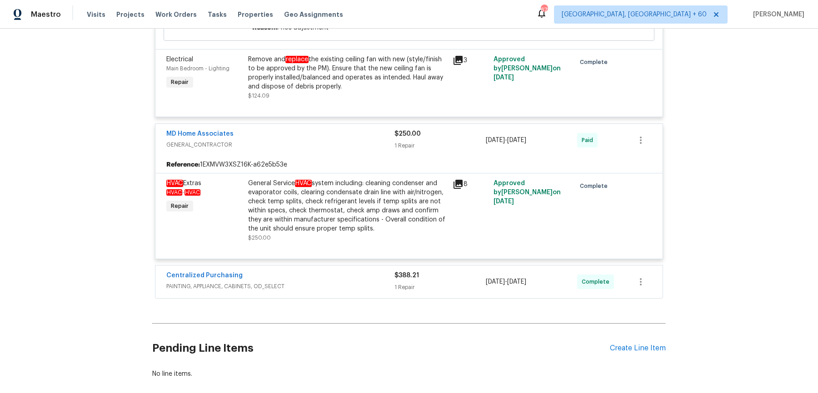
click at [355, 272] on div "Centralized Purchasing PAINTING, APPLIANCE, CABINETS, OD_SELECT $388.21 1 Repai…" at bounding box center [408, 282] width 507 height 33
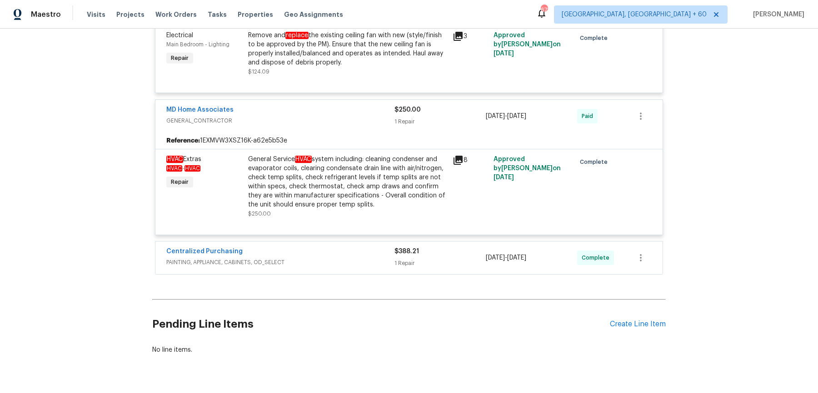
click at [355, 272] on div "Centralized Purchasing PAINTING, APPLIANCE, CABINETS, OD_SELECT $388.21 1 Repai…" at bounding box center [408, 258] width 507 height 33
click at [357, 264] on span "PAINTING, APPLIANCE, CABINETS, OD_SELECT" at bounding box center [280, 262] width 228 height 9
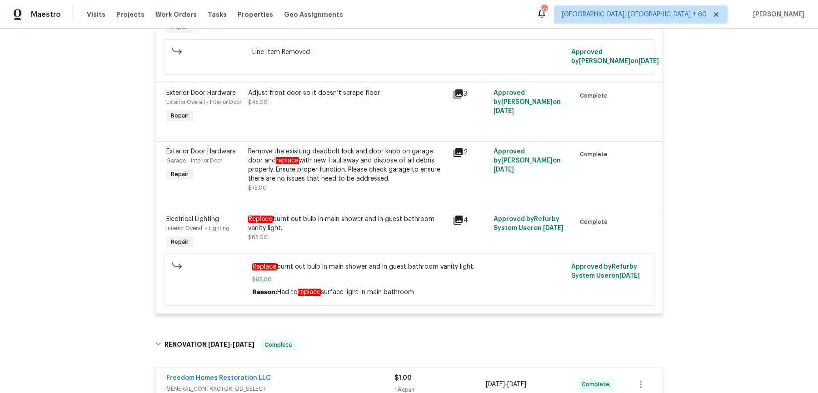
scroll to position [0, 0]
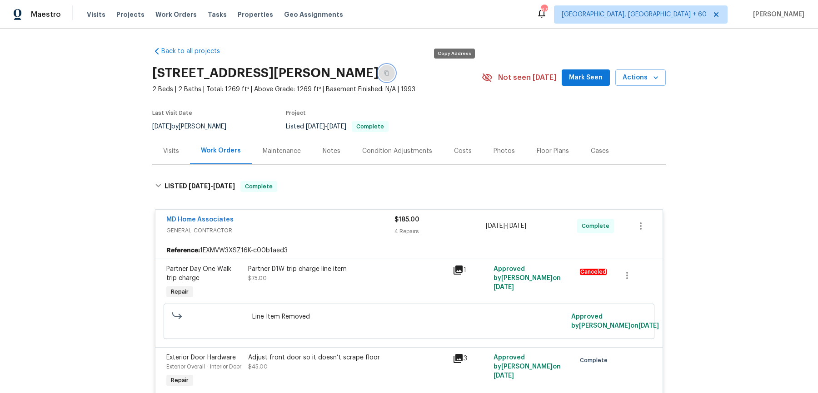
click at [395, 76] on button "button" at bounding box center [386, 73] width 16 height 16
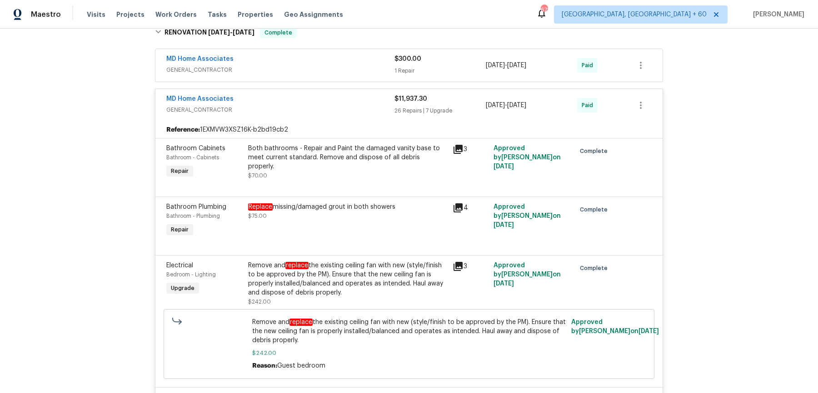
scroll to position [1241, 0]
click at [173, 25] on div "Maestro Visits Projects Work Orders Tasks Properties Geo Assignments 665 Albuqu…" at bounding box center [409, 14] width 818 height 29
click at [173, 10] on span "Work Orders" at bounding box center [175, 14] width 41 height 9
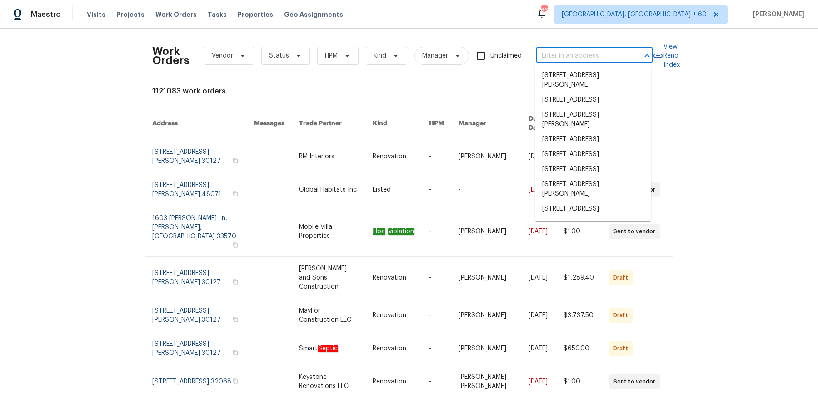
click at [592, 60] on input "text" at bounding box center [581, 56] width 91 height 14
paste input "[STREET_ADDRESS]"
type input "[STREET_ADDRESS]"
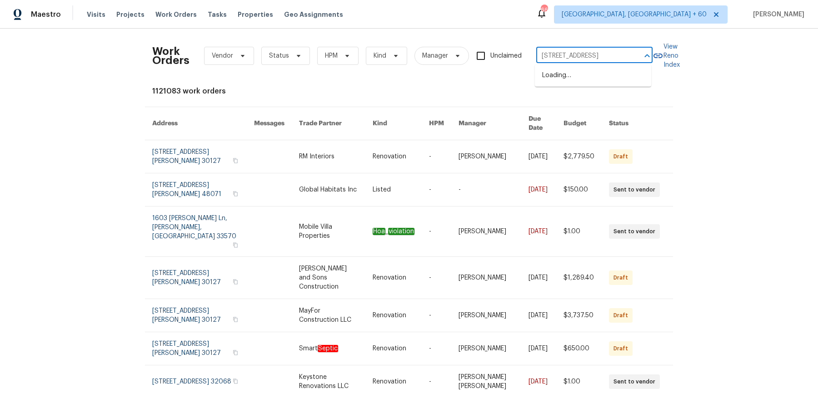
scroll to position [0, 41]
click at [589, 82] on li "[STREET_ADDRESS]" at bounding box center [593, 75] width 116 height 15
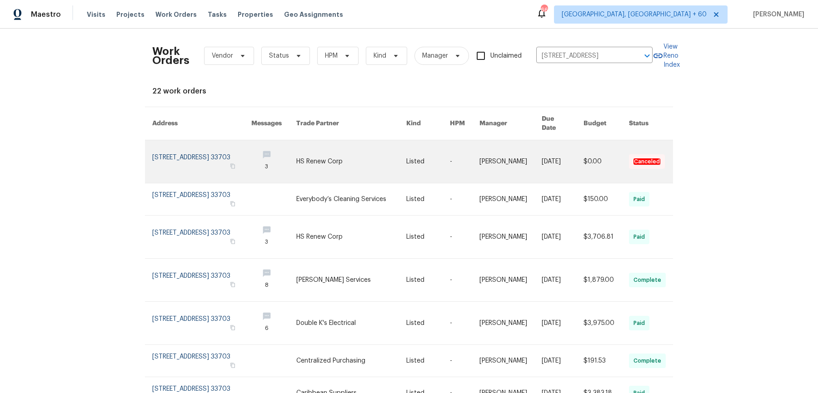
click at [507, 167] on link at bounding box center [510, 161] width 62 height 43
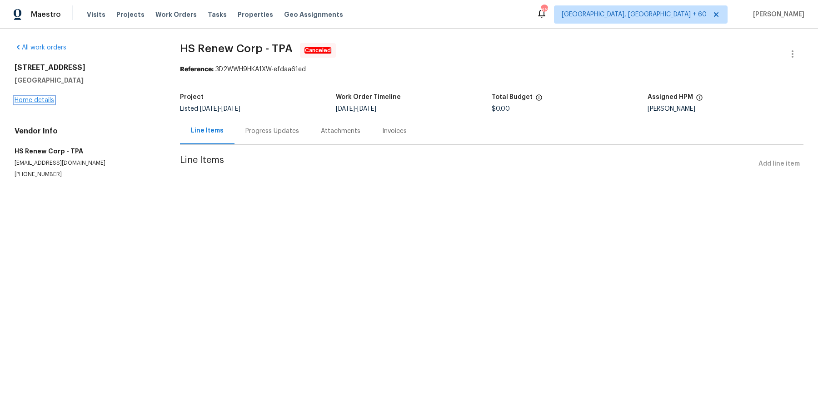
click at [27, 99] on link "Home details" at bounding box center [35, 100] width 40 height 6
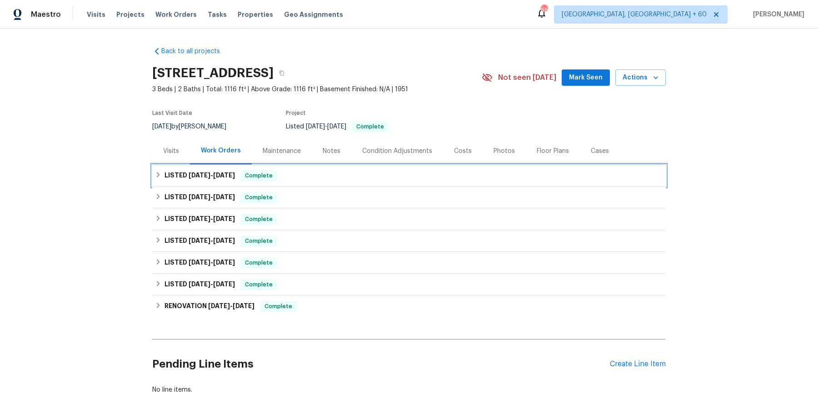
click at [283, 174] on div "LISTED [DATE] - [DATE] Complete" at bounding box center [409, 175] width 508 height 11
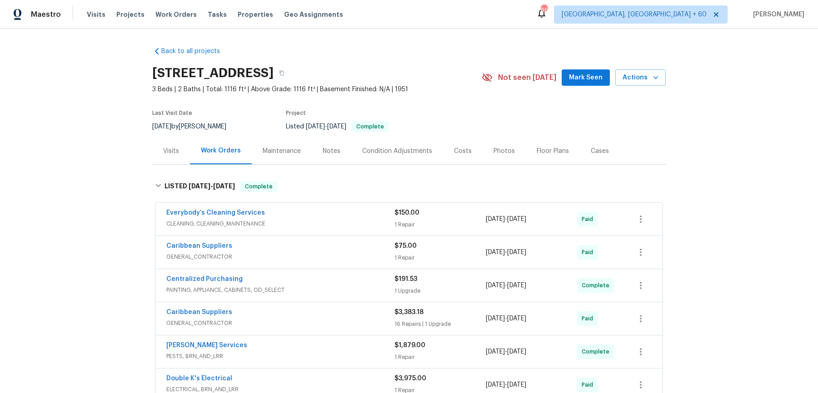
click at [297, 223] on span "CLEANING, CLEANING_MAINTENANCE" at bounding box center [280, 223] width 228 height 9
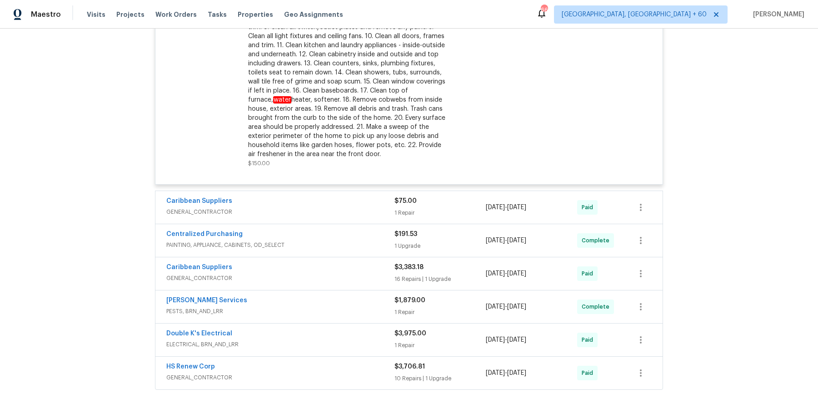
scroll to position [350, 0]
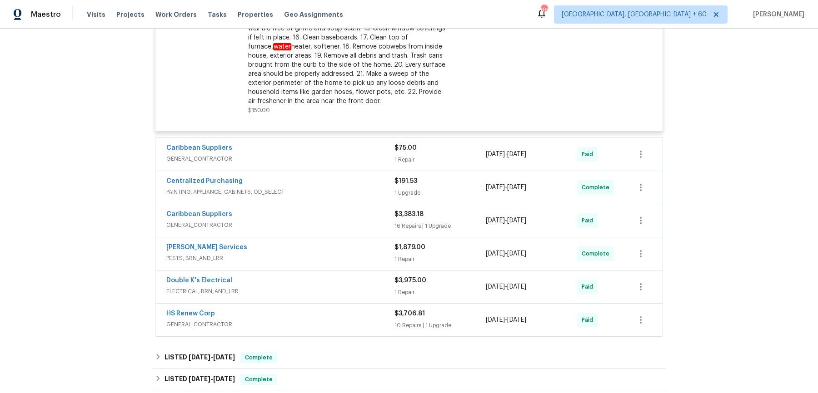
click at [349, 164] on div "Caribbean Suppliers GENERAL_CONTRACTOR" at bounding box center [280, 155] width 228 height 22
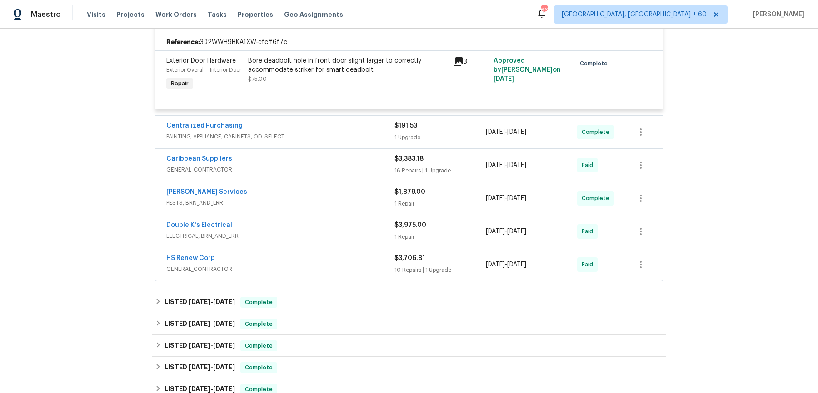
scroll to position [491, 0]
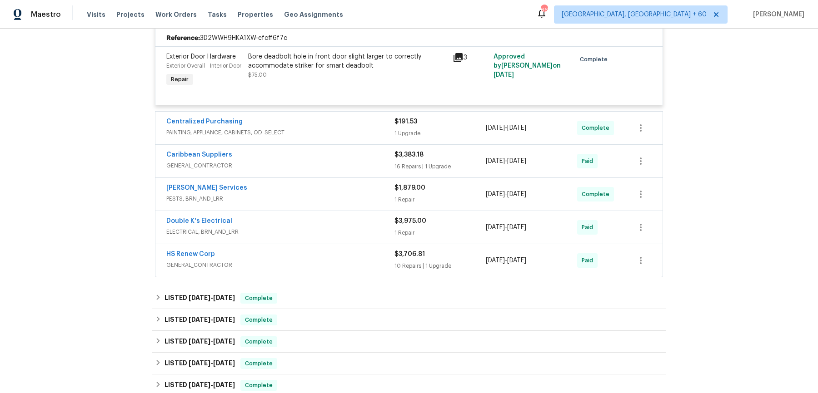
click at [352, 137] on span "PAINTING, APPLIANCE, CABINETS, OD_SELECT" at bounding box center [280, 132] width 228 height 9
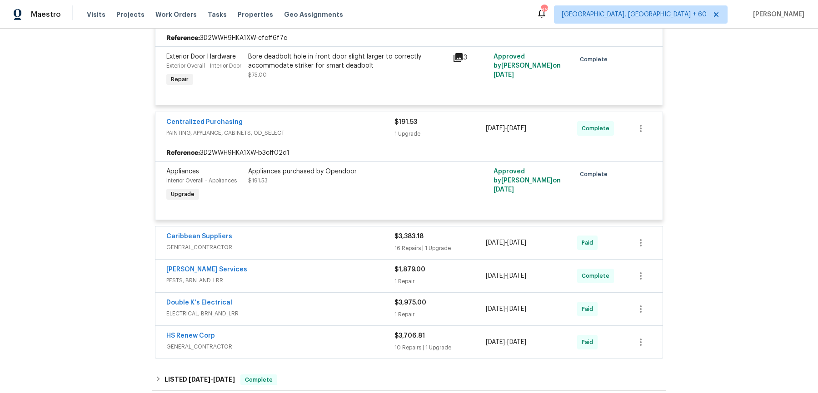
click at [320, 243] on div "Caribbean Suppliers" at bounding box center [280, 237] width 228 height 11
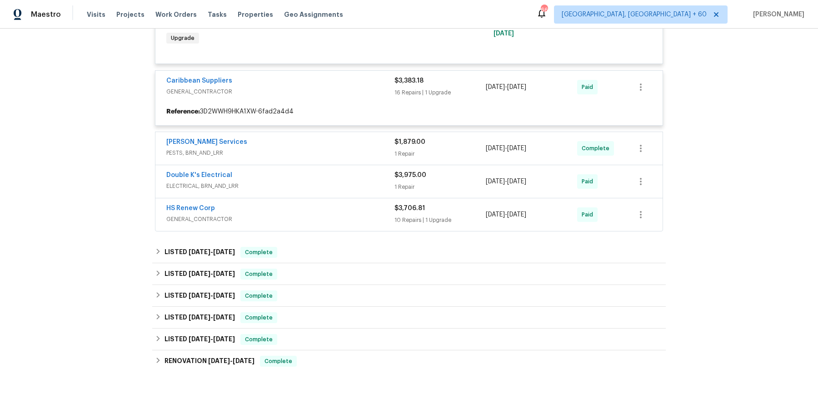
scroll to position [656, 0]
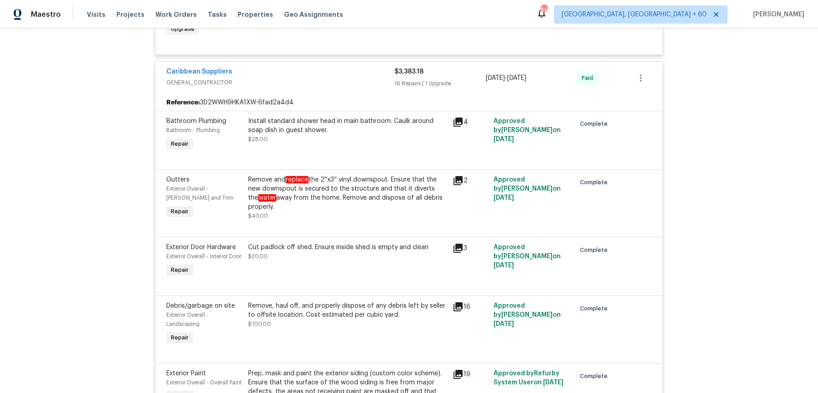
click at [358, 144] on div "Install standard shower head in main bathroom. Caulk around soap dish in guest …" at bounding box center [347, 130] width 199 height 27
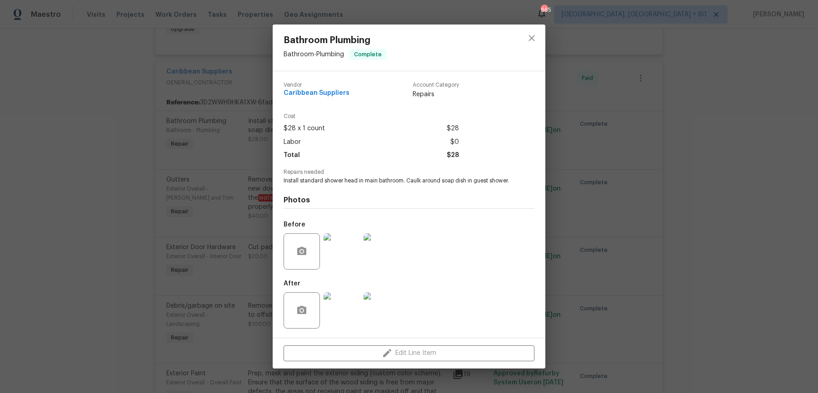
click at [667, 154] on div "Bathroom Plumbing Bathroom - Plumbing Complete Vendor Caribbean Suppliers Accou…" at bounding box center [409, 196] width 818 height 393
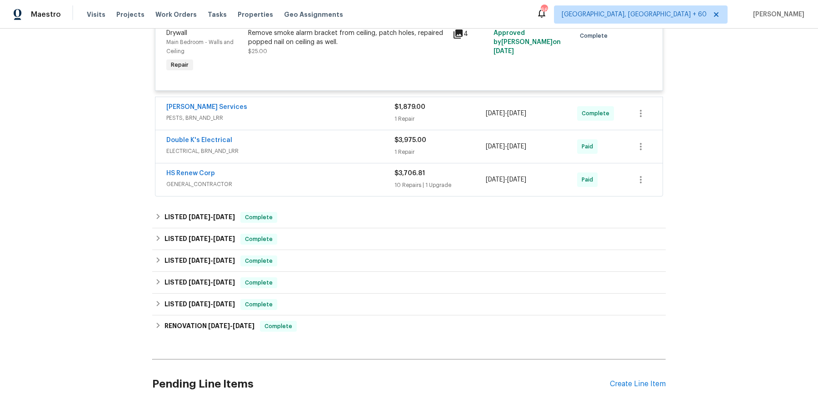
scroll to position [1991, 0]
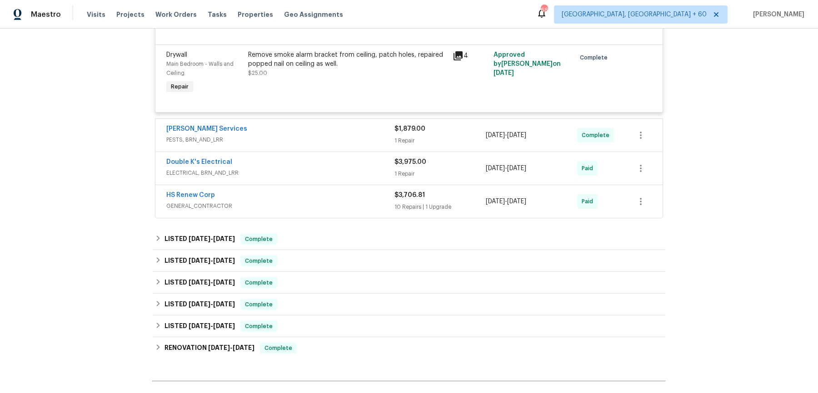
click at [349, 144] on span "PESTS, BRN_AND_LRR" at bounding box center [280, 139] width 228 height 9
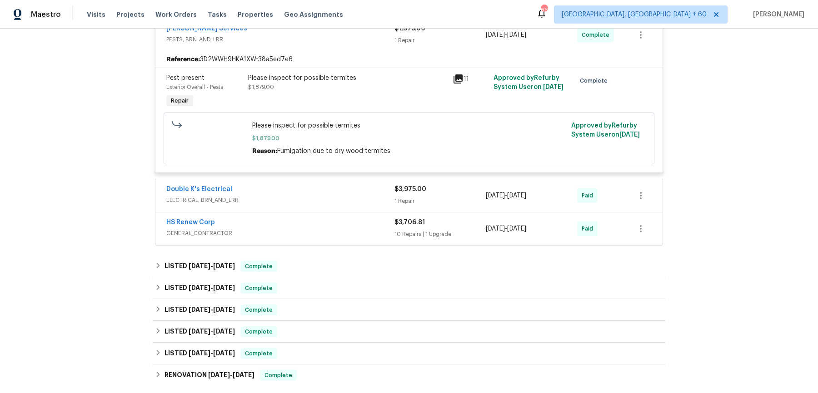
click at [328, 196] on div "Double K's Electrical" at bounding box center [280, 190] width 228 height 11
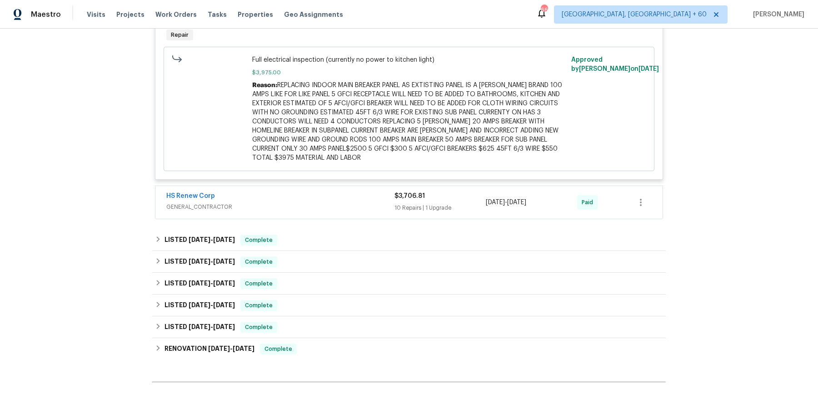
click at [319, 212] on span "GENERAL_CONTRACTOR" at bounding box center [280, 207] width 228 height 9
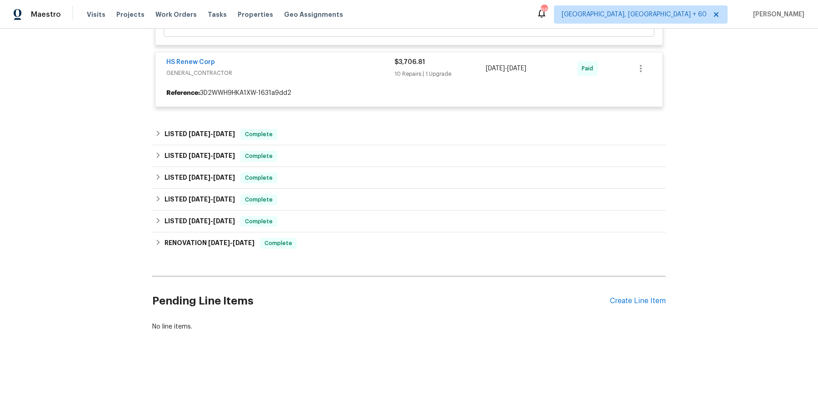
scroll to position [2472, 0]
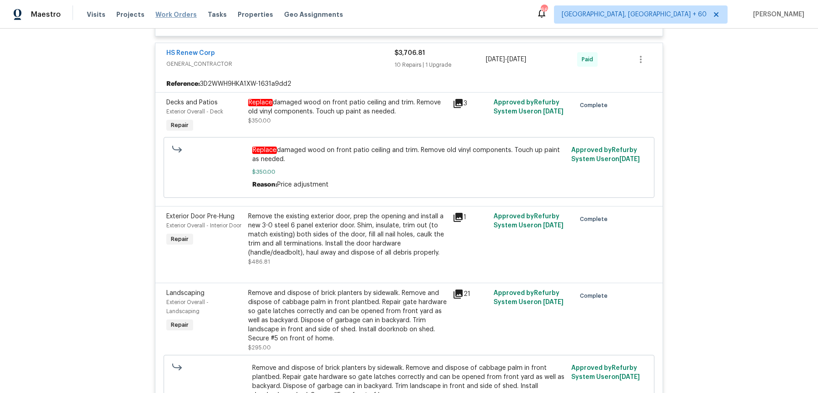
click at [182, 17] on span "Work Orders" at bounding box center [175, 14] width 41 height 9
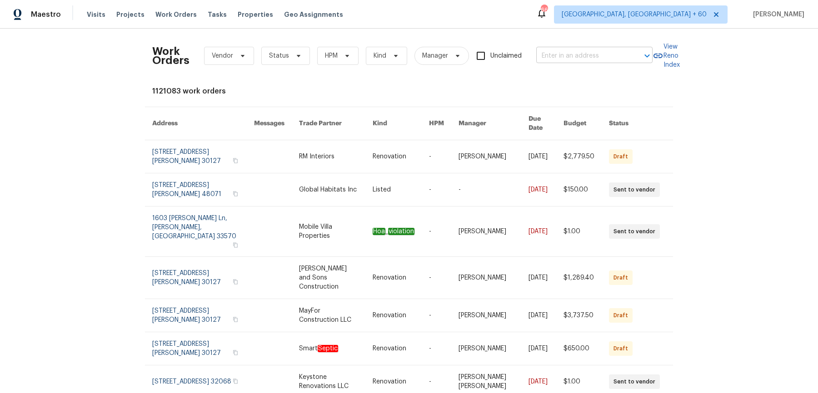
click at [600, 59] on input "text" at bounding box center [581, 56] width 91 height 14
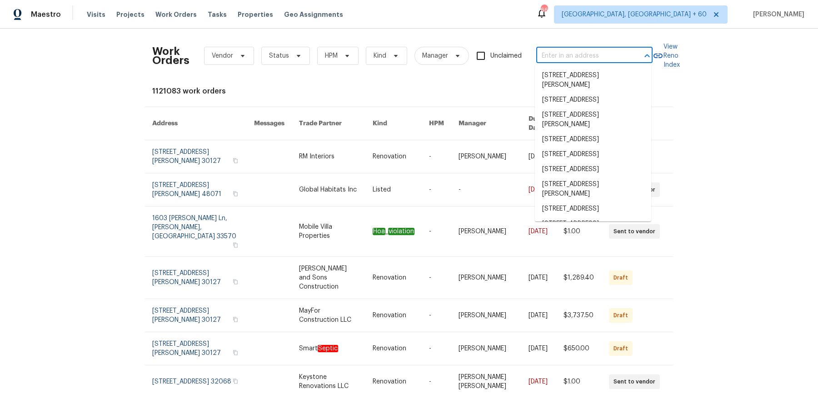
paste input "2230 La Crosse Cir Claremont, CA 91711"
type input "2230 La Crosse Cir Claremont, CA 91711"
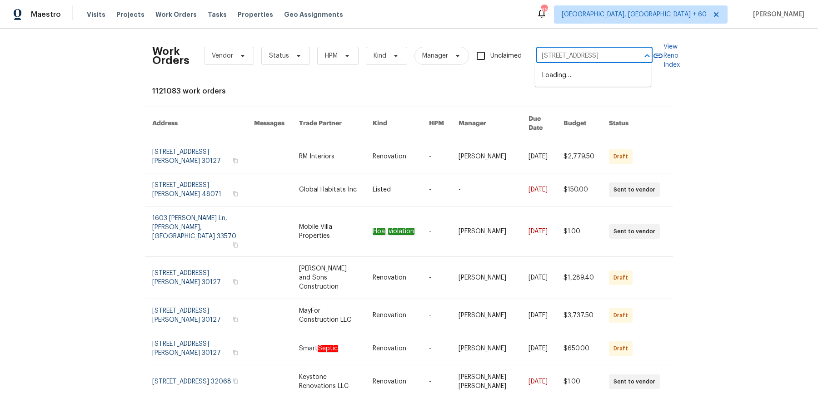
scroll to position [0, 32]
click at [586, 80] on li "2230 La Crosse Cir, Claremont, CA 91711" at bounding box center [593, 75] width 116 height 15
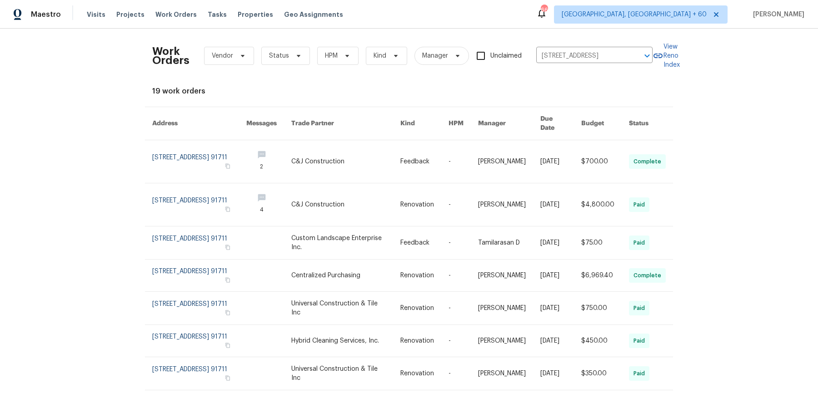
click at [408, 153] on link at bounding box center [424, 161] width 48 height 43
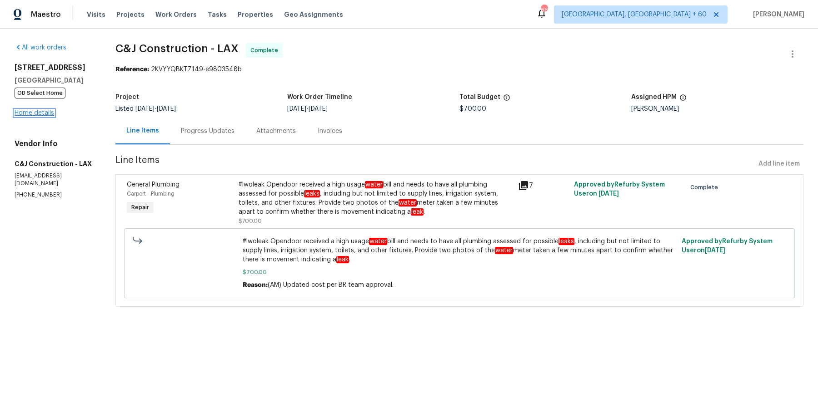
click at [44, 115] on link "Home details" at bounding box center [35, 113] width 40 height 6
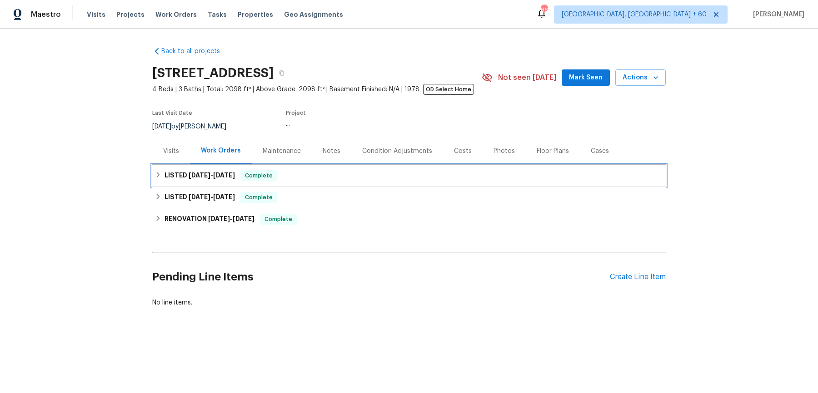
click at [315, 173] on div "LISTED 9/17/25 - 9/22/25 Complete" at bounding box center [409, 175] width 508 height 11
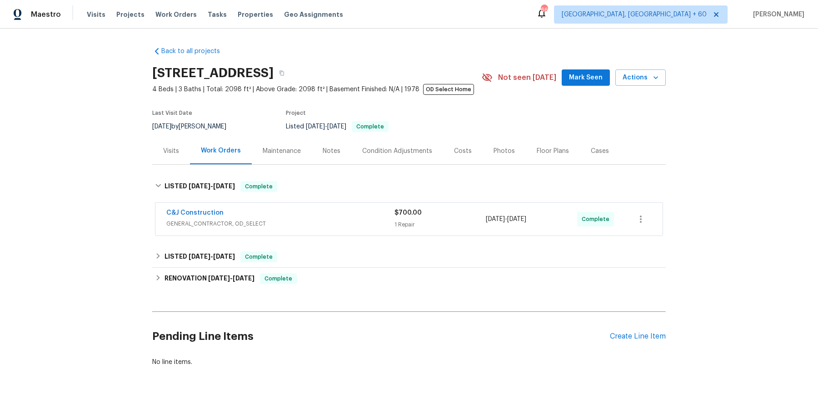
click at [305, 219] on span "GENERAL_CONTRACTOR, OD_SELECT" at bounding box center [280, 223] width 228 height 9
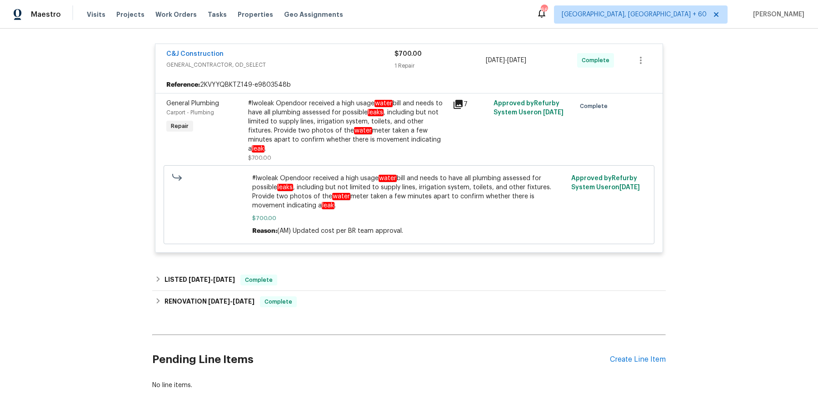
scroll to position [200, 0]
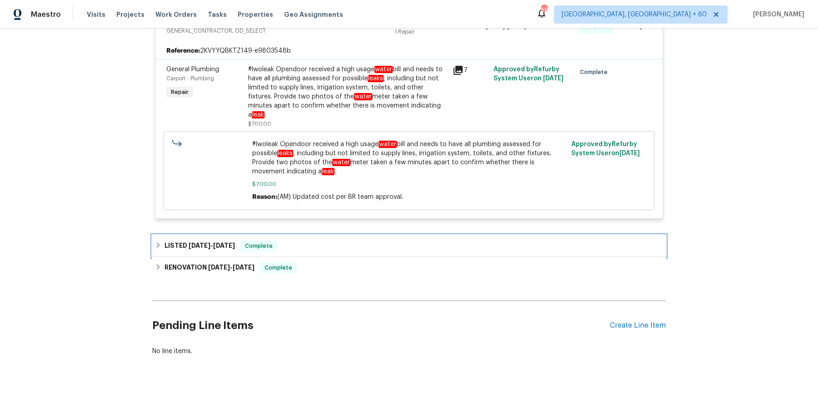
click at [307, 241] on div "LISTED 6/12/25 - 6/17/25 Complete" at bounding box center [409, 246] width 508 height 11
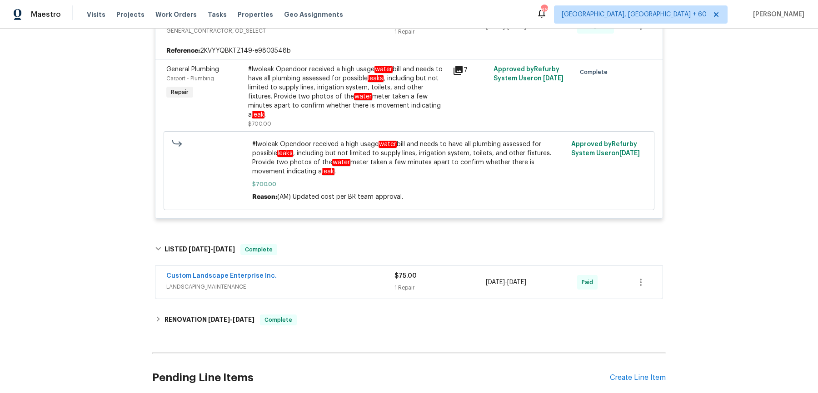
click at [305, 283] on span "LANDSCAPING_MAINTENANCE" at bounding box center [280, 287] width 228 height 9
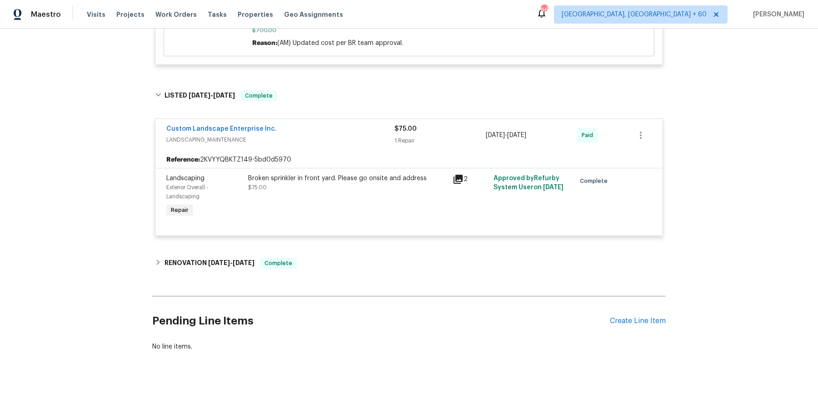
scroll to position [360, 0]
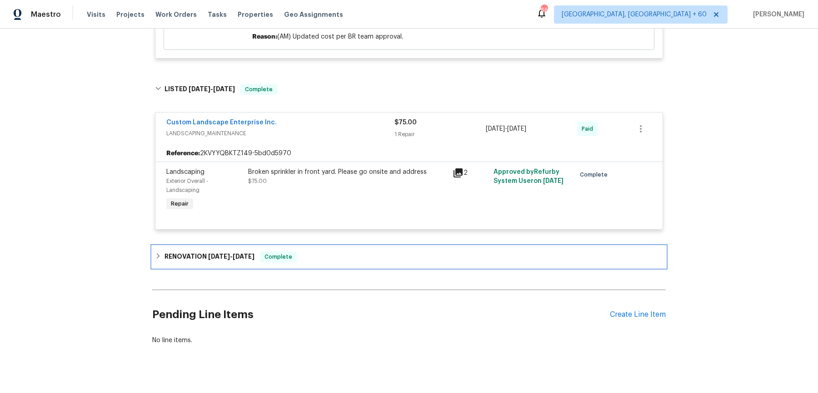
click at [312, 253] on div "RENOVATION 1/24/25 - 6/20/25 Complete" at bounding box center [409, 257] width 508 height 11
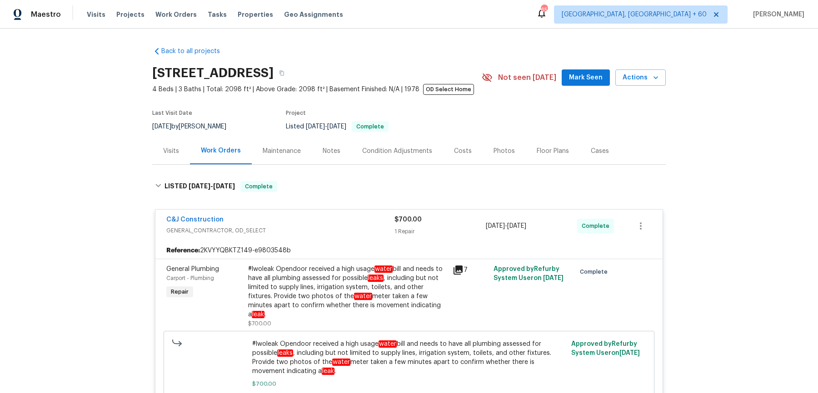
scroll to position [100, 0]
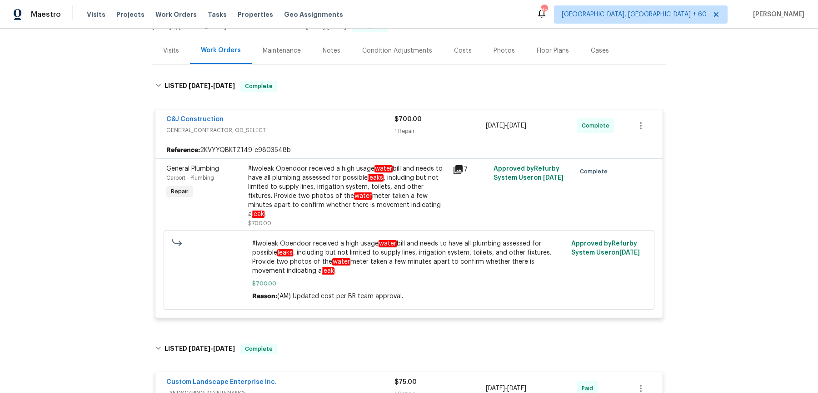
click at [304, 184] on div "#lwoleak Opendoor received a high usage water bill and needs to have all plumbi…" at bounding box center [347, 191] width 199 height 55
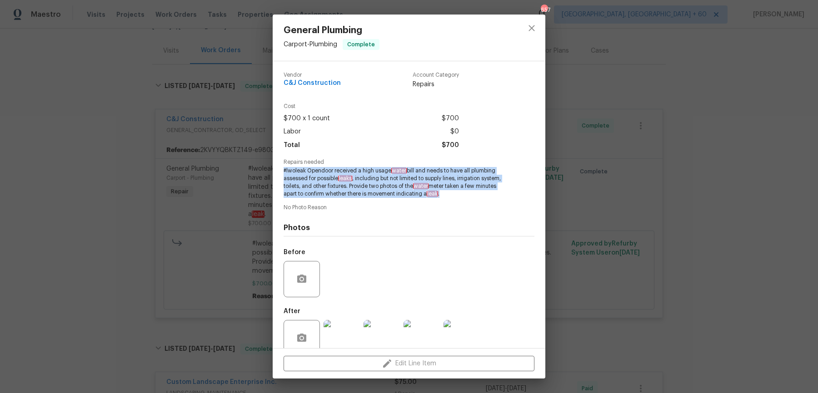
drag, startPoint x: 283, startPoint y: 170, endPoint x: 485, endPoint y: 197, distance: 203.0
click at [485, 197] on span "#lwoleak Opendoor received a high usage water bill and needs to have all plumbi…" at bounding box center [396, 182] width 226 height 30
copy span "#lwoleak Opendoor received a high usage water bill and needs to have all plumbi…"
click at [320, 169] on span "#lwoleak Opendoor received a high usage water bill and needs to have all plumbi…" at bounding box center [396, 182] width 226 height 30
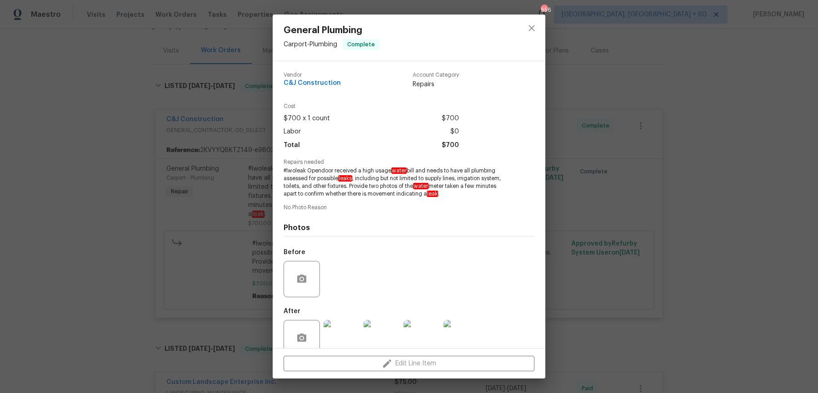
click at [327, 179] on span "#lwoleak Opendoor received a high usage water bill and needs to have all plumbi…" at bounding box center [396, 182] width 226 height 30
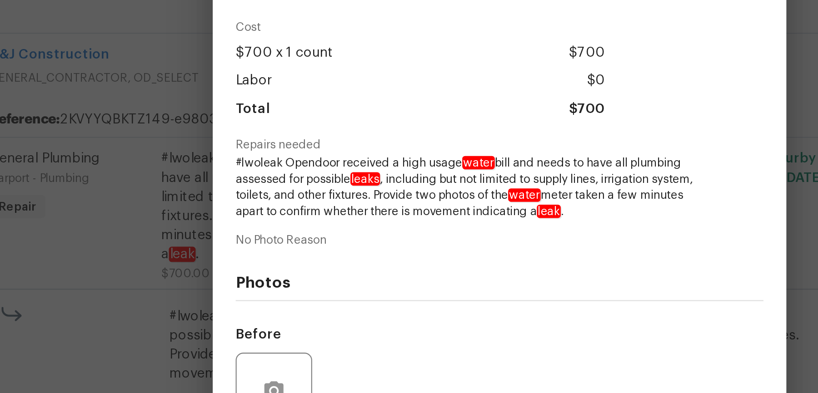
click at [248, 194] on div "General Plumbing Carport - Plumbing Complete Vendor C&J Construction Account Ca…" at bounding box center [409, 196] width 818 height 393
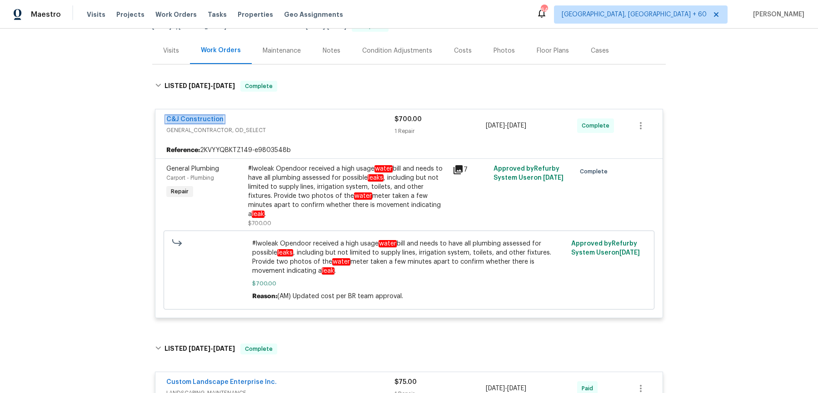
scroll to position [0, 0]
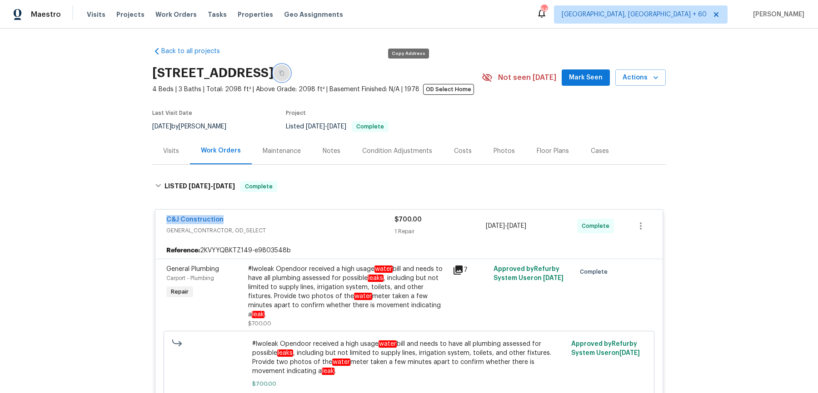
click at [290, 77] on button "button" at bounding box center [281, 73] width 16 height 16
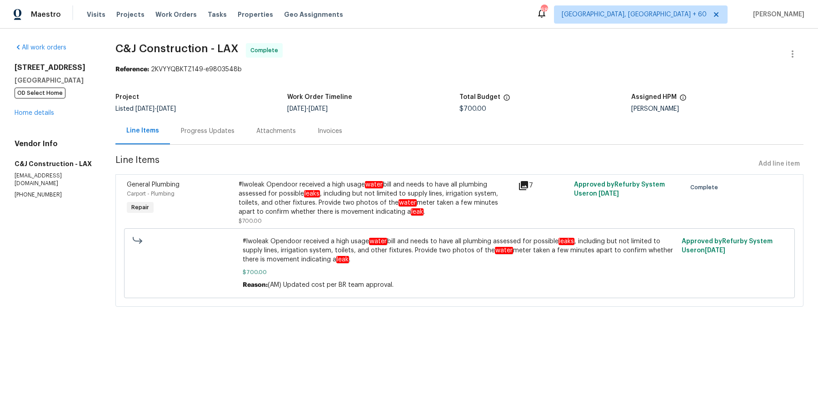
click at [214, 125] on div "Progress Updates" at bounding box center [207, 131] width 75 height 27
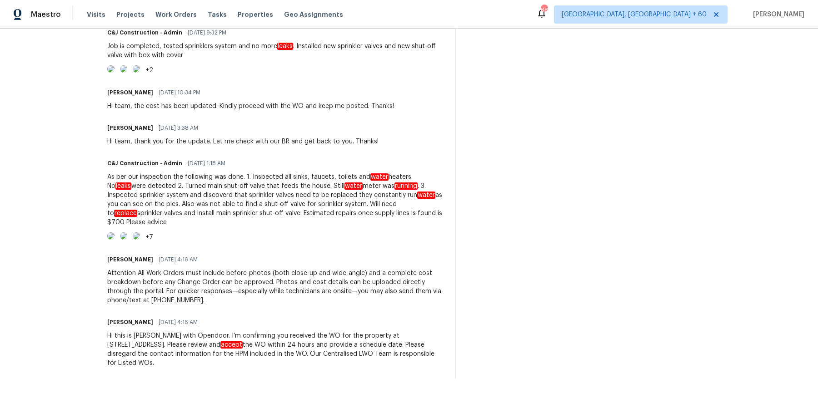
scroll to position [408, 0]
drag, startPoint x: 111, startPoint y: 238, endPoint x: 300, endPoint y: 397, distance: 246.7
click at [300, 393] on html "Maestro Visits Projects Work Orders Tasks Properties Geo Assignments 686 Albuqu…" at bounding box center [409, 196] width 818 height 393
copy div "Hi team, thank you for completing the job, WO is approved. Thanks! C&J Construc…"
click at [252, 122] on div "Arvind Raj M 09/19/2025 3:38 AM" at bounding box center [242, 128] width 271 height 13
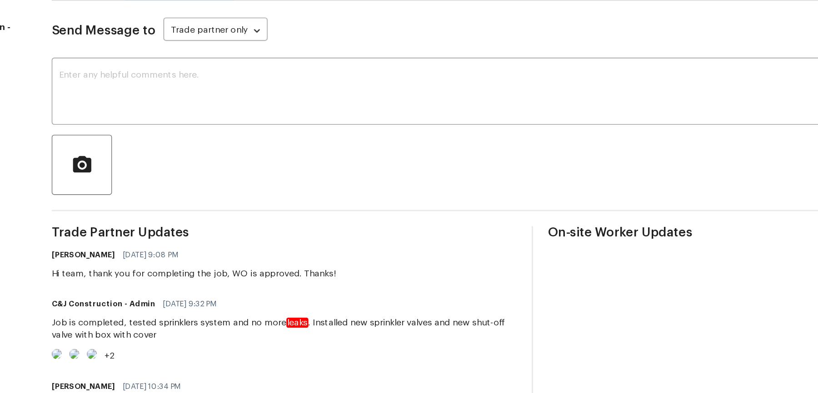
scroll to position [0, 0]
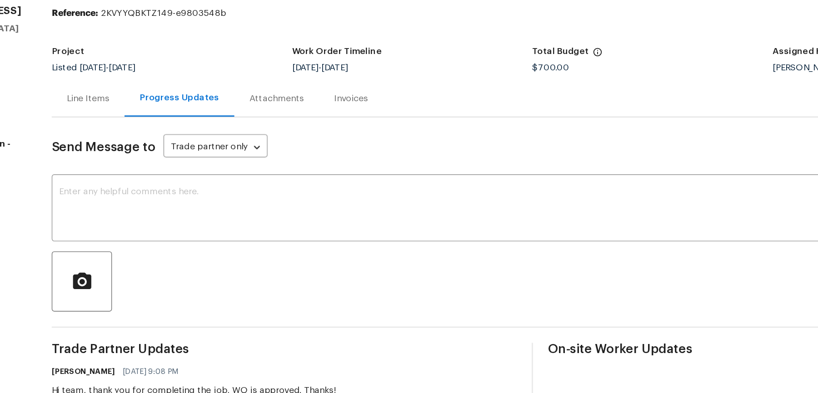
click at [285, 132] on div "Attachments" at bounding box center [270, 131] width 40 height 9
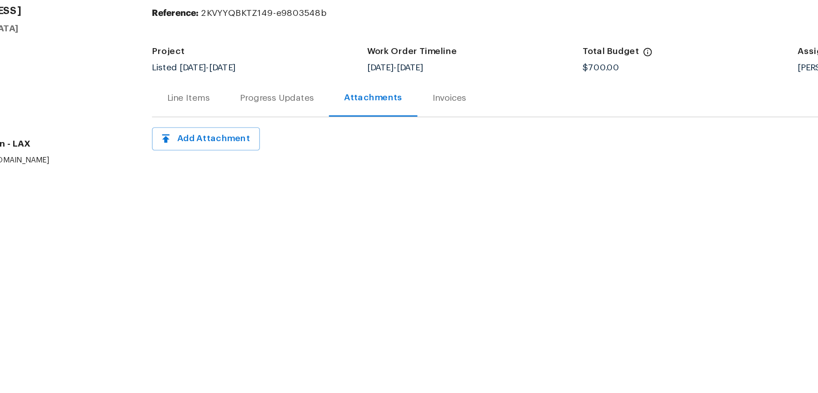
click at [383, 132] on div "Invoices" at bounding box center [395, 131] width 25 height 9
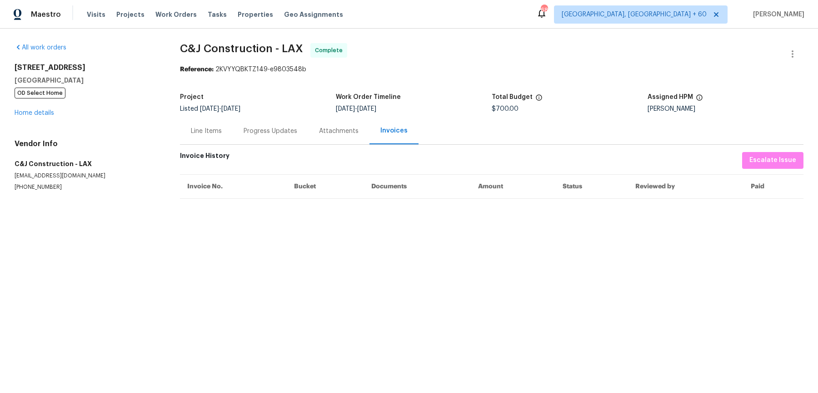
click at [327, 127] on div "Attachments" at bounding box center [339, 131] width 40 height 9
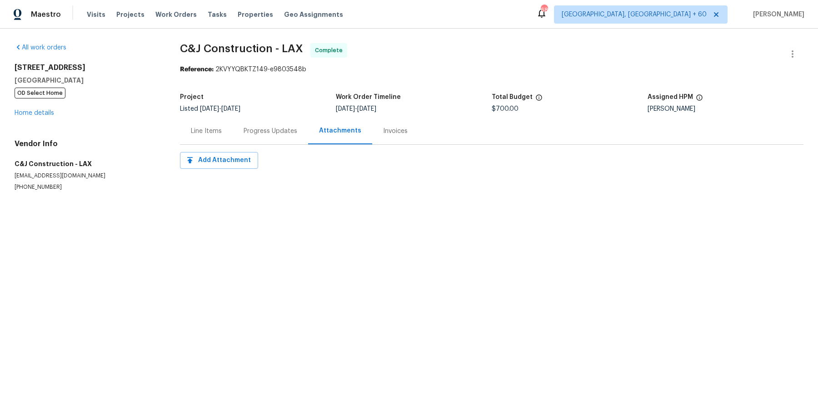
click at [274, 129] on div "Progress Updates" at bounding box center [271, 131] width 54 height 9
